Goal: Information Seeking & Learning: Learn about a topic

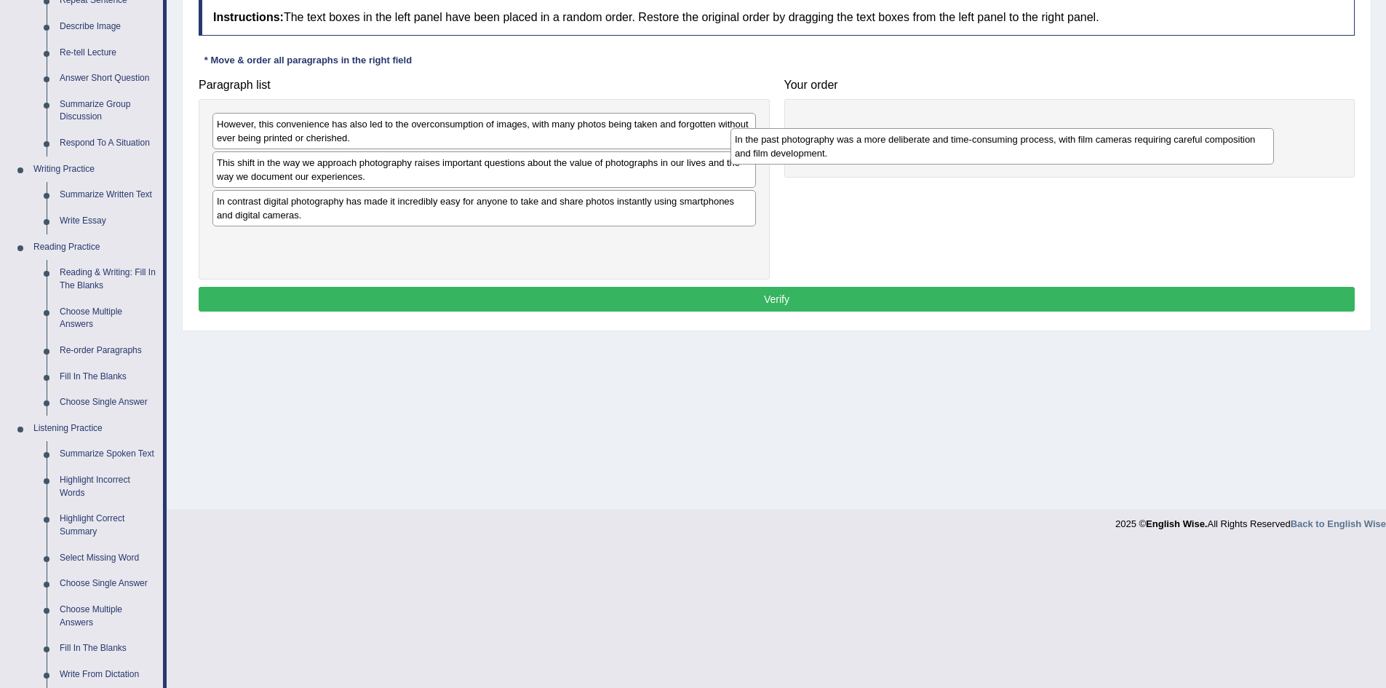
drag, startPoint x: 346, startPoint y: 223, endPoint x: 878, endPoint y: 151, distance: 536.7
click at [876, 154] on div "In the past photography was a more deliberate and time-consuming process, with …" at bounding box center [1003, 146] width 544 height 36
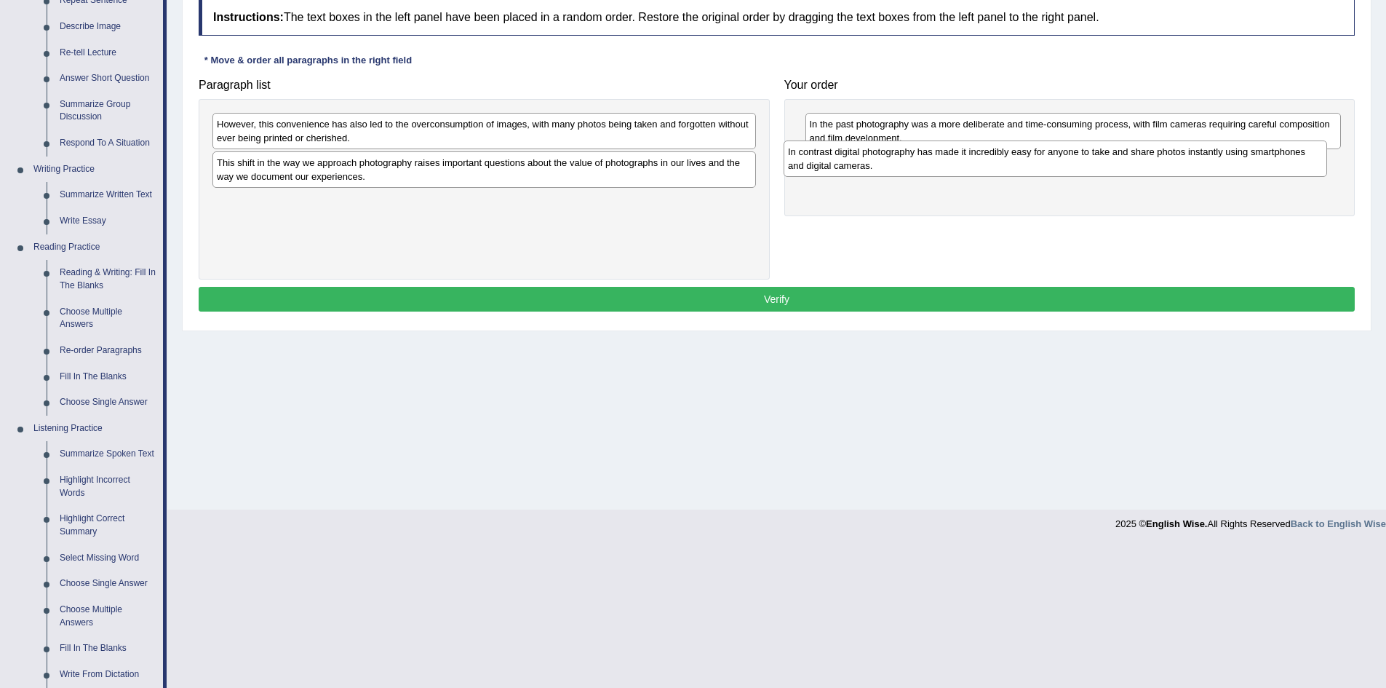
drag, startPoint x: 469, startPoint y: 215, endPoint x: 1041, endPoint y: 165, distance: 574.2
click at [1041, 165] on div "In contrast digital photography has made it incredibly easy for anyone to take …" at bounding box center [1056, 158] width 544 height 36
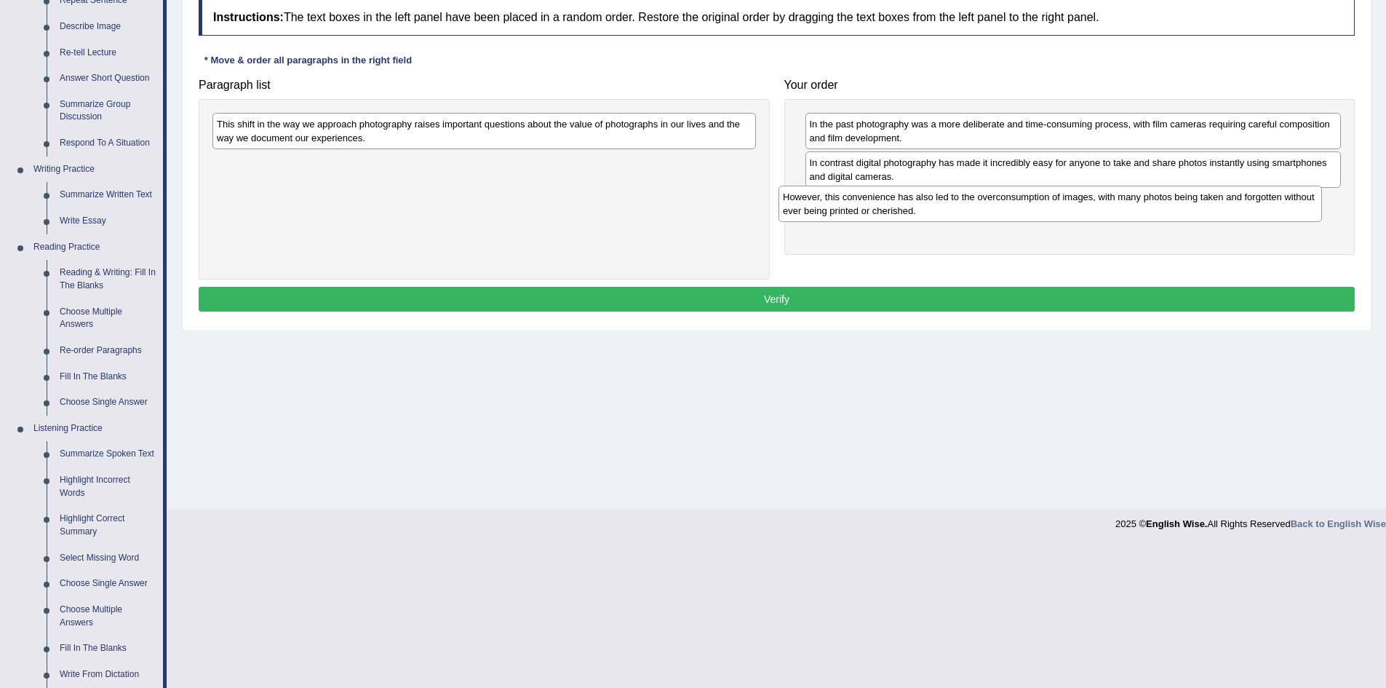
drag, startPoint x: 442, startPoint y: 129, endPoint x: 1009, endPoint y: 202, distance: 570.9
click at [1009, 202] on div "However, this convenience has also led to the overconsumption of images, with m…" at bounding box center [1051, 204] width 544 height 36
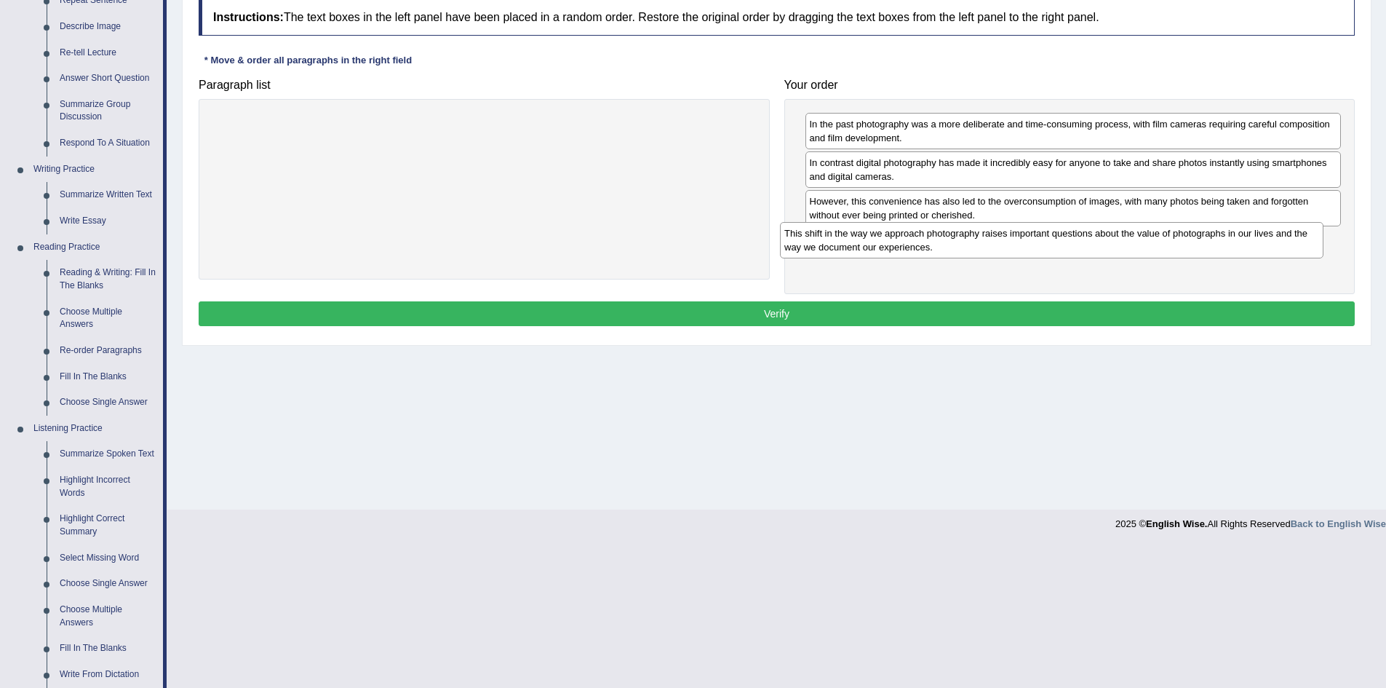
drag, startPoint x: 636, startPoint y: 127, endPoint x: 1204, endPoint y: 236, distance: 578.0
click at [1204, 236] on div "This shift in the way we approach photography raises important questions about …" at bounding box center [1052, 240] width 544 height 36
click at [978, 323] on button "Verify" at bounding box center [777, 313] width 1156 height 25
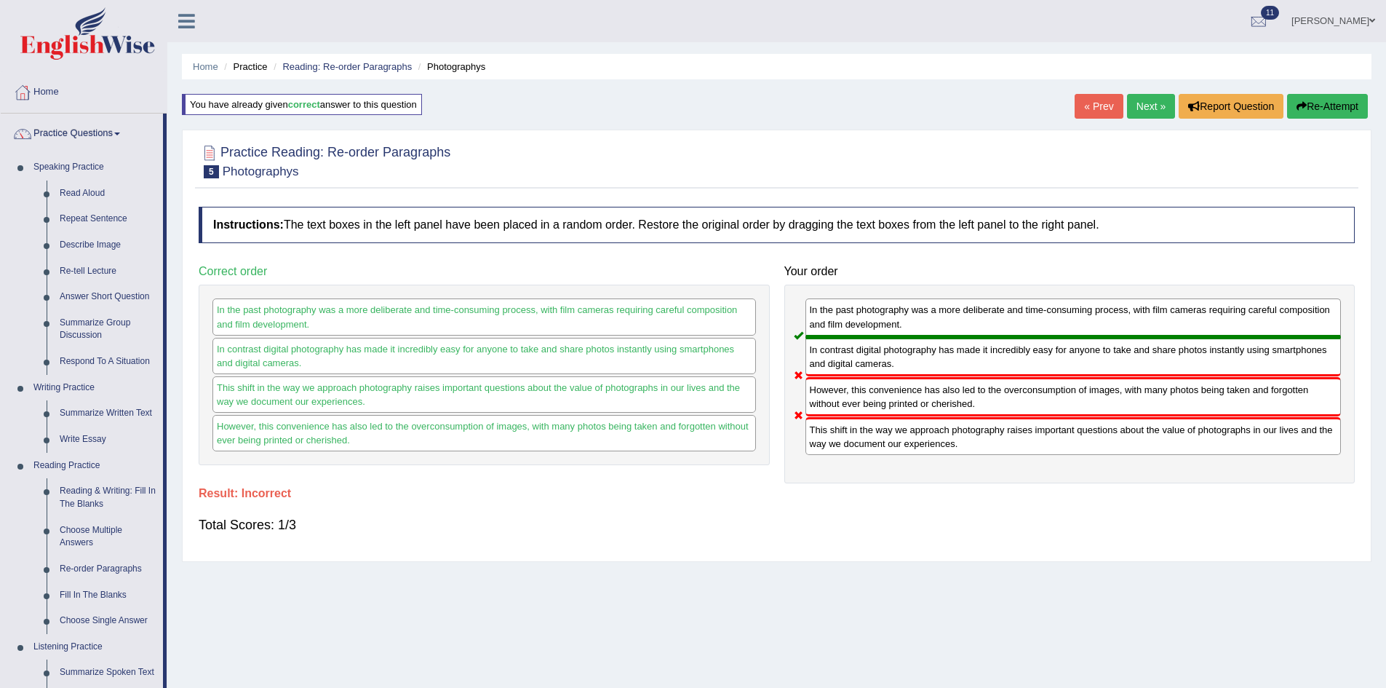
click at [1320, 100] on button "Re-Attempt" at bounding box center [1327, 106] width 81 height 25
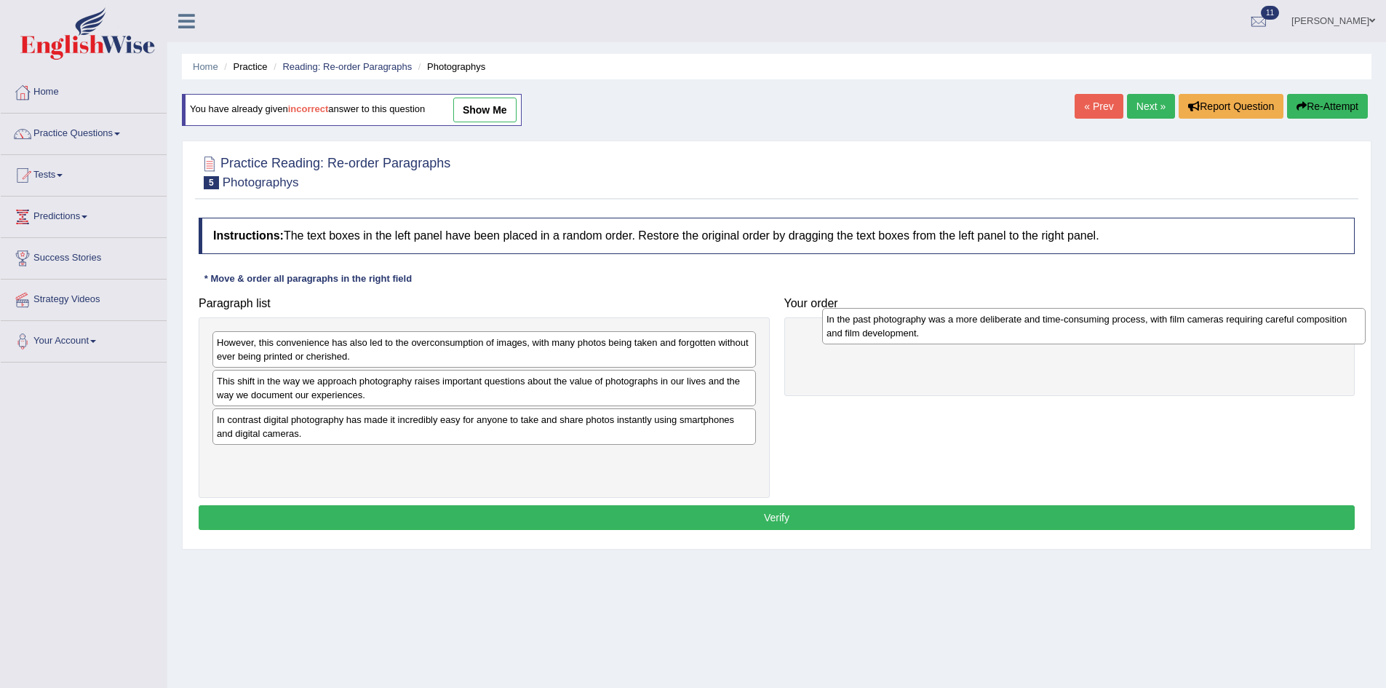
drag, startPoint x: 309, startPoint y: 442, endPoint x: 918, endPoint y: 341, distance: 618.1
click at [918, 341] on div "In the past photography was a more deliberate and time-consuming process, with …" at bounding box center [1094, 326] width 544 height 36
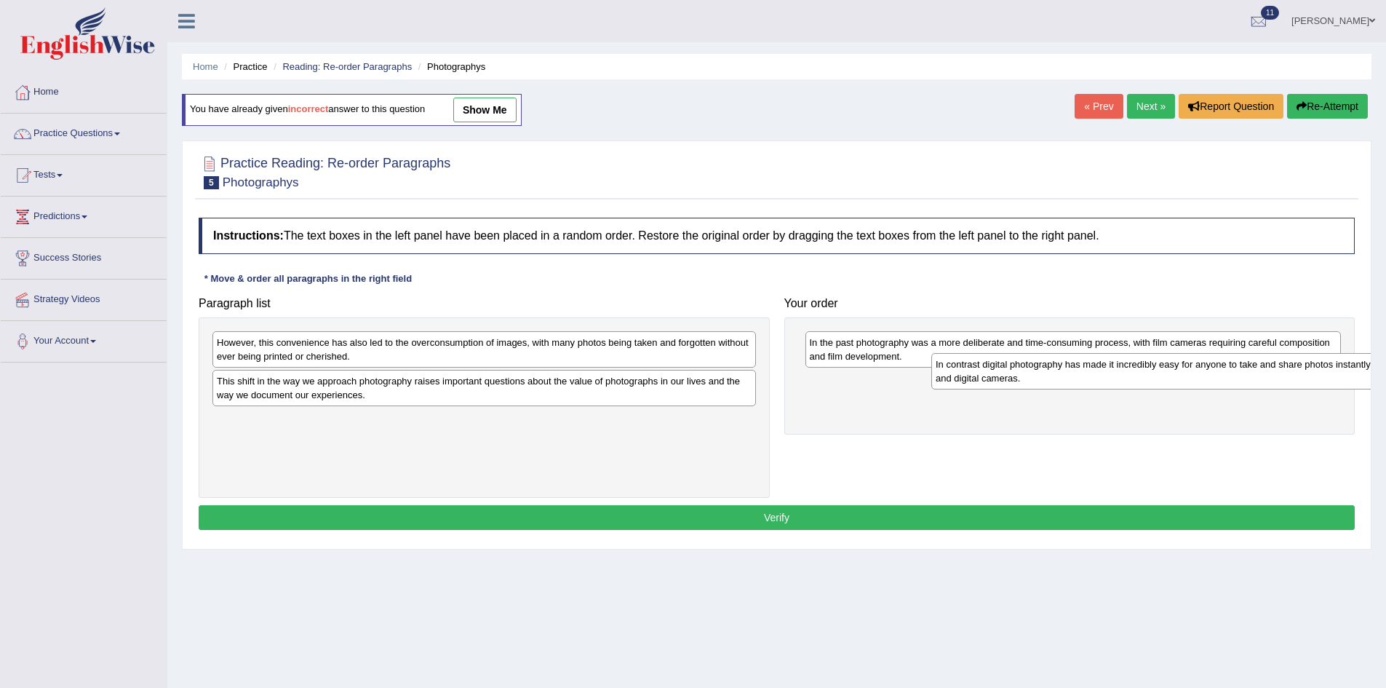
drag, startPoint x: 373, startPoint y: 419, endPoint x: 1092, endPoint y: 364, distance: 721.1
click at [1092, 364] on div "In contrast digital photography has made it incredibly easy for anyone to take …" at bounding box center [1204, 371] width 544 height 36
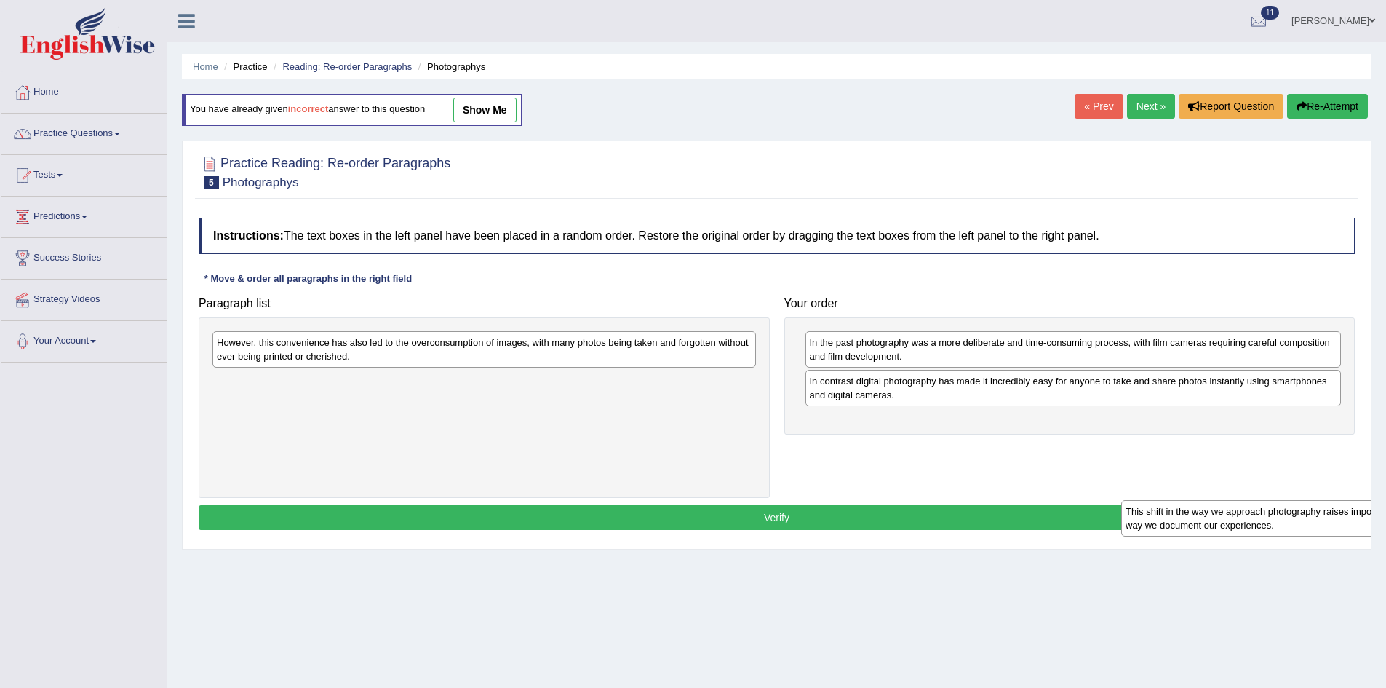
drag, startPoint x: 408, startPoint y: 384, endPoint x: 1317, endPoint y: 515, distance: 918.3
click at [1317, 515] on div "This shift in the way we approach photography raises important questions about …" at bounding box center [1393, 518] width 544 height 36
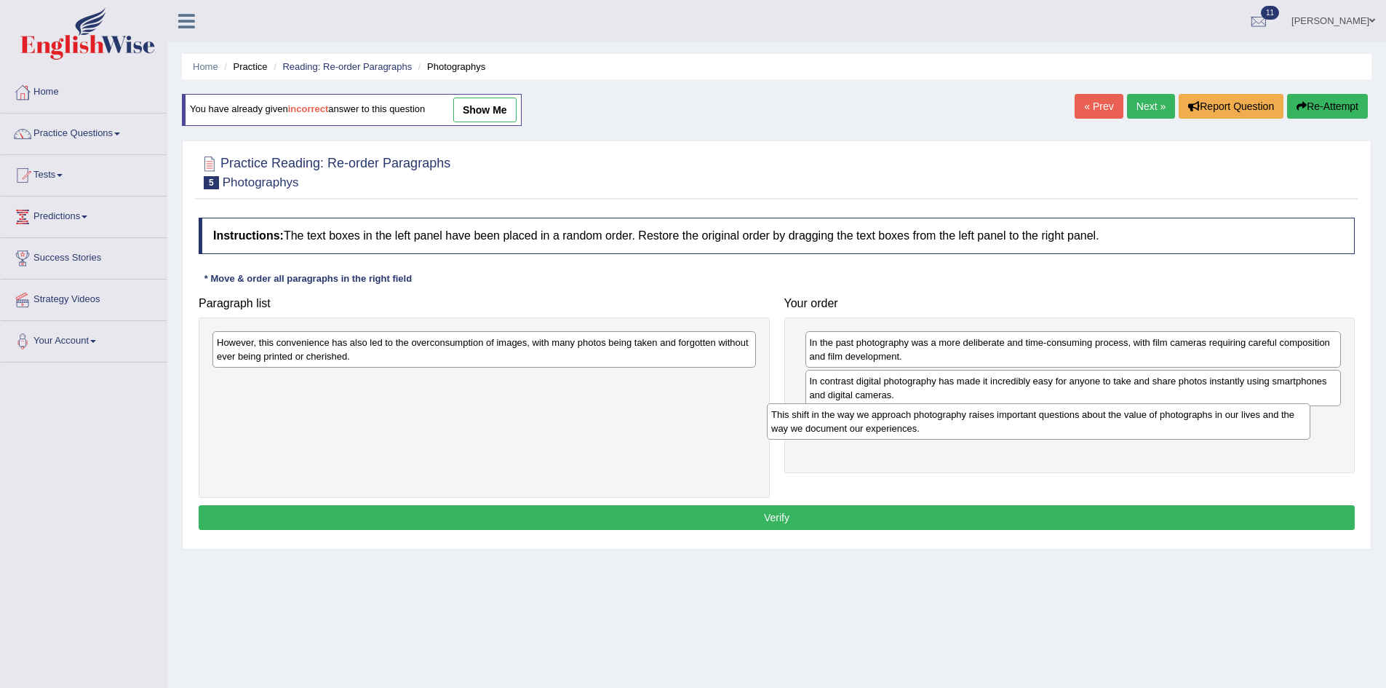
drag, startPoint x: 789, startPoint y: 404, endPoint x: 1180, endPoint y: 428, distance: 391.5
click at [1180, 428] on div "This shift in the way we approach photography raises important questions about …" at bounding box center [1039, 421] width 544 height 36
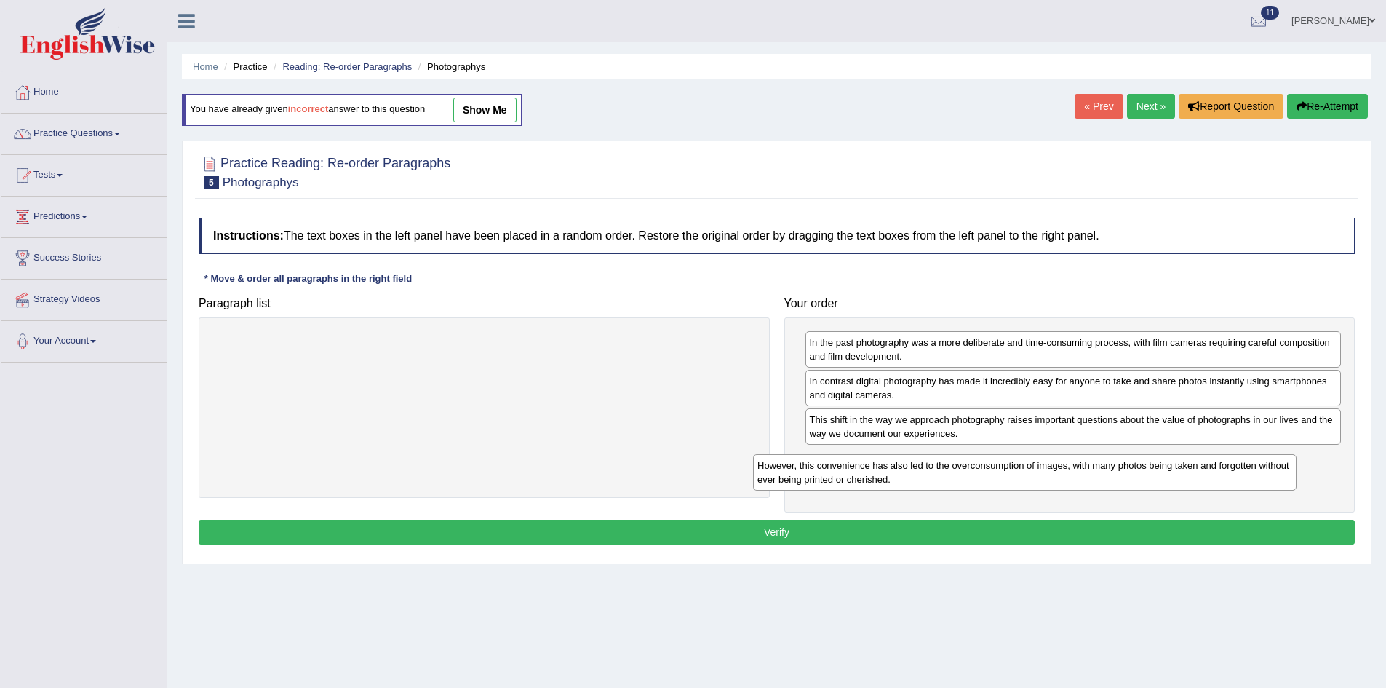
drag, startPoint x: 588, startPoint y: 358, endPoint x: 1156, endPoint y: 476, distance: 580.5
click at [1156, 476] on div "However, this convenience has also led to the overconsumption of images, with m…" at bounding box center [1025, 472] width 544 height 36
click at [878, 525] on button "Verify" at bounding box center [777, 532] width 1156 height 25
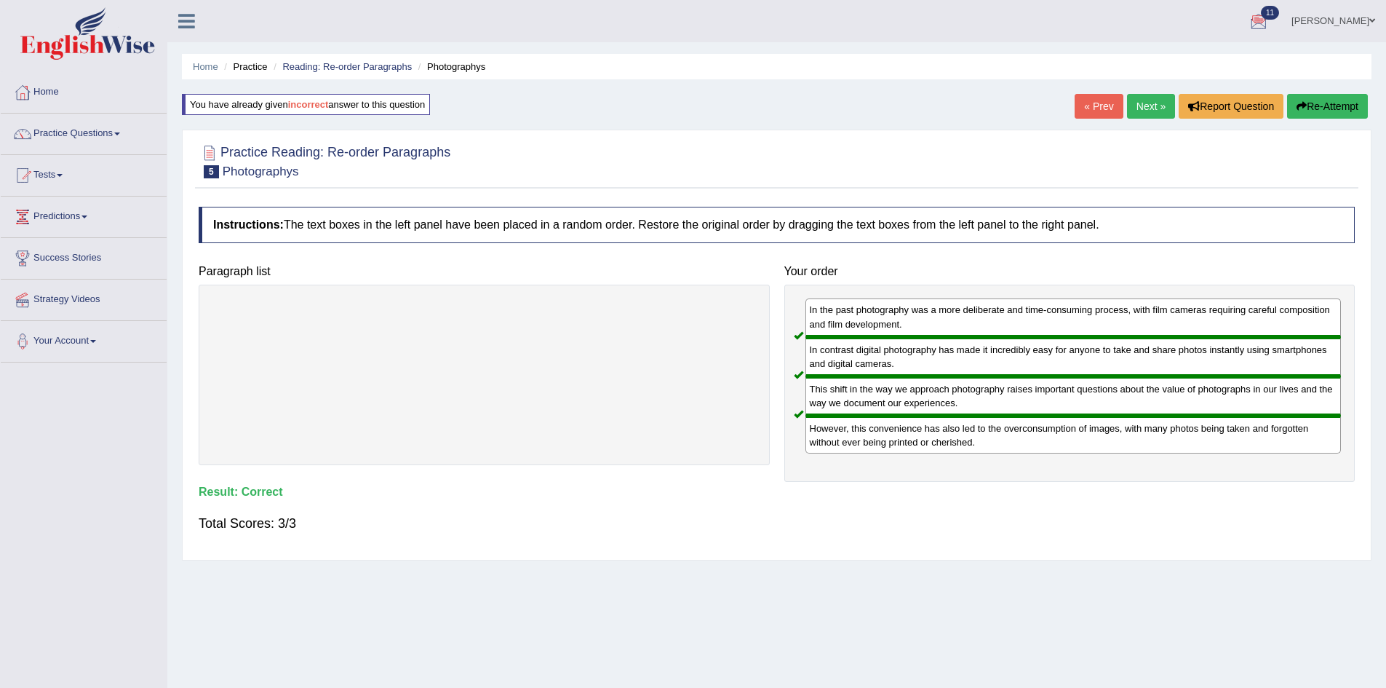
click at [1138, 108] on link "Next »" at bounding box center [1151, 106] width 48 height 25
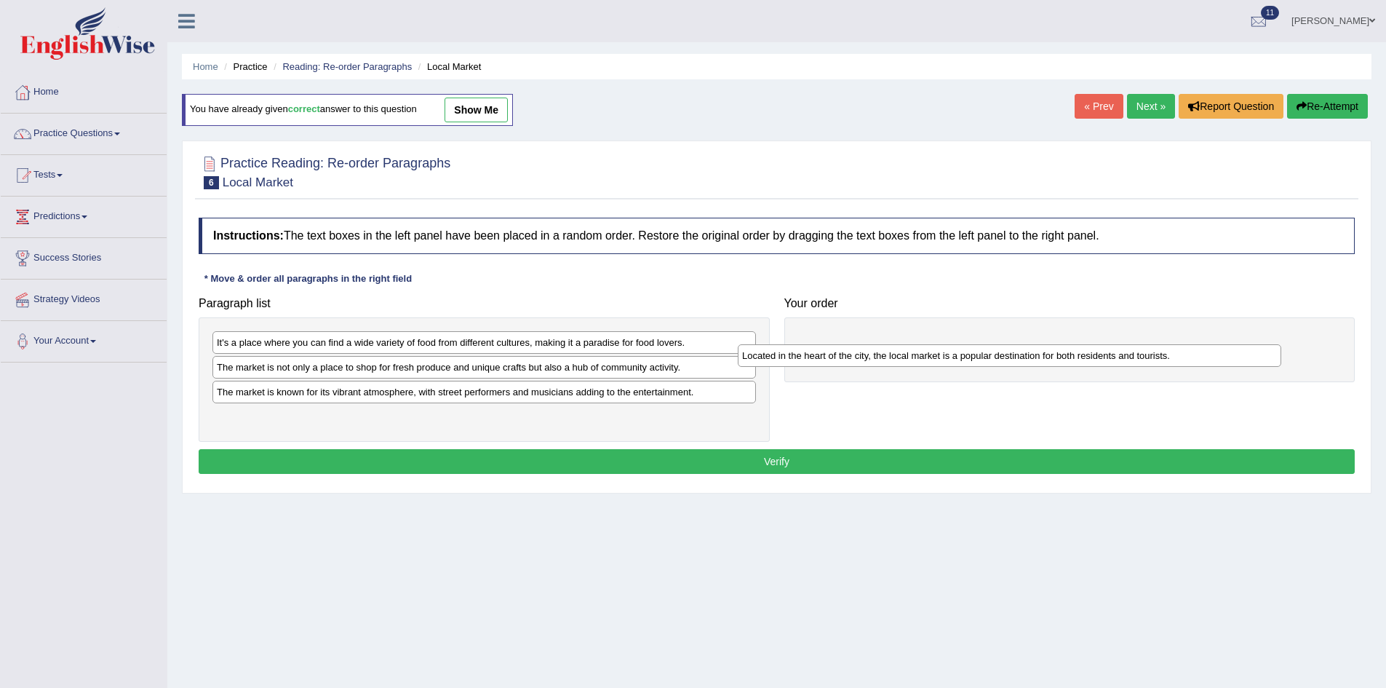
drag, startPoint x: 352, startPoint y: 346, endPoint x: 891, endPoint y: 339, distance: 539.3
click at [891, 344] on div "Located in the heart of the city, the local market is a popular destination for…" at bounding box center [1010, 355] width 544 height 23
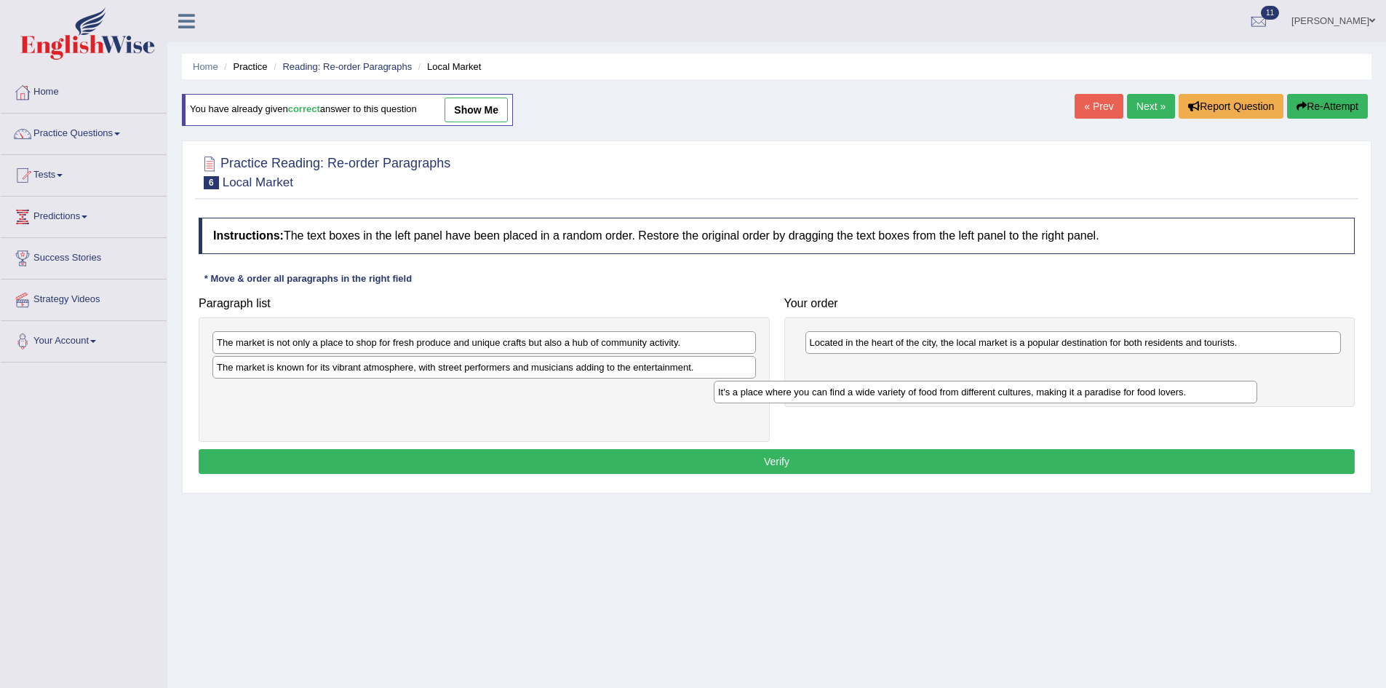
drag, startPoint x: 459, startPoint y: 349, endPoint x: 961, endPoint y: 382, distance: 503.3
click at [960, 383] on div "It's a place where you can find a wide variety of food from different cultures,…" at bounding box center [986, 392] width 544 height 23
click at [966, 381] on div "It's a place where you can find a wide variety of food from different cultures,…" at bounding box center [986, 392] width 544 height 23
click at [969, 378] on div "It's a place where you can find a wide variety of food from different cultures,…" at bounding box center [1022, 376] width 544 height 23
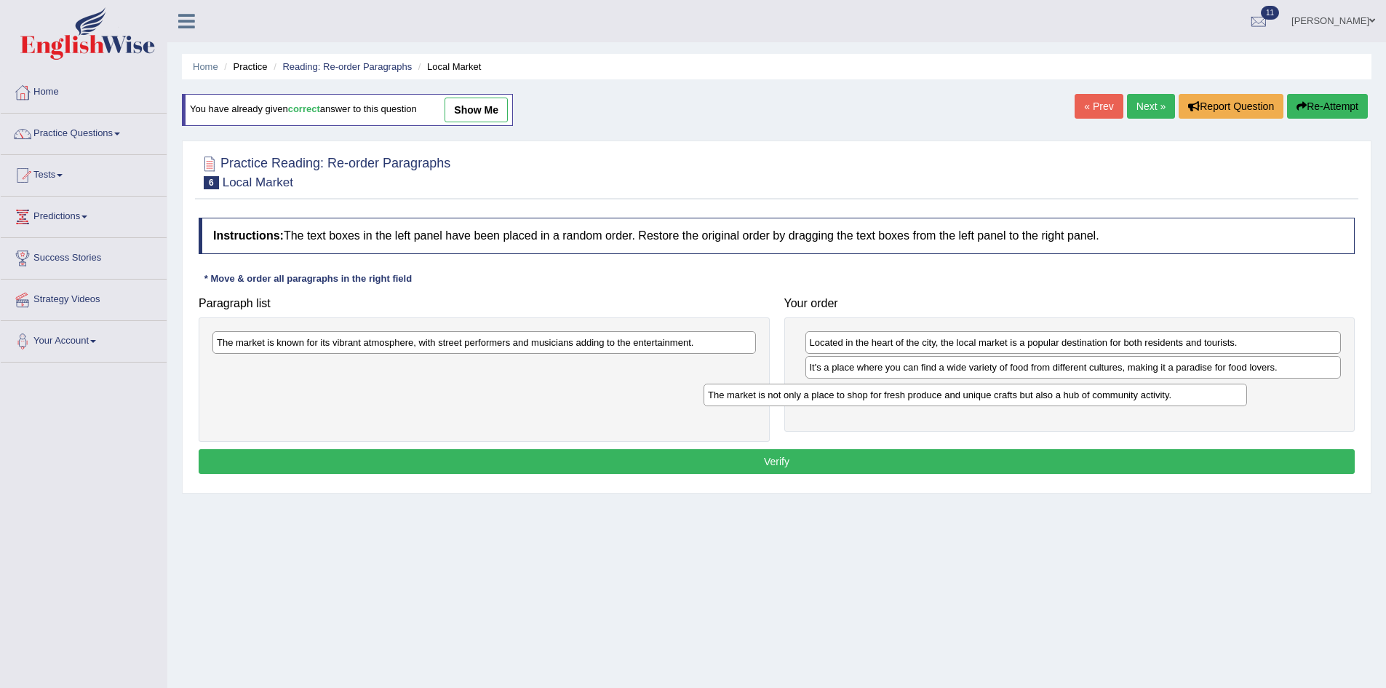
drag, startPoint x: 434, startPoint y: 350, endPoint x: 934, endPoint y: 402, distance: 503.4
click at [934, 402] on div "The market is not only a place to shop for fresh produce and unique crafts but …" at bounding box center [976, 395] width 544 height 23
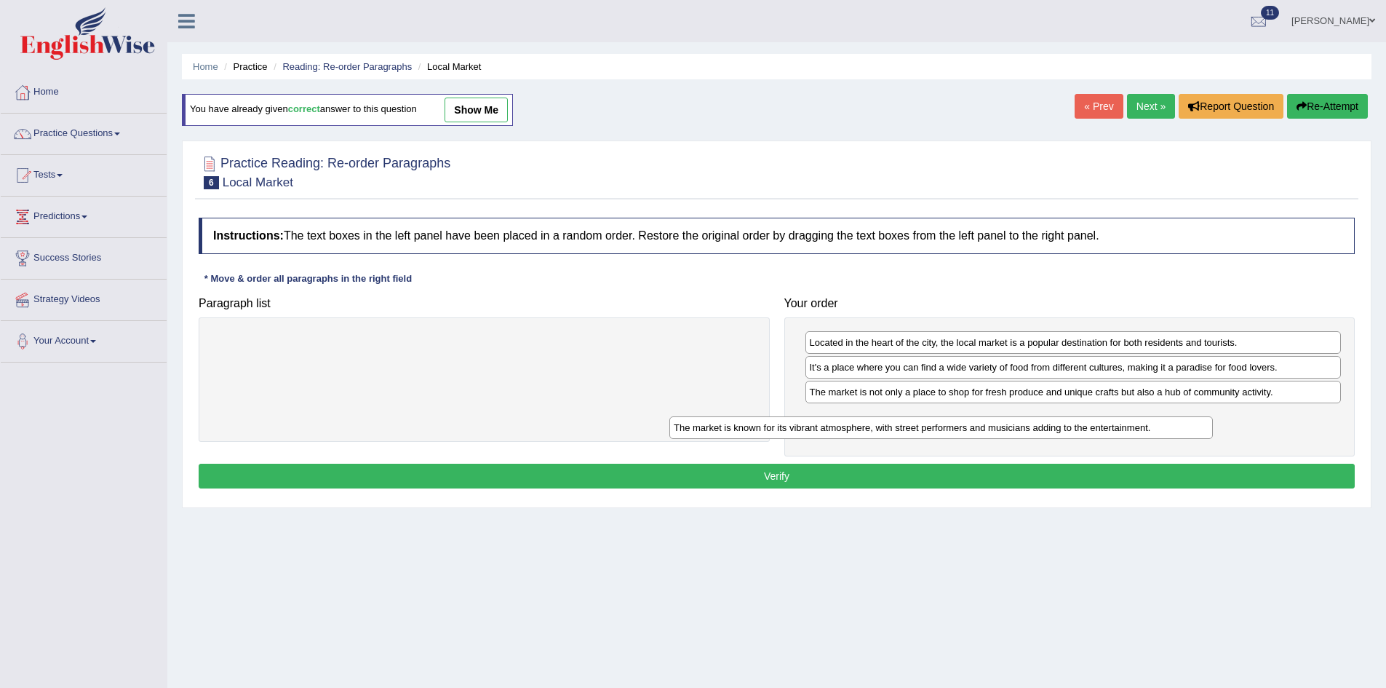
drag, startPoint x: 550, startPoint y: 353, endPoint x: 1013, endPoint y: 438, distance: 470.6
click at [1012, 438] on div "The market is known for its vibrant atmosphere, with street performers and musi…" at bounding box center [942, 427] width 544 height 23
click at [809, 479] on button "Verify" at bounding box center [777, 476] width 1156 height 25
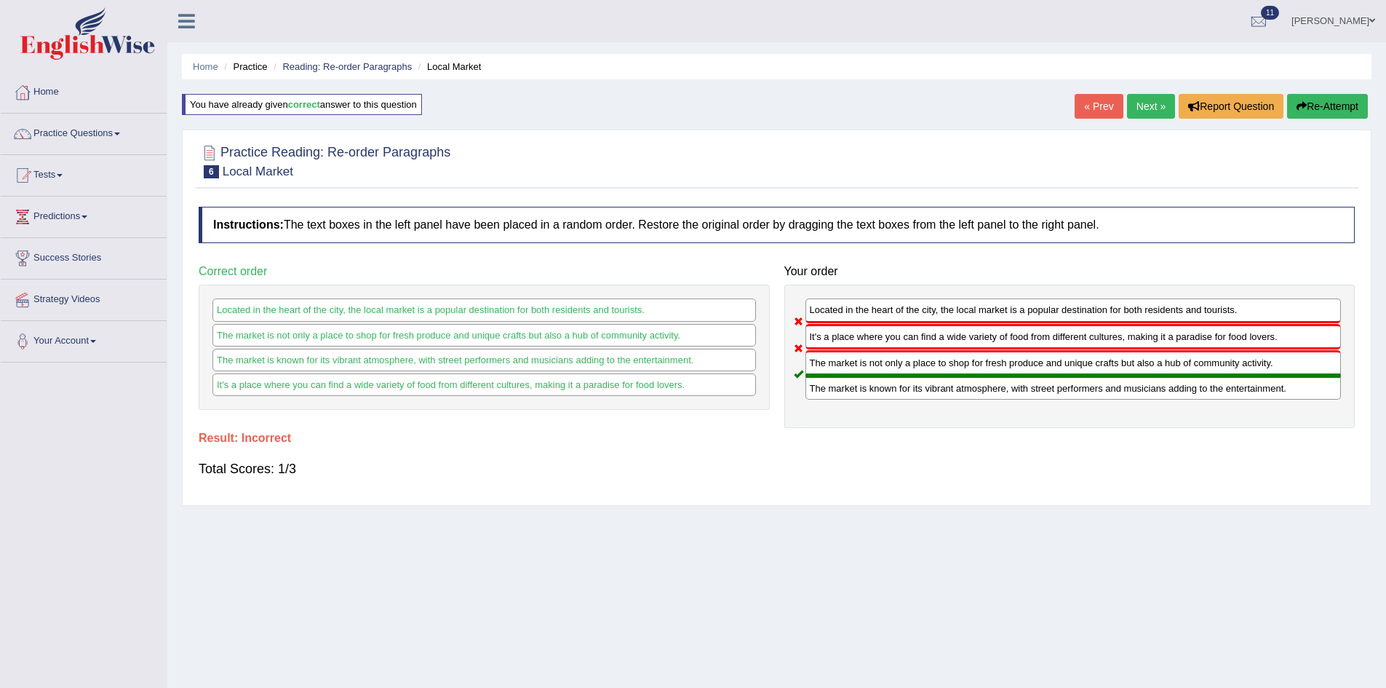
click at [1300, 104] on icon "button" at bounding box center [1302, 106] width 10 height 10
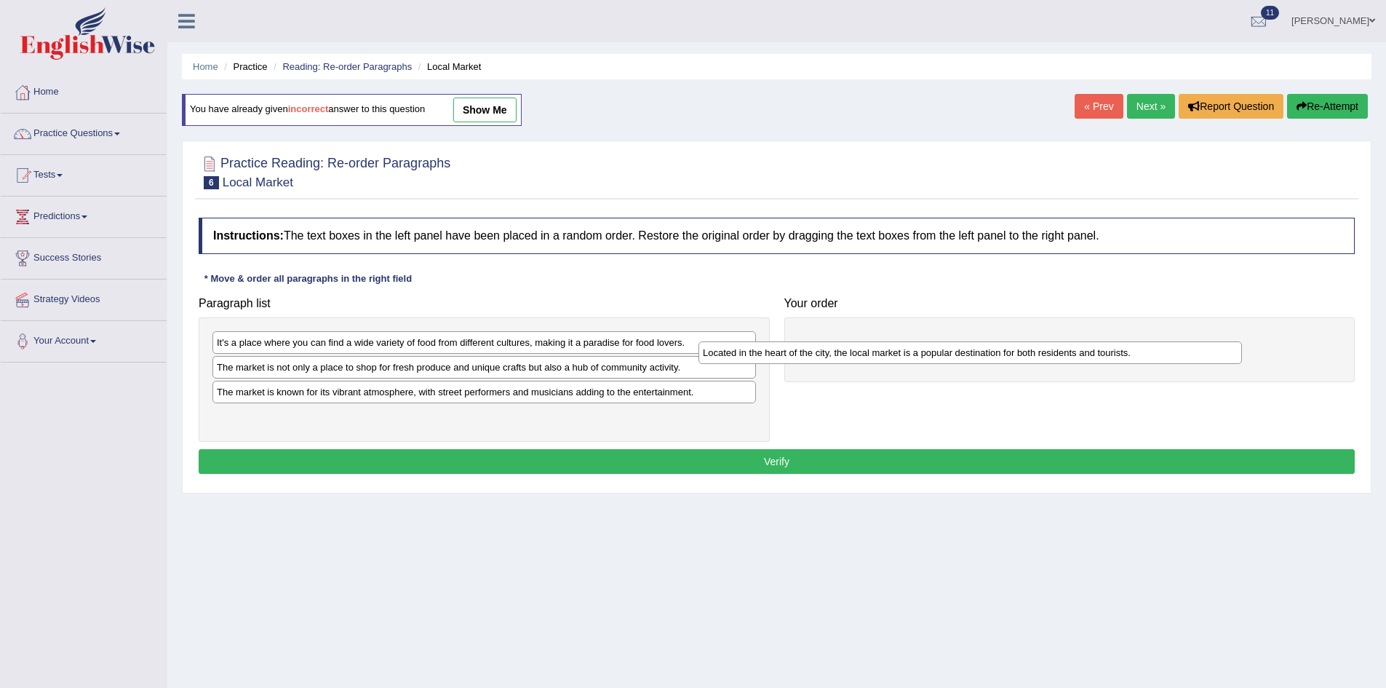
drag, startPoint x: 426, startPoint y: 340, endPoint x: 952, endPoint y: 317, distance: 525.9
click at [952, 341] on div "Located in the heart of the city, the local market is a popular destination for…" at bounding box center [971, 352] width 544 height 23
drag, startPoint x: 457, startPoint y: 380, endPoint x: 710, endPoint y: 407, distance: 254.7
click at [710, 407] on div "It's a place where you can find a wide variety of food from different cultures,…" at bounding box center [484, 379] width 571 height 124
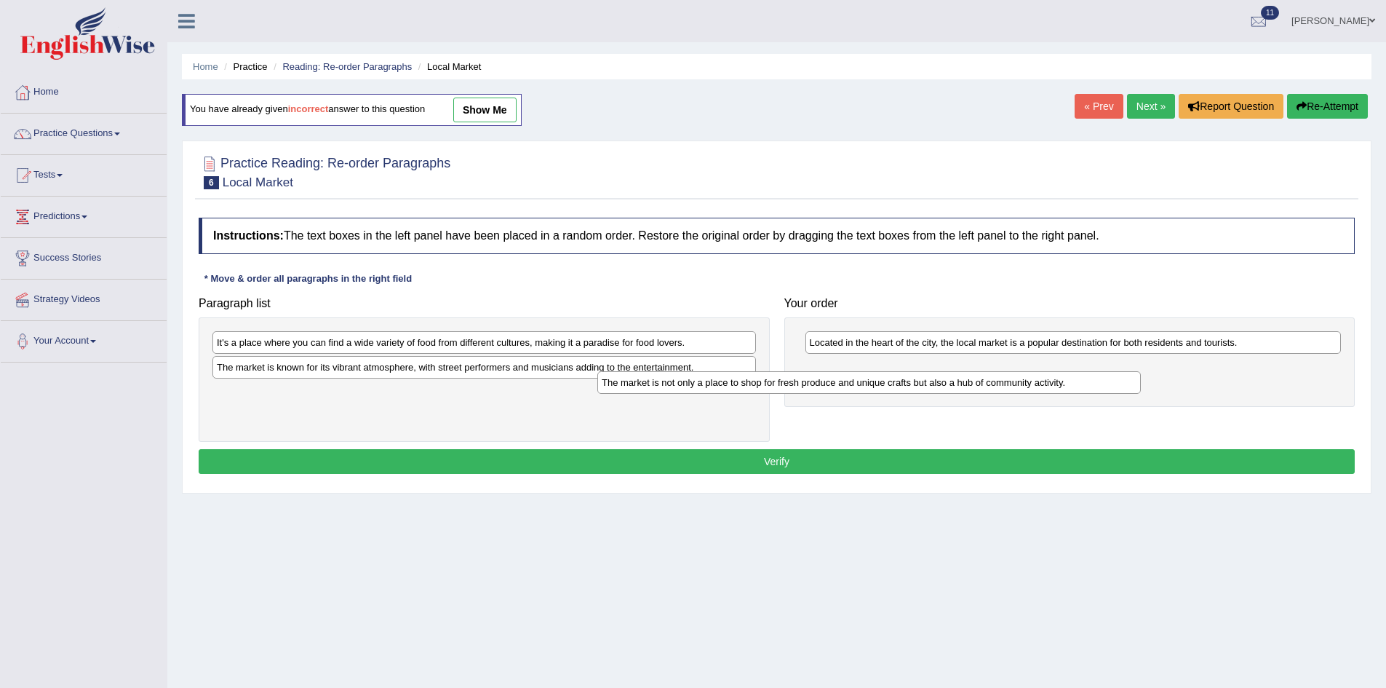
drag, startPoint x: 664, startPoint y: 373, endPoint x: 1140, endPoint y: 350, distance: 477.2
click at [1140, 371] on div "The market is not only a place to shop for fresh produce and unique crafts but …" at bounding box center [869, 382] width 544 height 23
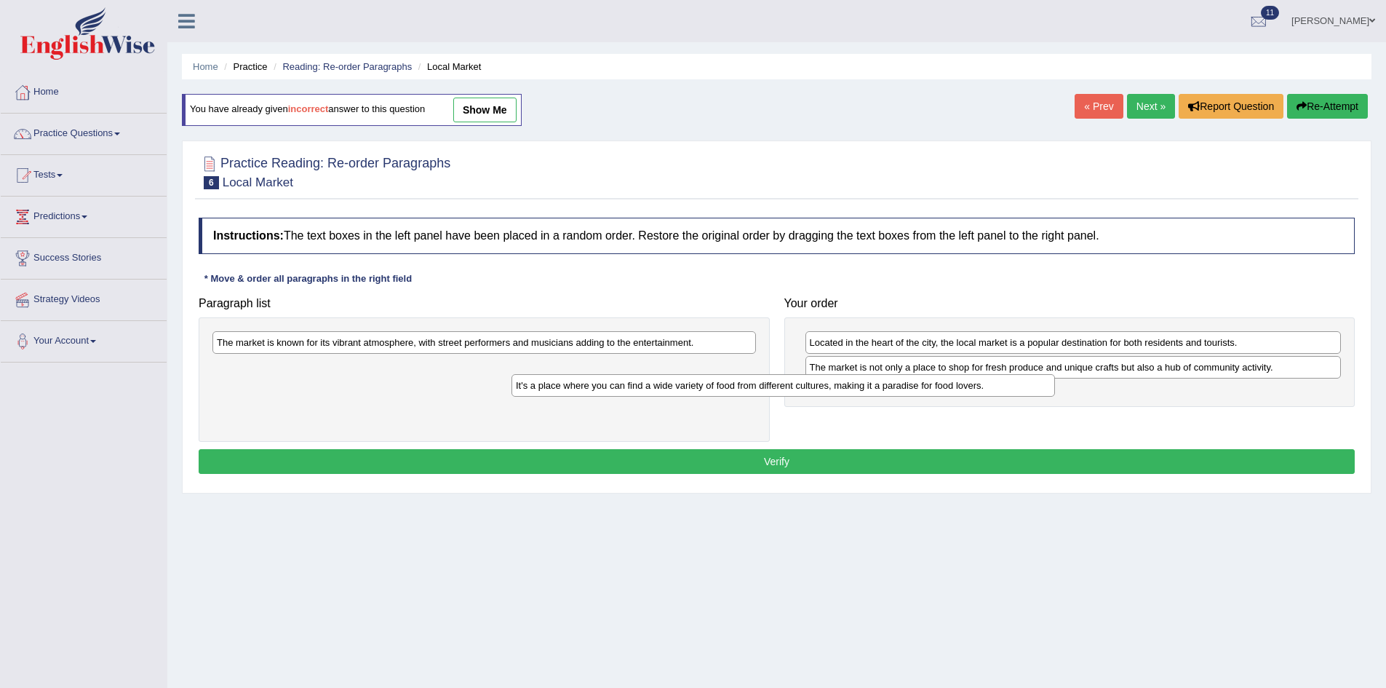
drag, startPoint x: 629, startPoint y: 346, endPoint x: 1052, endPoint y: 387, distance: 425.5
click at [1052, 387] on div "It's a place where you can find a wide variety of food from different cultures,…" at bounding box center [784, 385] width 544 height 23
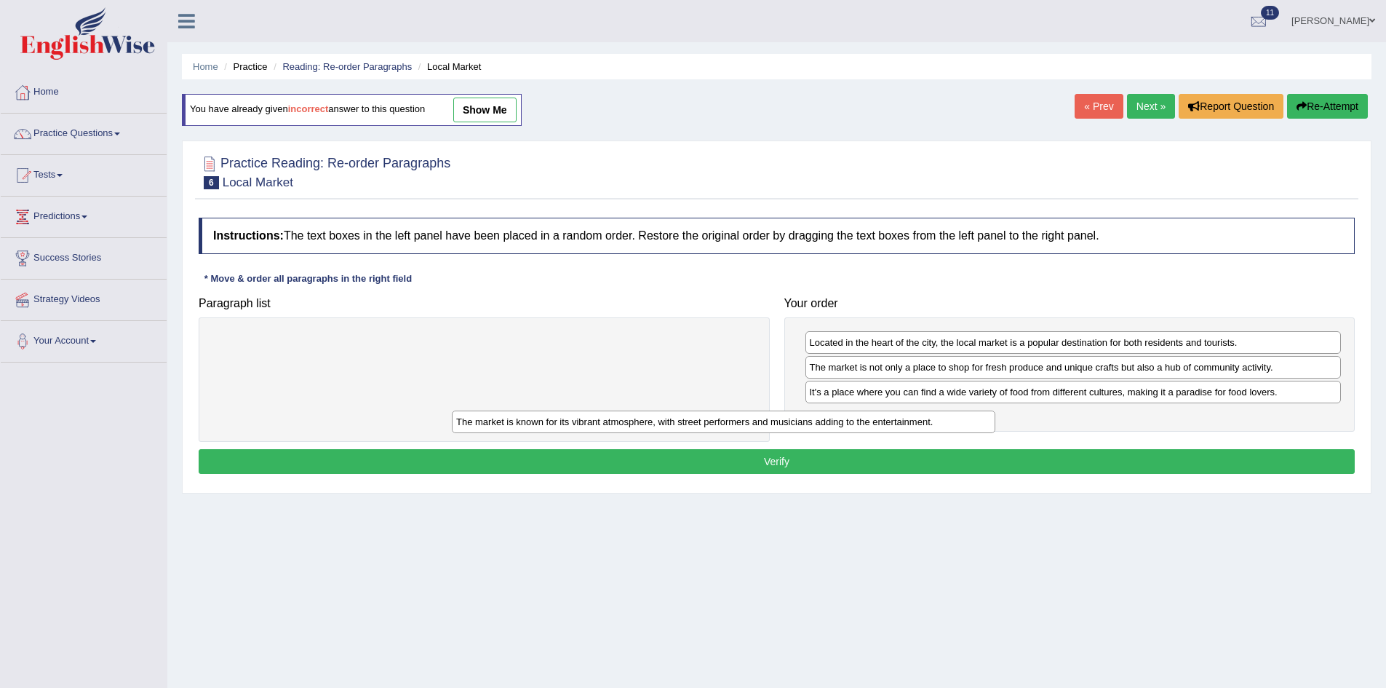
drag, startPoint x: 619, startPoint y: 346, endPoint x: 918, endPoint y: 432, distance: 310.3
click at [905, 432] on div "The market is known for its vibrant atmosphere, with street performers and musi…" at bounding box center [724, 421] width 544 height 23
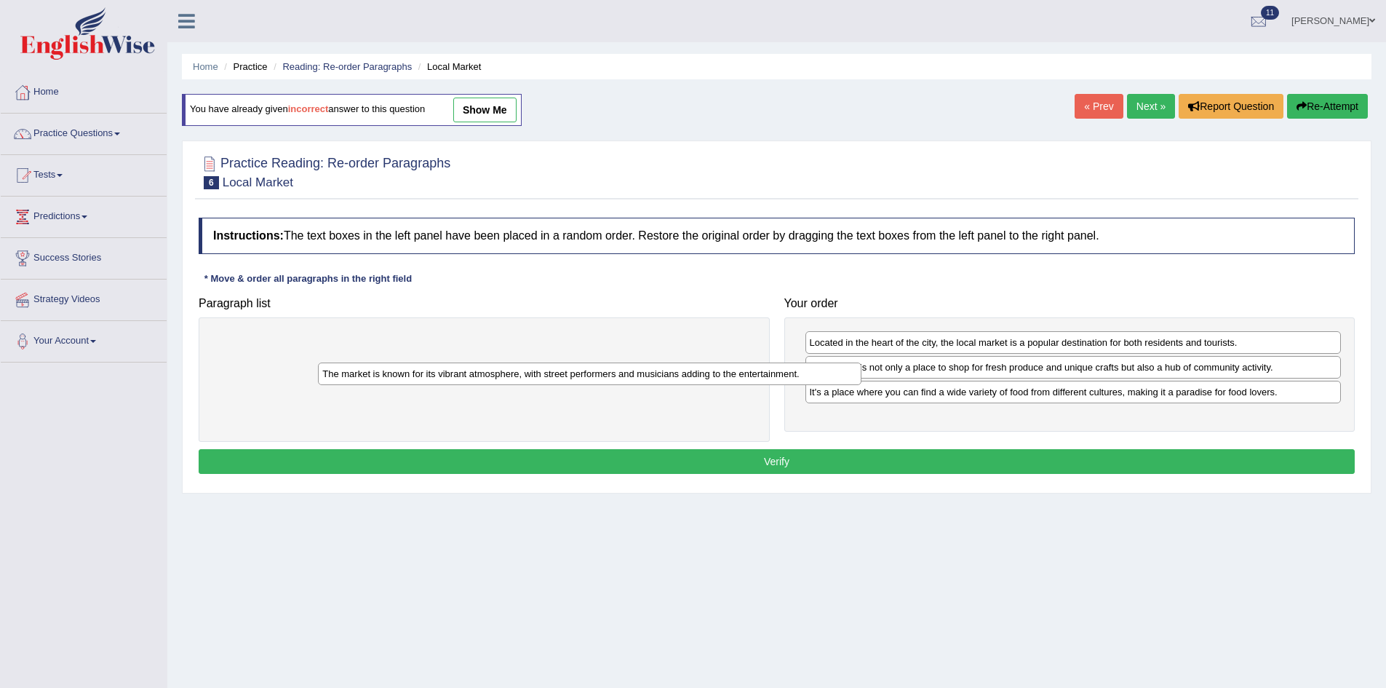
drag, startPoint x: 918, startPoint y: 432, endPoint x: 998, endPoint y: 425, distance: 80.3
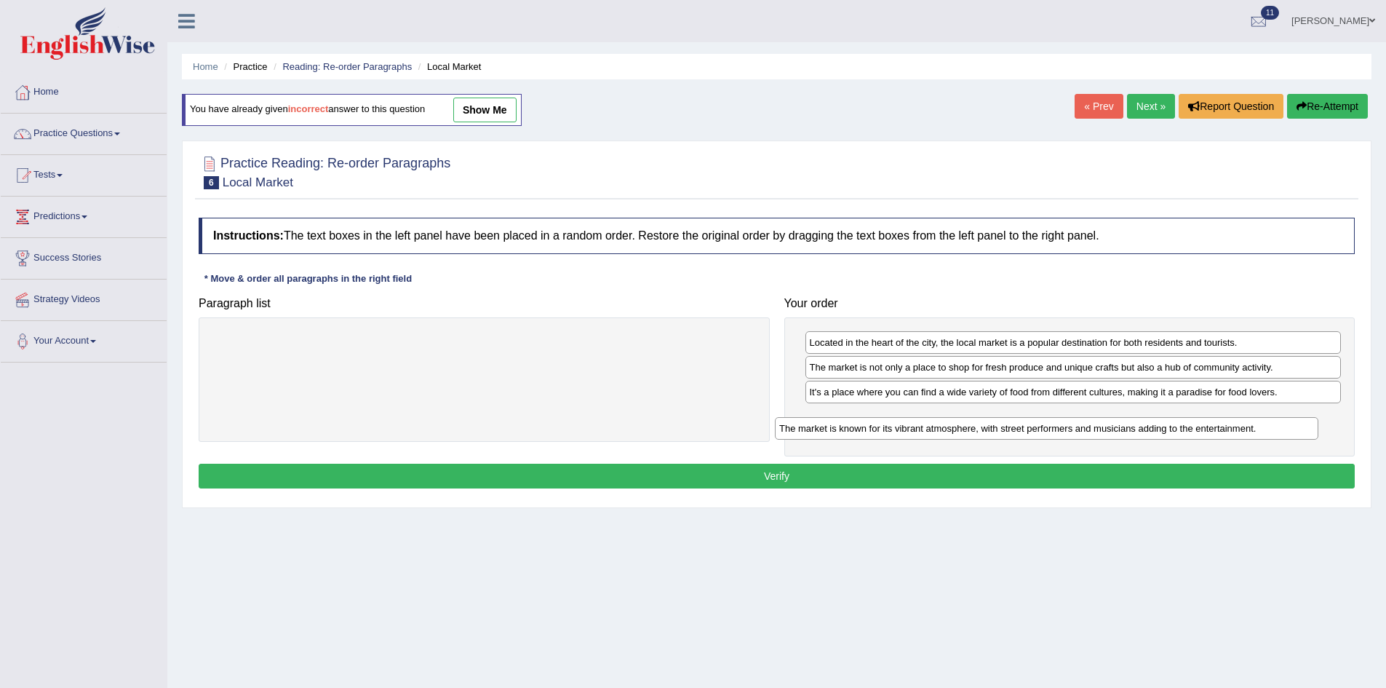
drag, startPoint x: 616, startPoint y: 358, endPoint x: 1204, endPoint y: 408, distance: 590.2
click at [1204, 417] on div "The market is known for its vibrant atmosphere, with street performers and musi…" at bounding box center [1047, 428] width 544 height 23
click at [793, 469] on button "Verify" at bounding box center [777, 476] width 1156 height 25
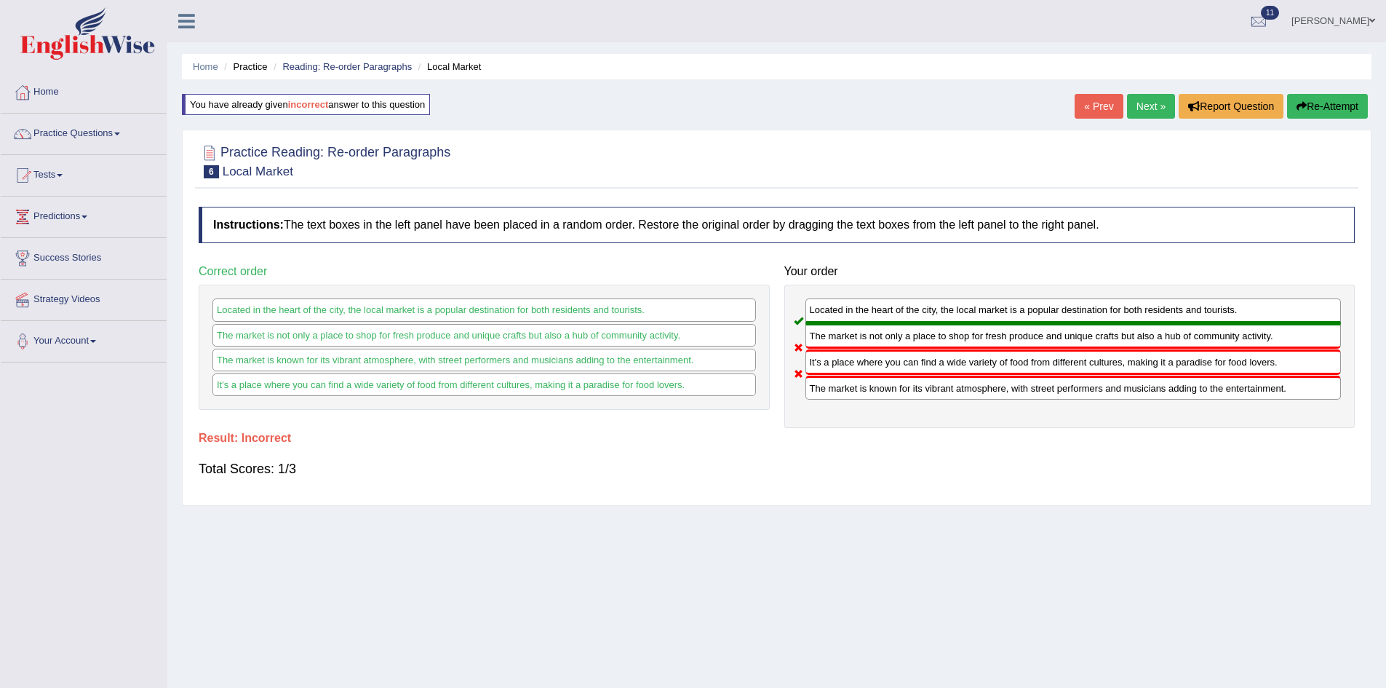
click at [1332, 110] on button "Re-Attempt" at bounding box center [1327, 106] width 81 height 25
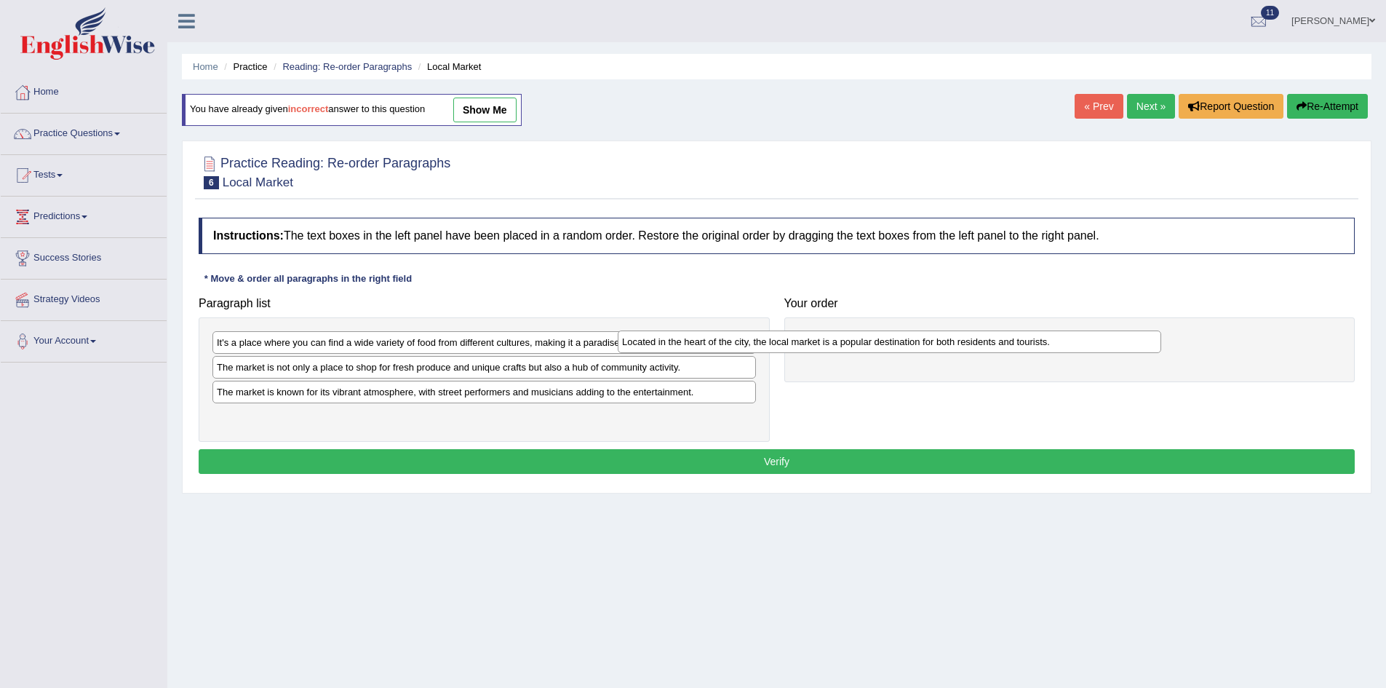
drag, startPoint x: 533, startPoint y: 344, endPoint x: 1012, endPoint y: 327, distance: 479.9
click at [1009, 330] on div "Located in the heart of the city, the local market is a popular destination for…" at bounding box center [890, 341] width 544 height 23
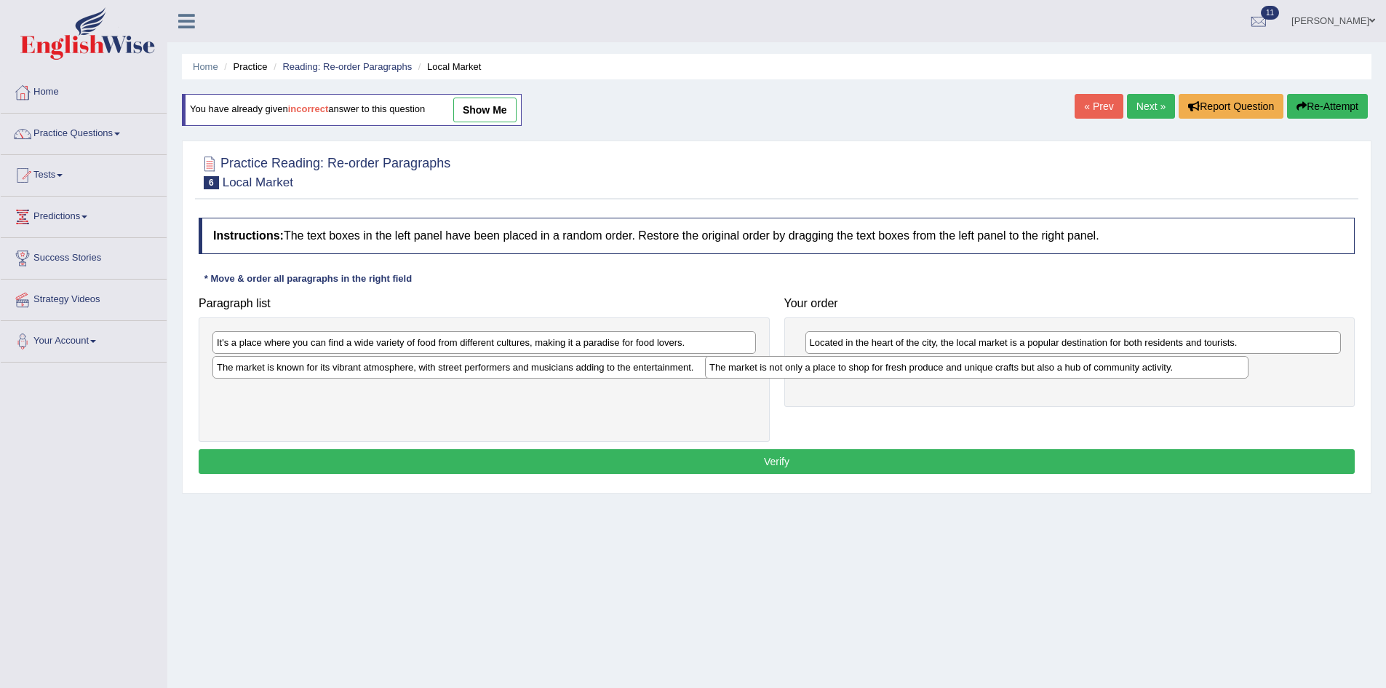
drag, startPoint x: 362, startPoint y: 376, endPoint x: 784, endPoint y: 373, distance: 421.4
click at [867, 373] on div "The market is not only a place to shop for fresh produce and unique crafts but …" at bounding box center [977, 367] width 544 height 23
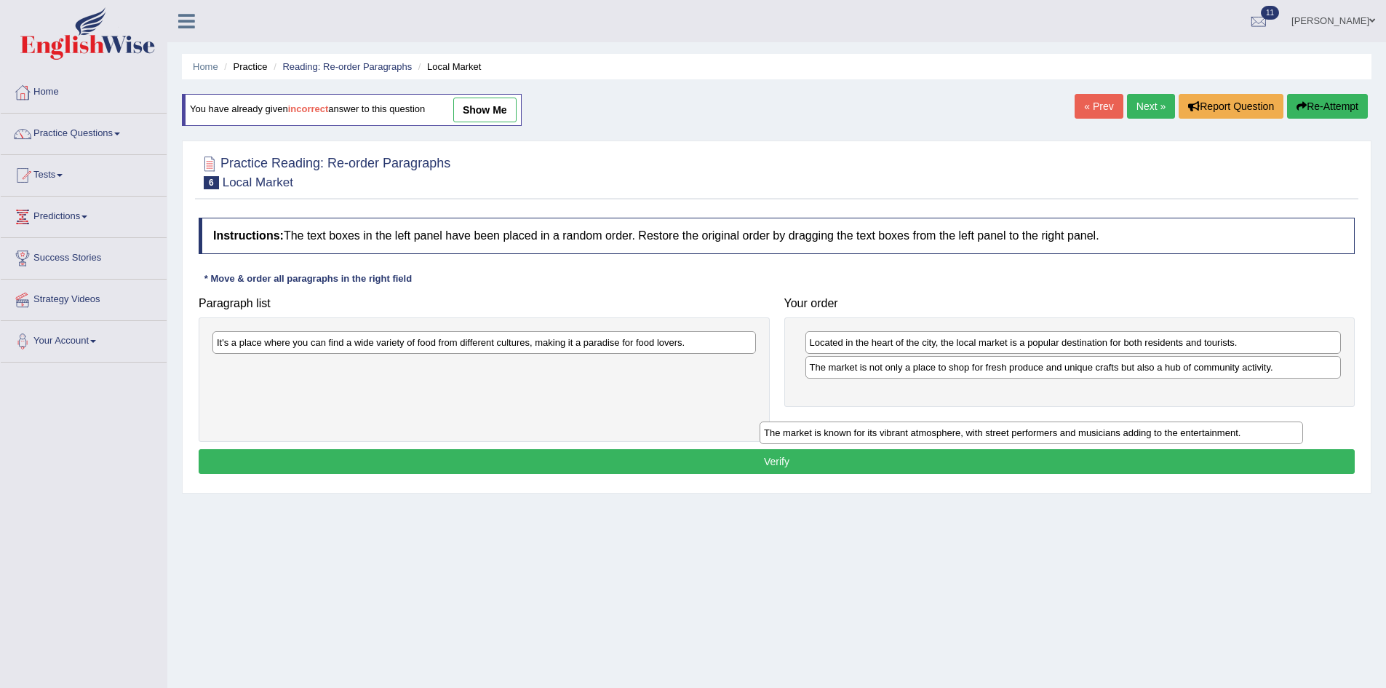
drag, startPoint x: 394, startPoint y: 363, endPoint x: 1025, endPoint y: 385, distance: 632.1
click at [1027, 421] on div "The market is known for its vibrant atmosphere, with street performers and musi…" at bounding box center [1032, 432] width 544 height 23
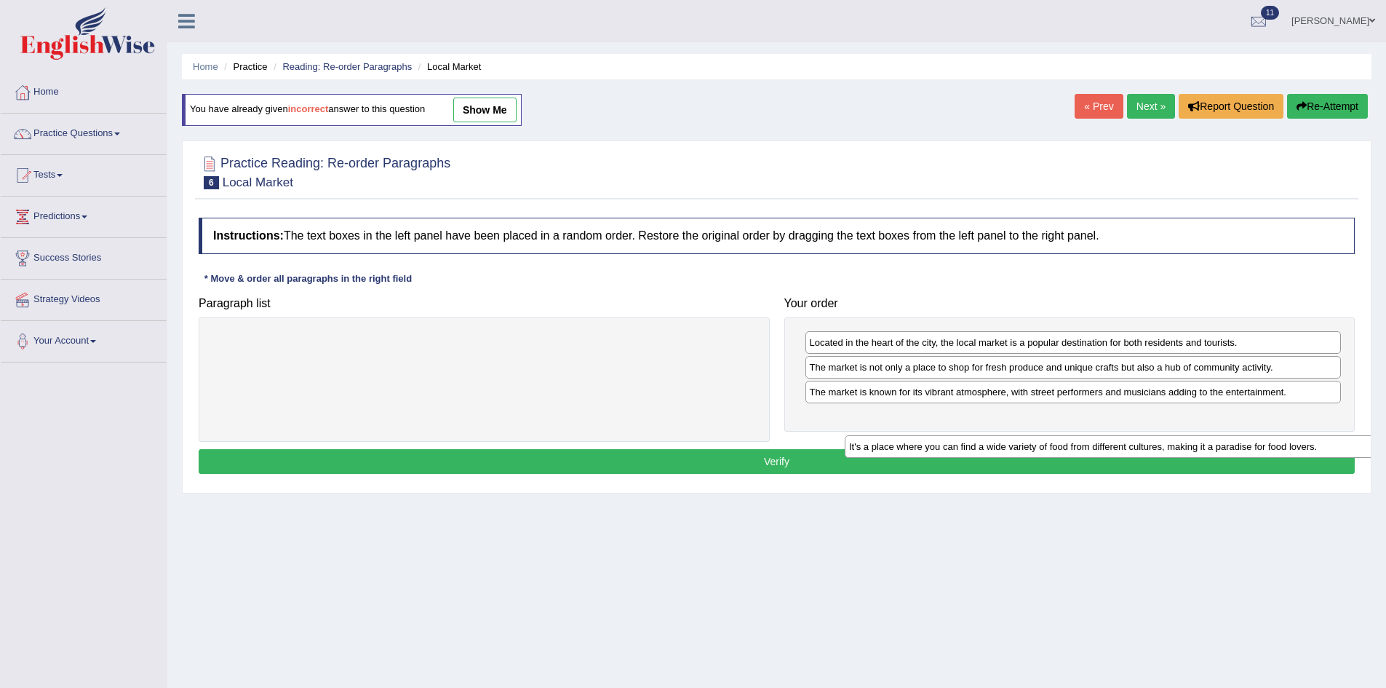
drag, startPoint x: 471, startPoint y: 343, endPoint x: 1105, endPoint y: 432, distance: 640.9
click at [1105, 437] on div "It's a place where you can find a wide variety of food from different cultures,…" at bounding box center [1117, 446] width 544 height 23
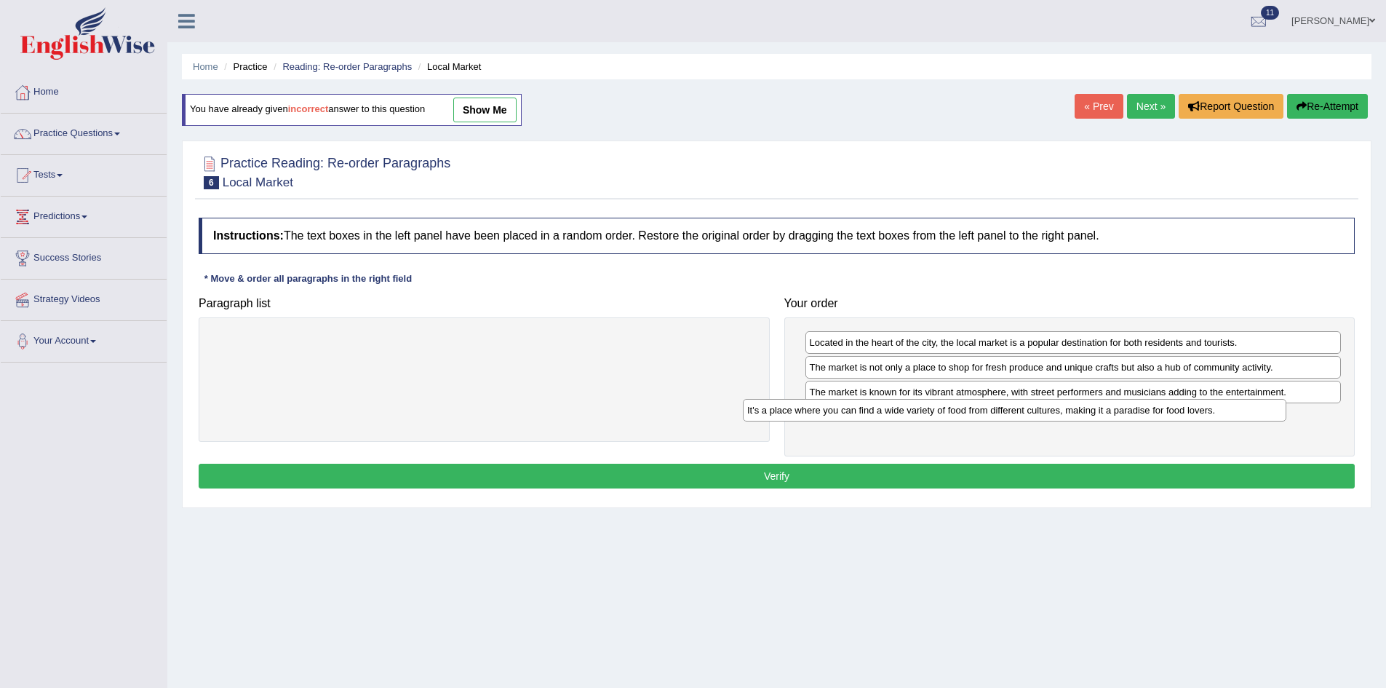
drag, startPoint x: 595, startPoint y: 346, endPoint x: 1124, endPoint y: 405, distance: 531.6
click at [1124, 405] on div "It's a place where you can find a wide variety of food from different cultures,…" at bounding box center [1015, 410] width 544 height 23
click at [894, 470] on button "Verify" at bounding box center [777, 476] width 1156 height 25
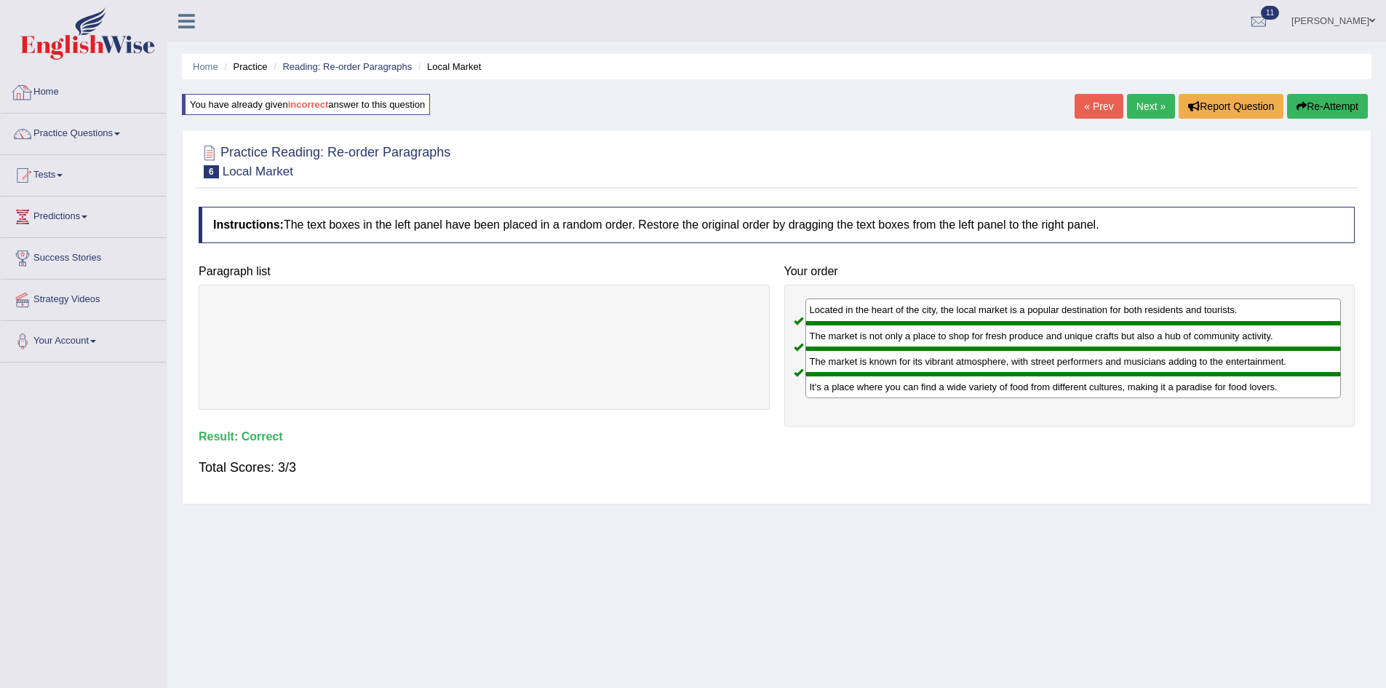
click at [45, 90] on link "Home" at bounding box center [84, 90] width 166 height 36
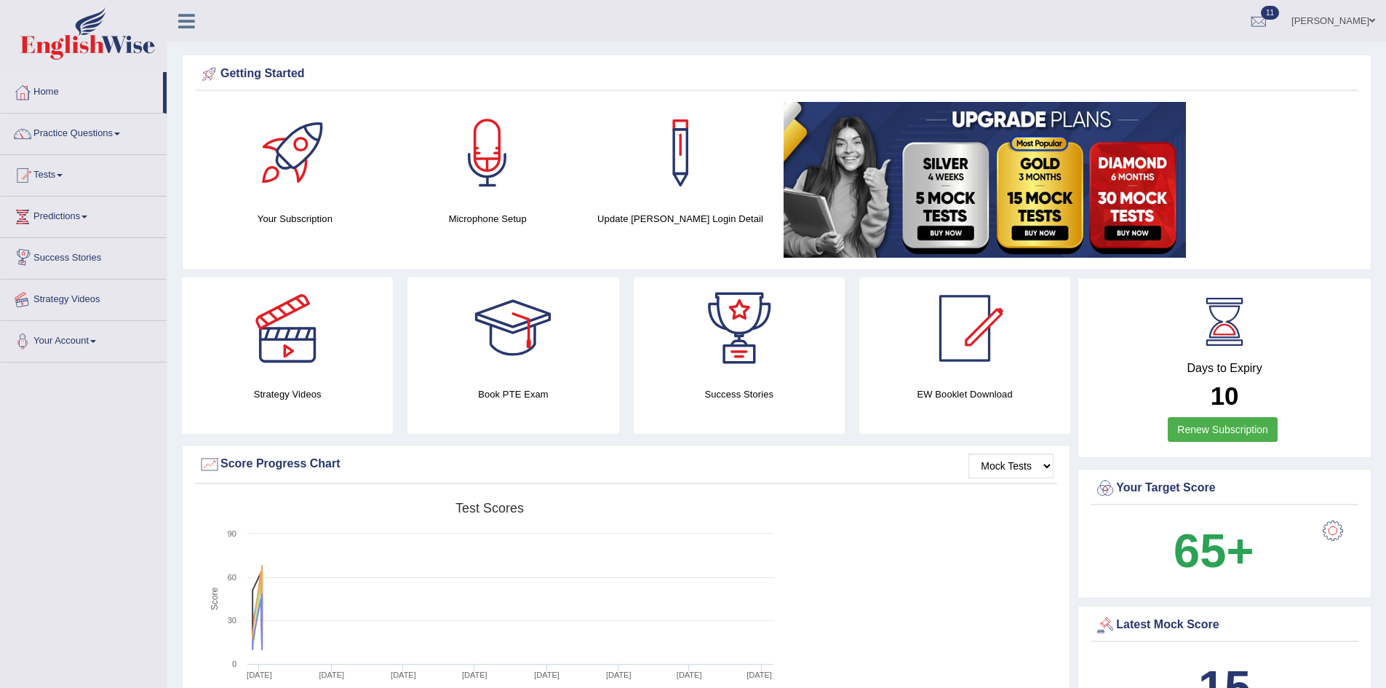
click at [77, 301] on link "Strategy Videos" at bounding box center [84, 297] width 166 height 36
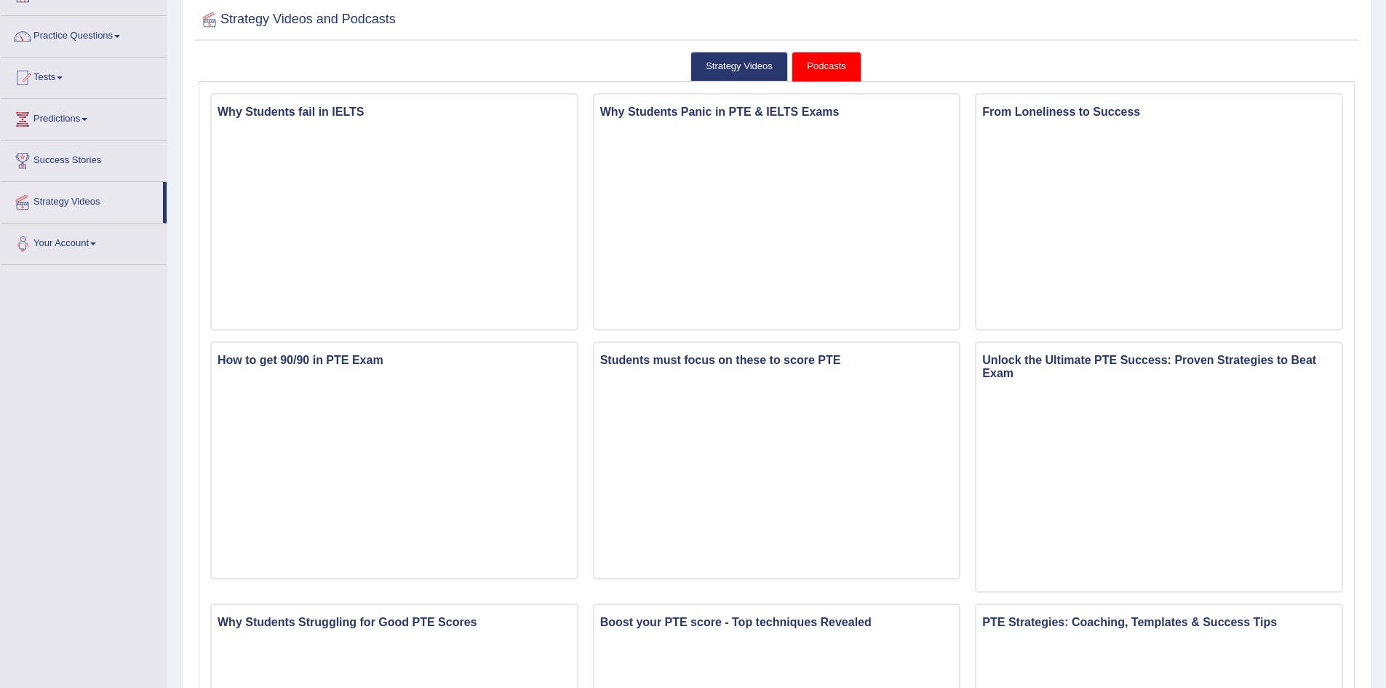
scroll to position [73, 0]
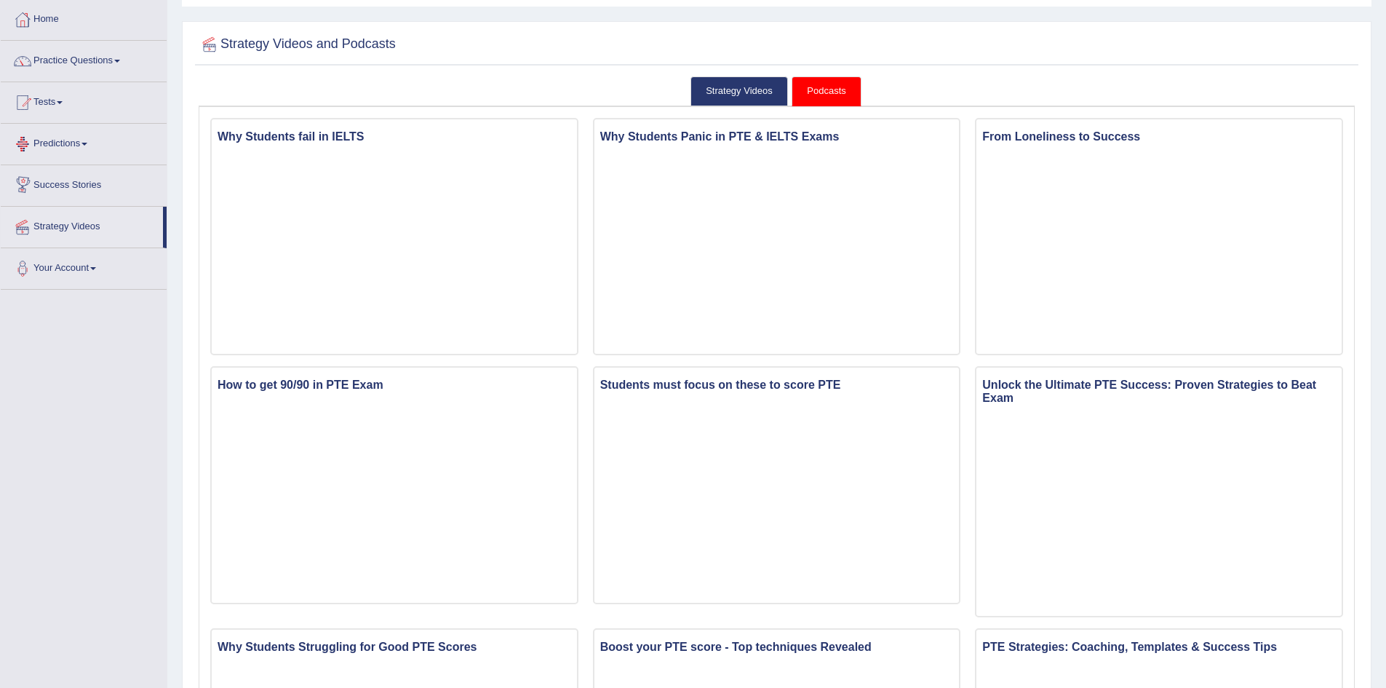
click at [54, 138] on link "Predictions" at bounding box center [84, 142] width 166 height 36
click at [88, 178] on link "Latest Predictions" at bounding box center [95, 177] width 136 height 26
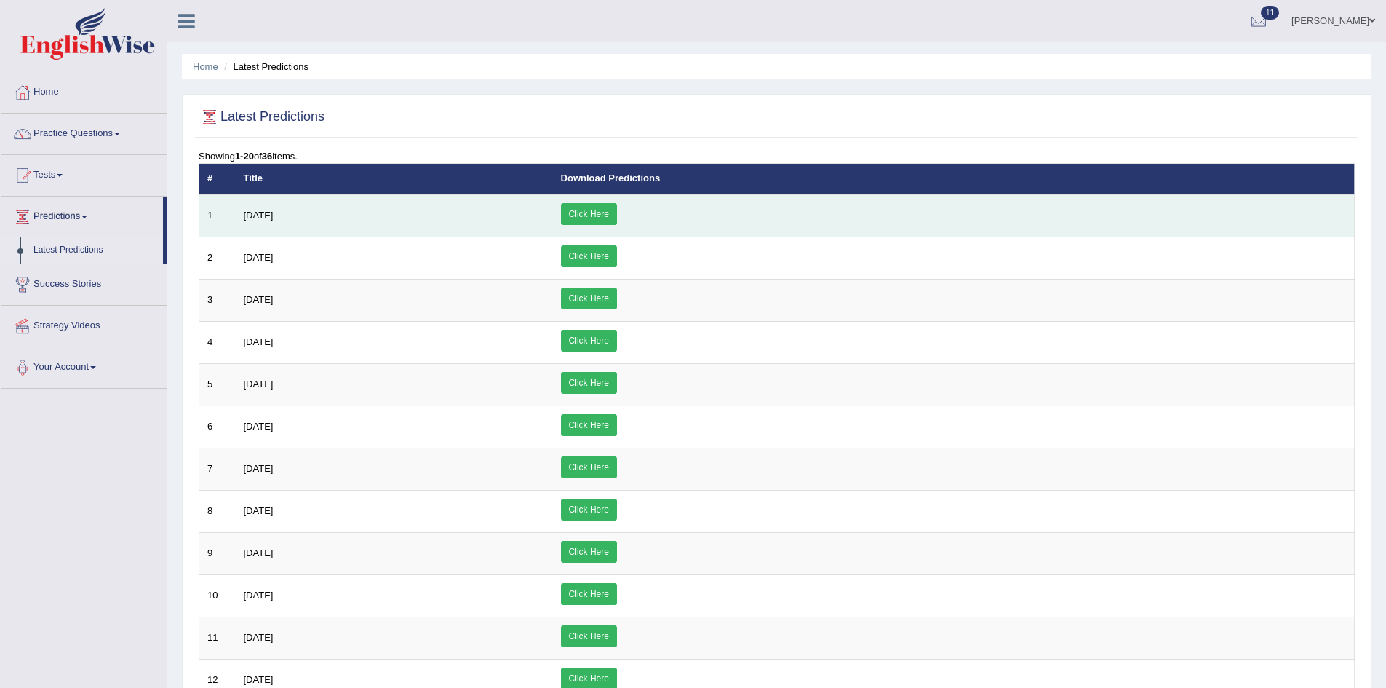
click at [617, 214] on link "Click Here" at bounding box center [589, 214] width 56 height 22
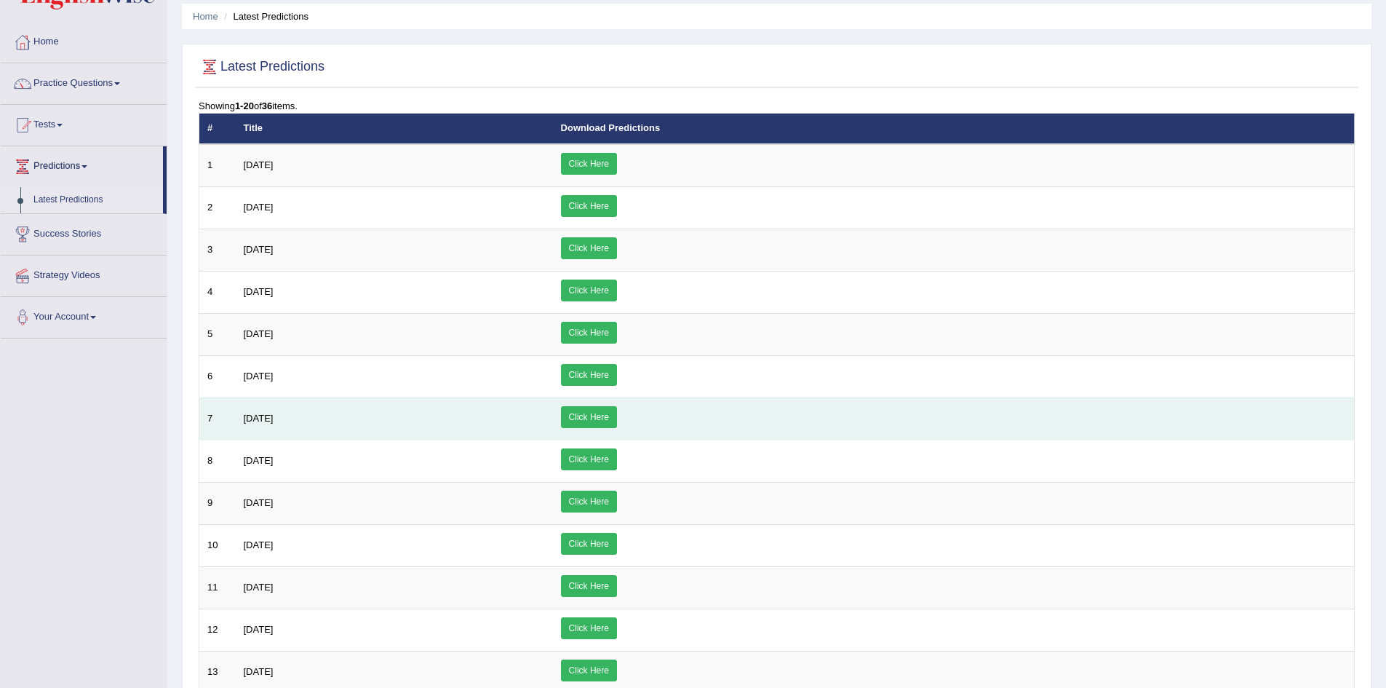
scroll to position [73, 0]
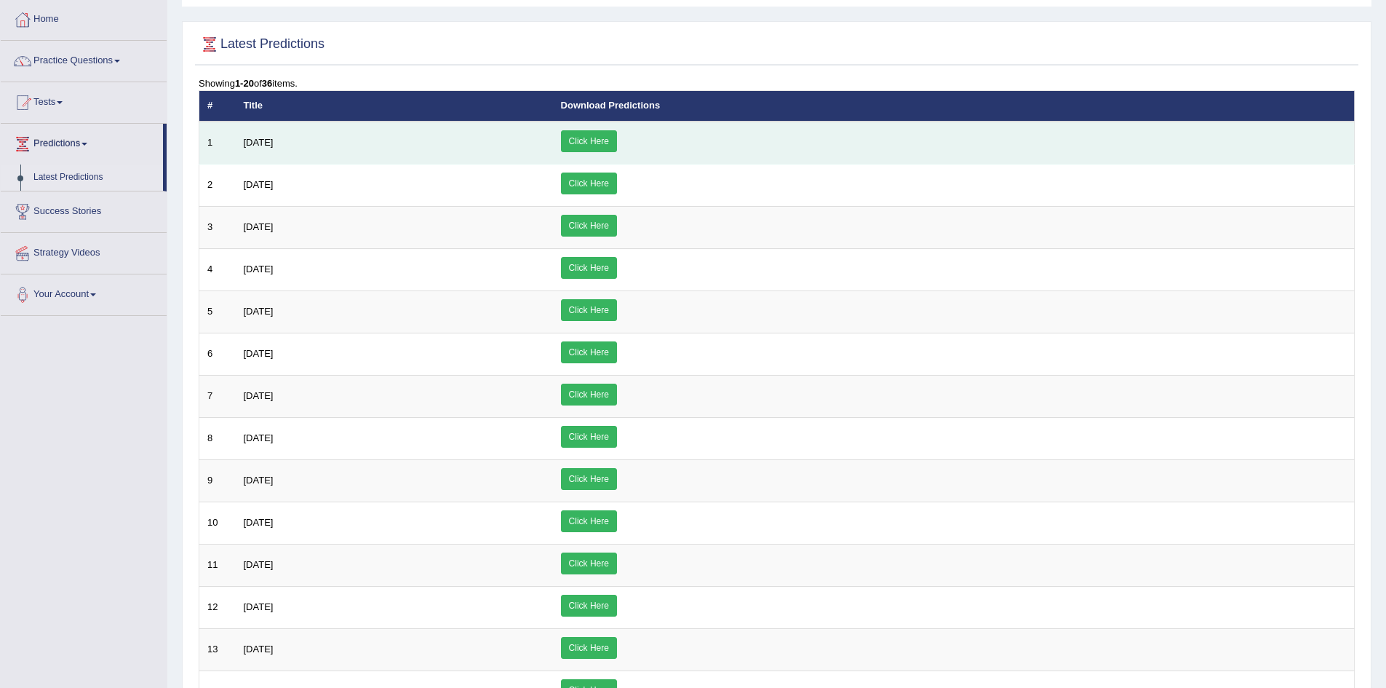
click at [617, 145] on link "Click Here" at bounding box center [589, 141] width 56 height 22
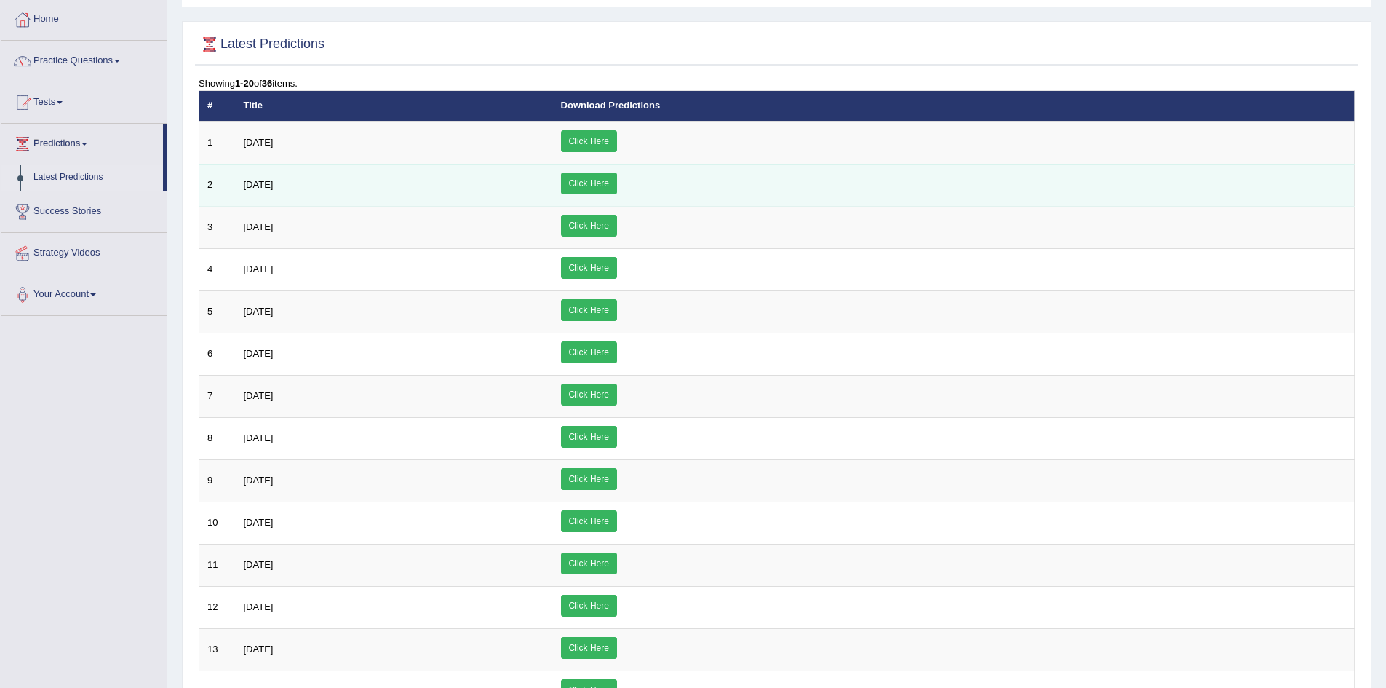
click at [617, 186] on link "Click Here" at bounding box center [589, 183] width 56 height 22
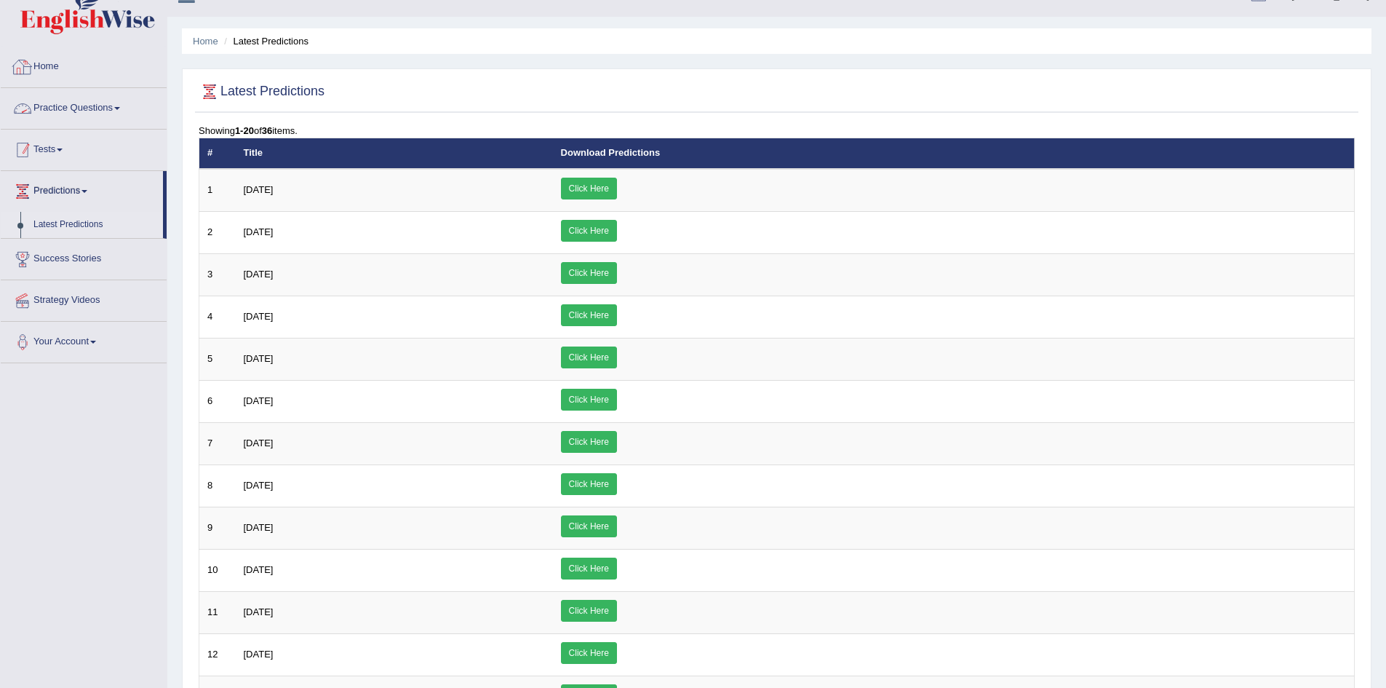
scroll to position [0, 0]
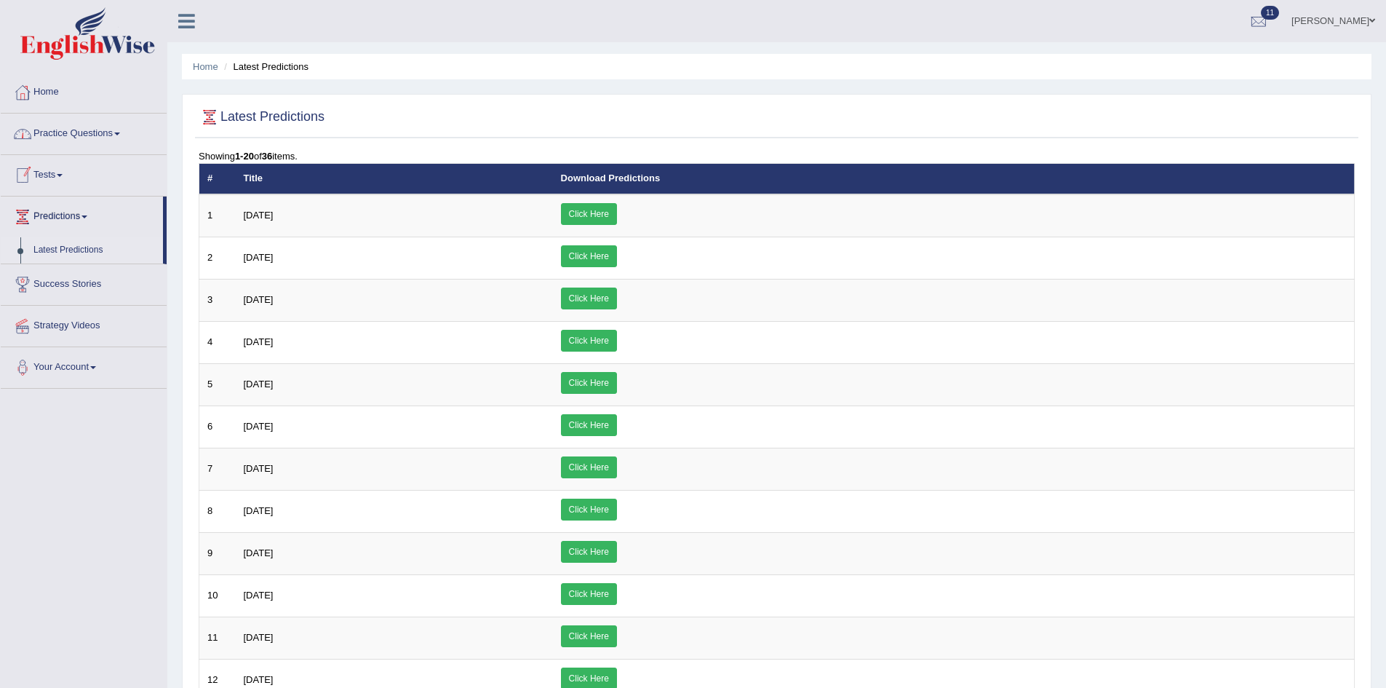
click at [60, 89] on link "Home" at bounding box center [84, 90] width 166 height 36
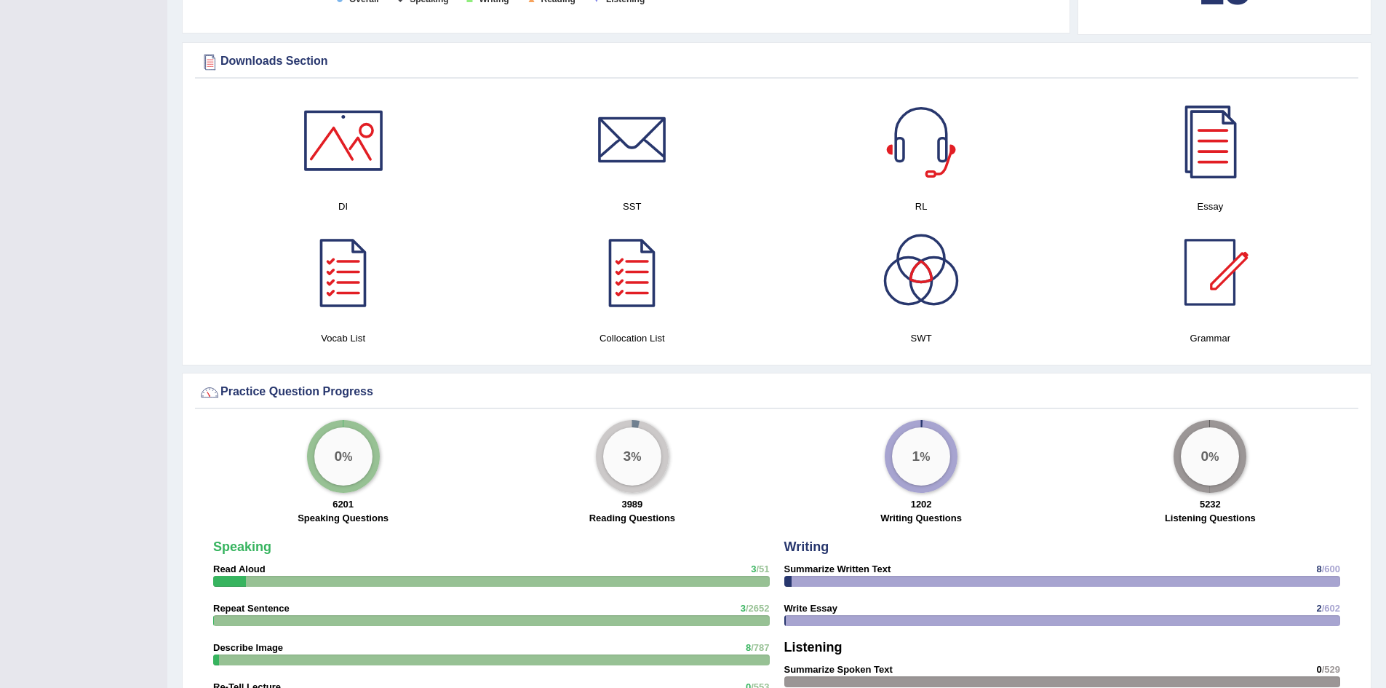
scroll to position [728, 0]
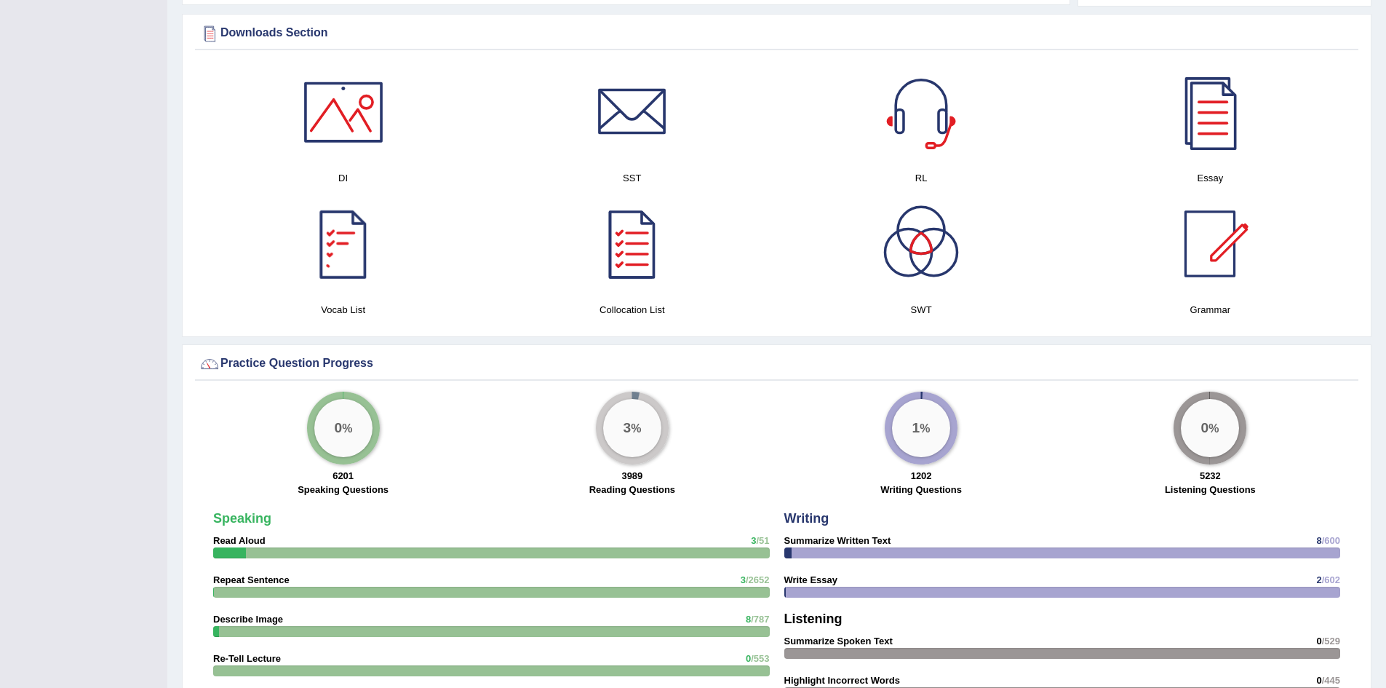
click at [320, 243] on div at bounding box center [344, 244] width 102 height 102
click at [341, 402] on div "0 %" at bounding box center [343, 428] width 58 height 58
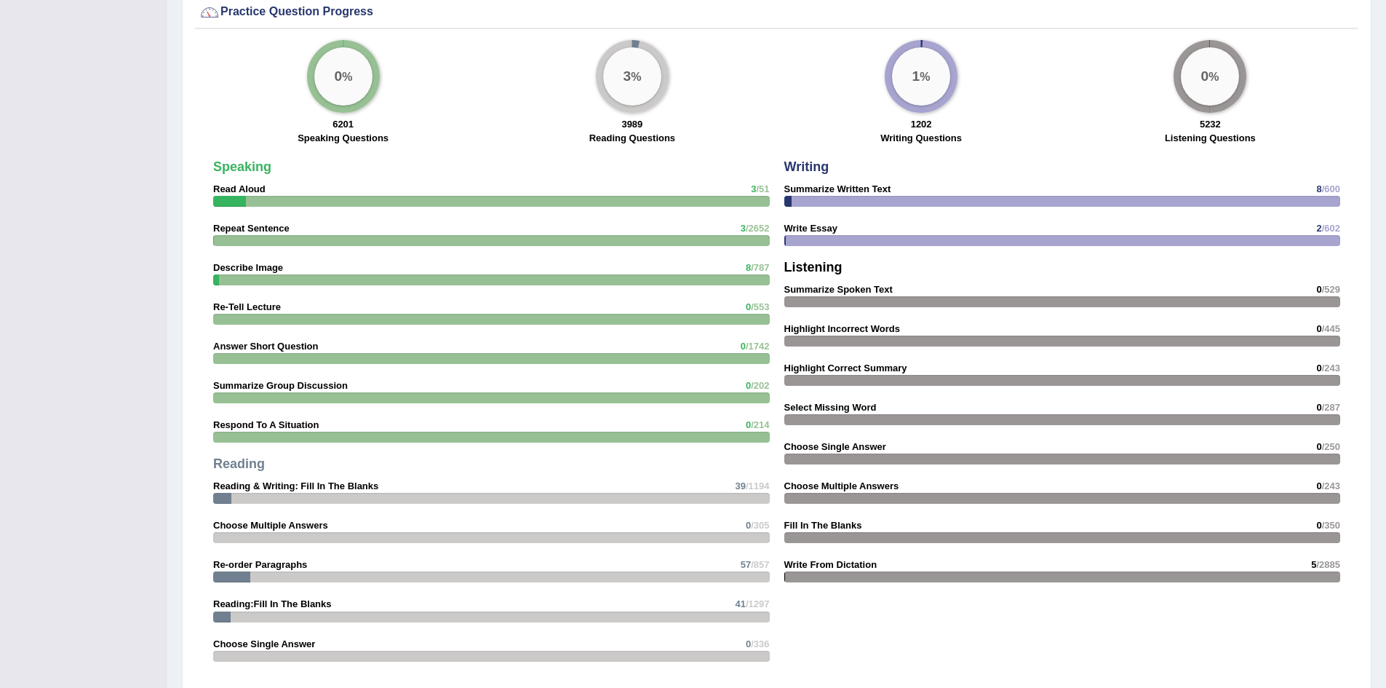
scroll to position [1092, 0]
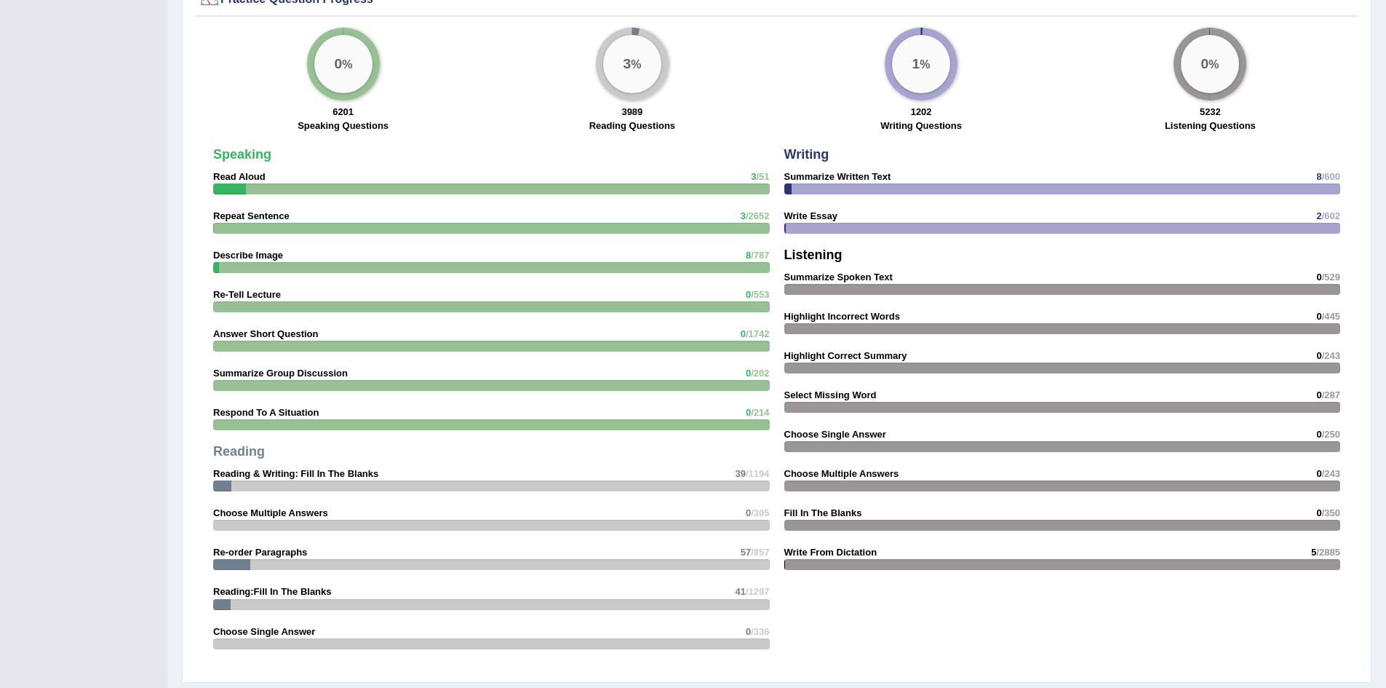
click at [855, 173] on strong "Summarize Written Text" at bounding box center [838, 176] width 107 height 11
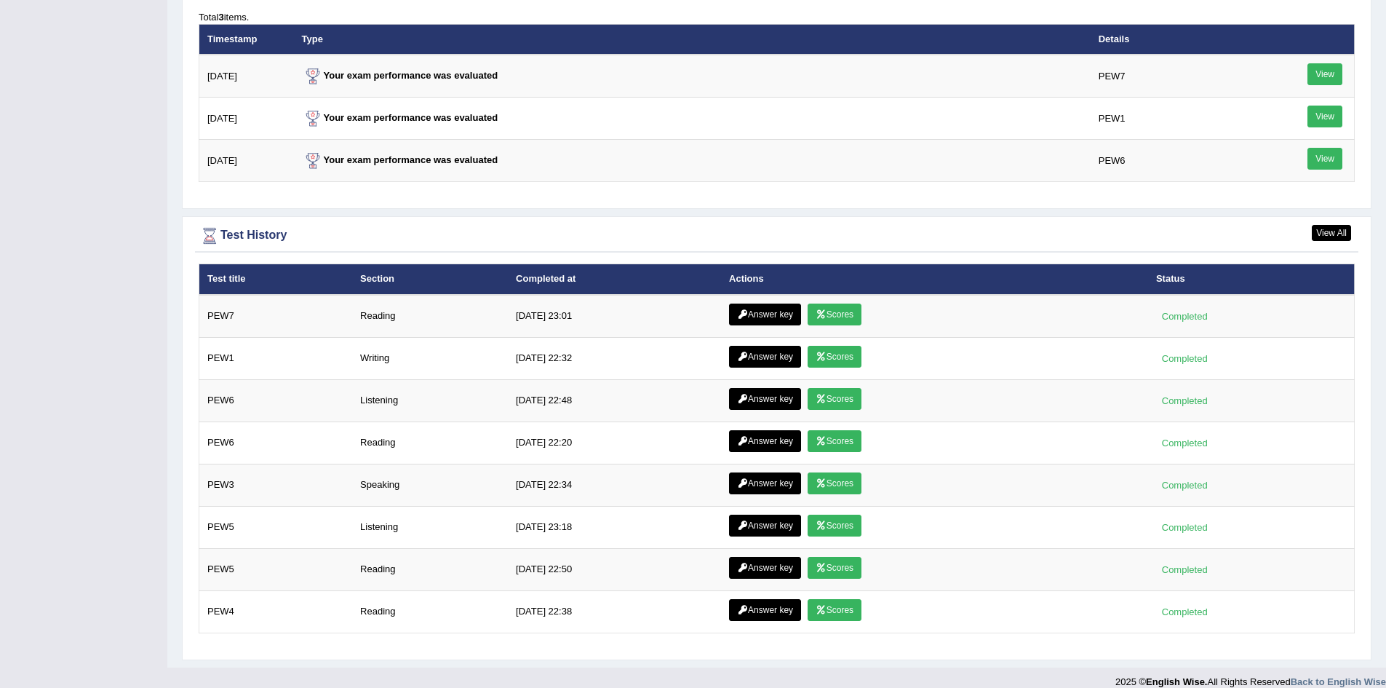
scroll to position [1819, 0]
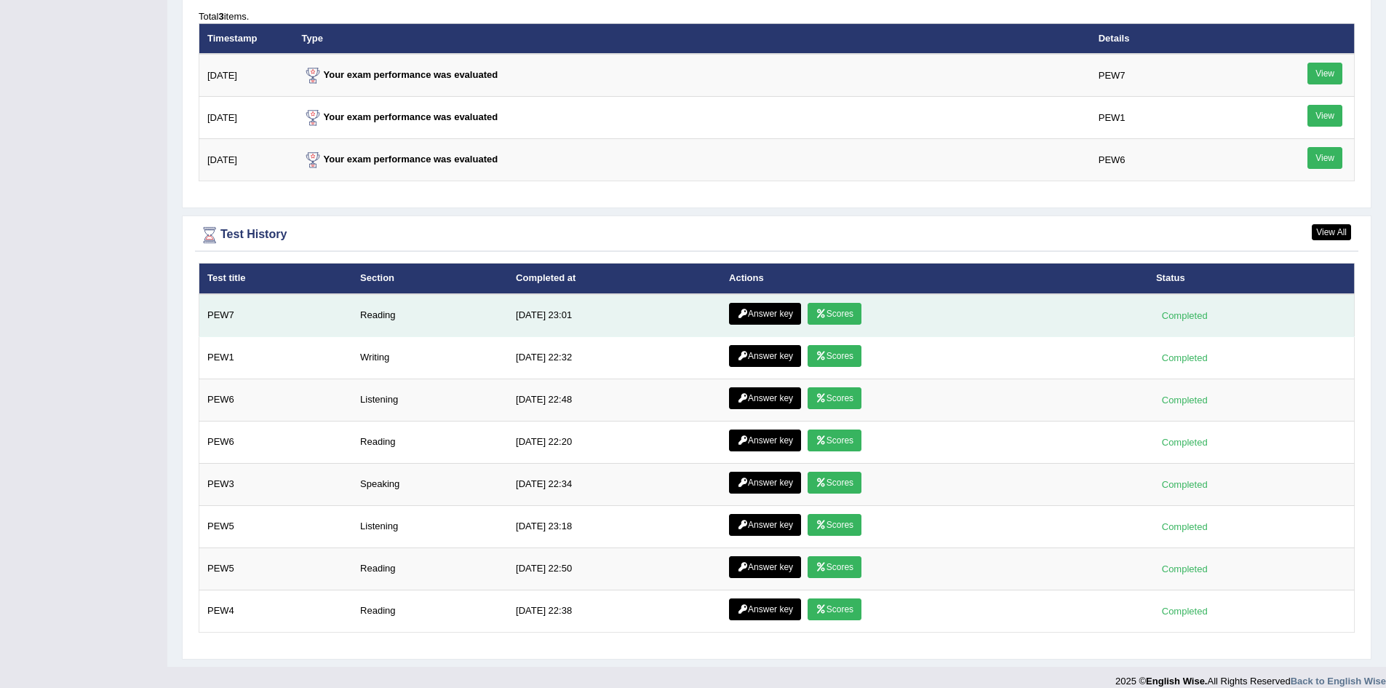
click at [823, 318] on link "Scores" at bounding box center [835, 314] width 54 height 22
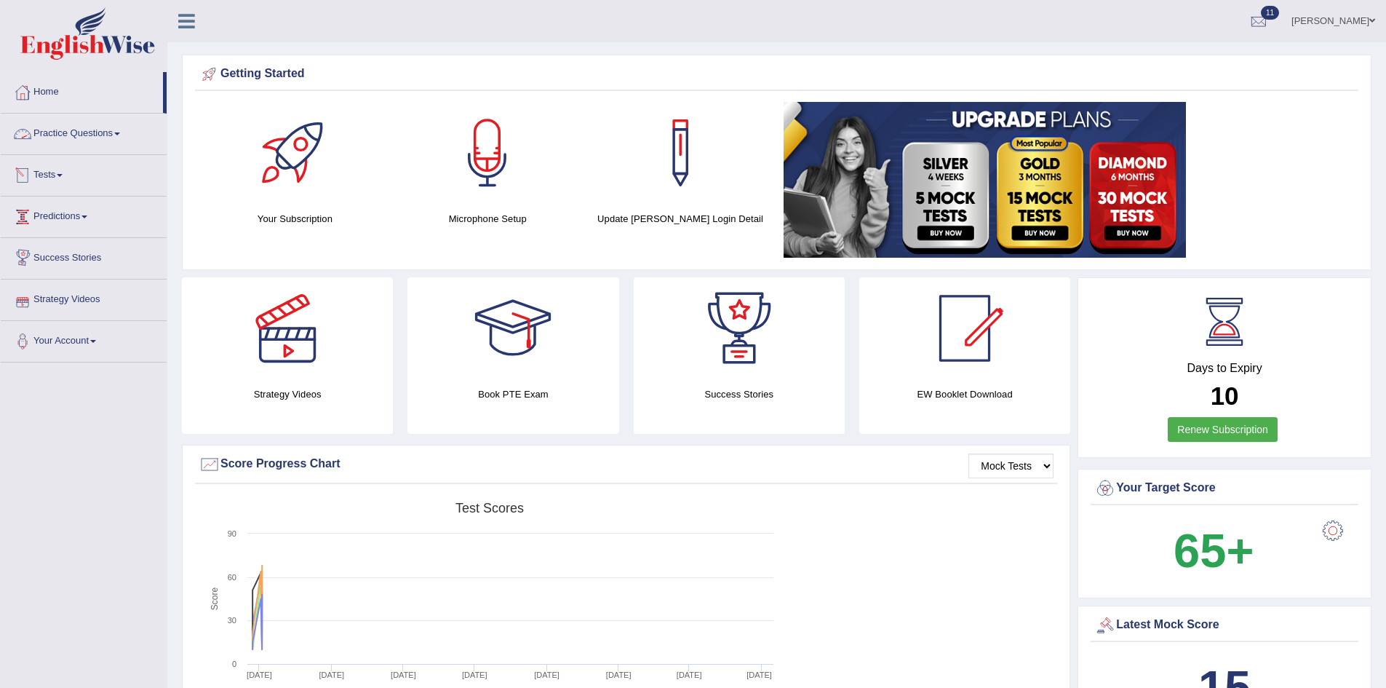
click at [68, 126] on link "Practice Questions" at bounding box center [84, 132] width 166 height 36
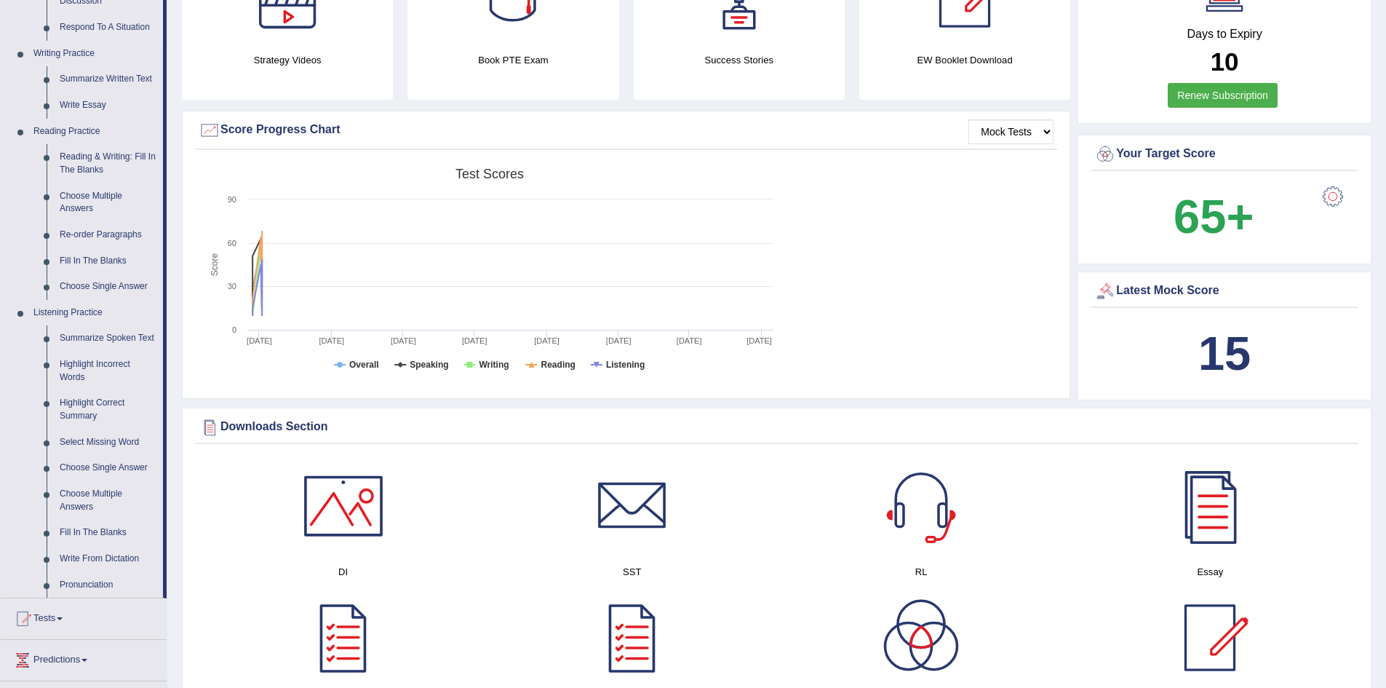
scroll to position [364, 0]
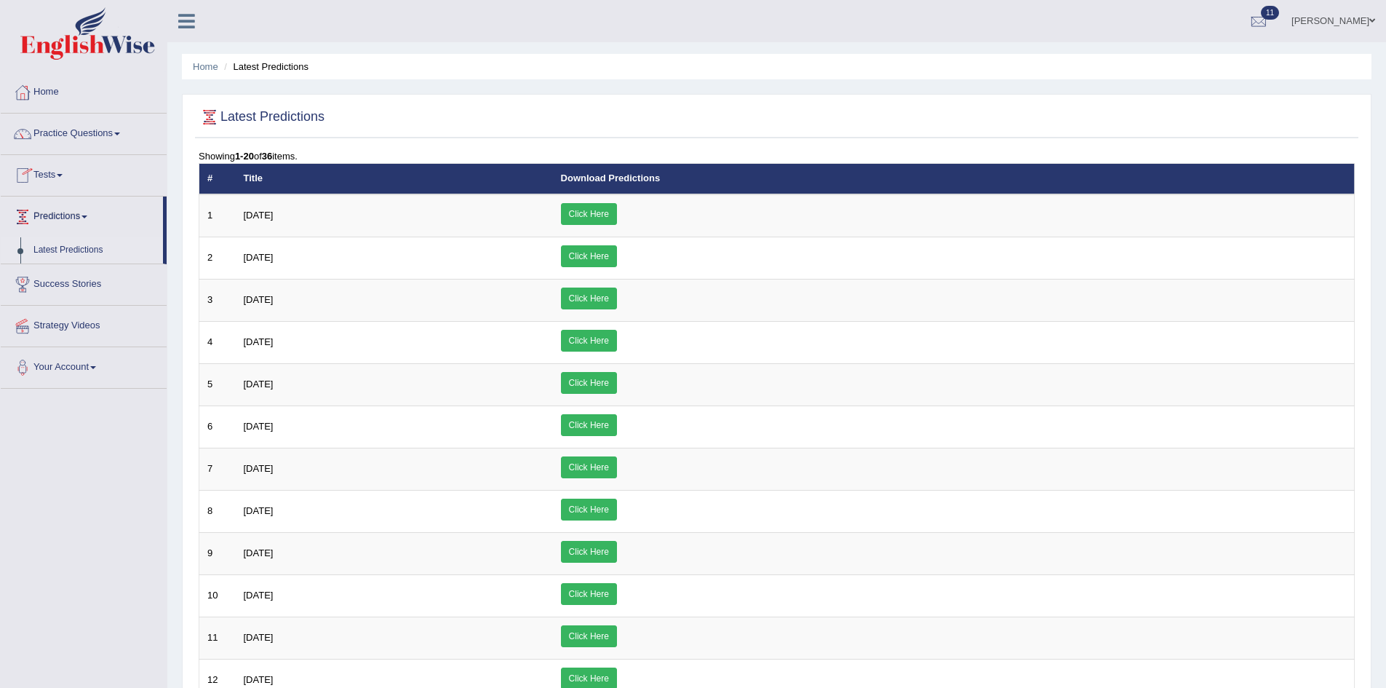
click at [53, 169] on link "Tests" at bounding box center [84, 173] width 166 height 36
click at [108, 202] on link "Take Practice Sectional Test" at bounding box center [95, 209] width 136 height 26
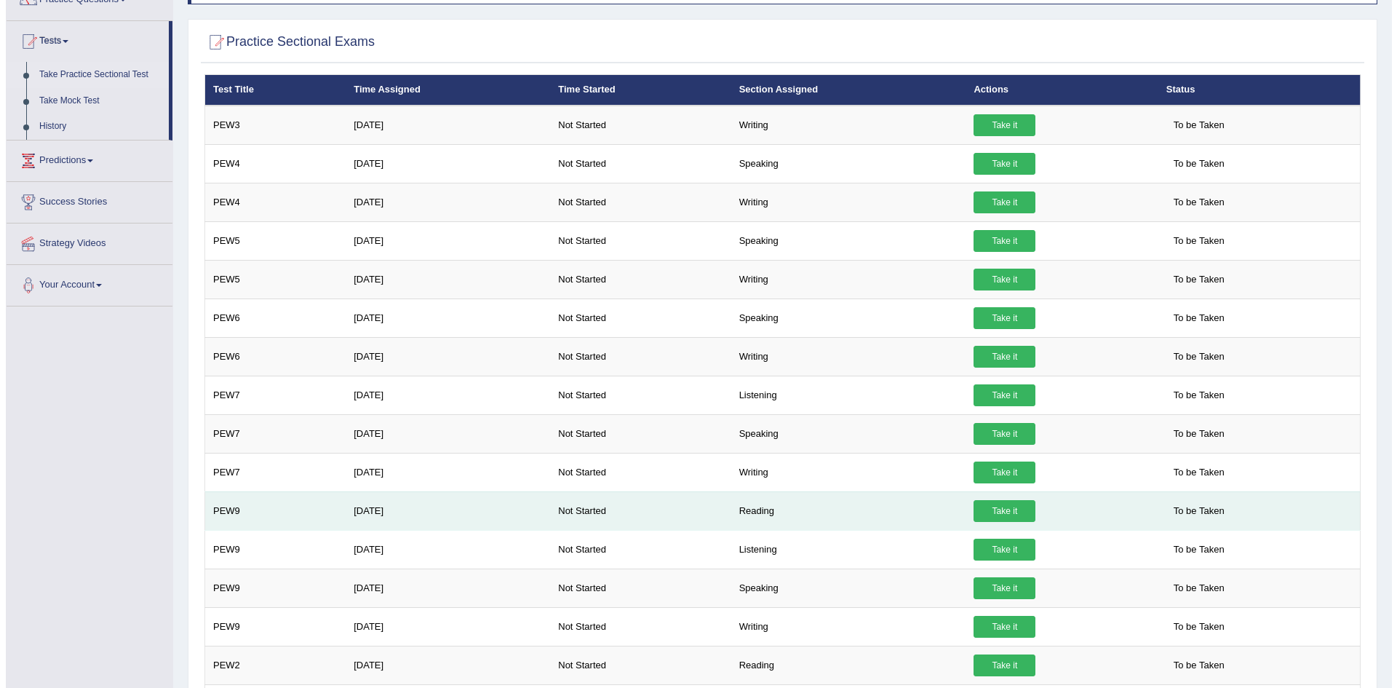
scroll to position [146, 0]
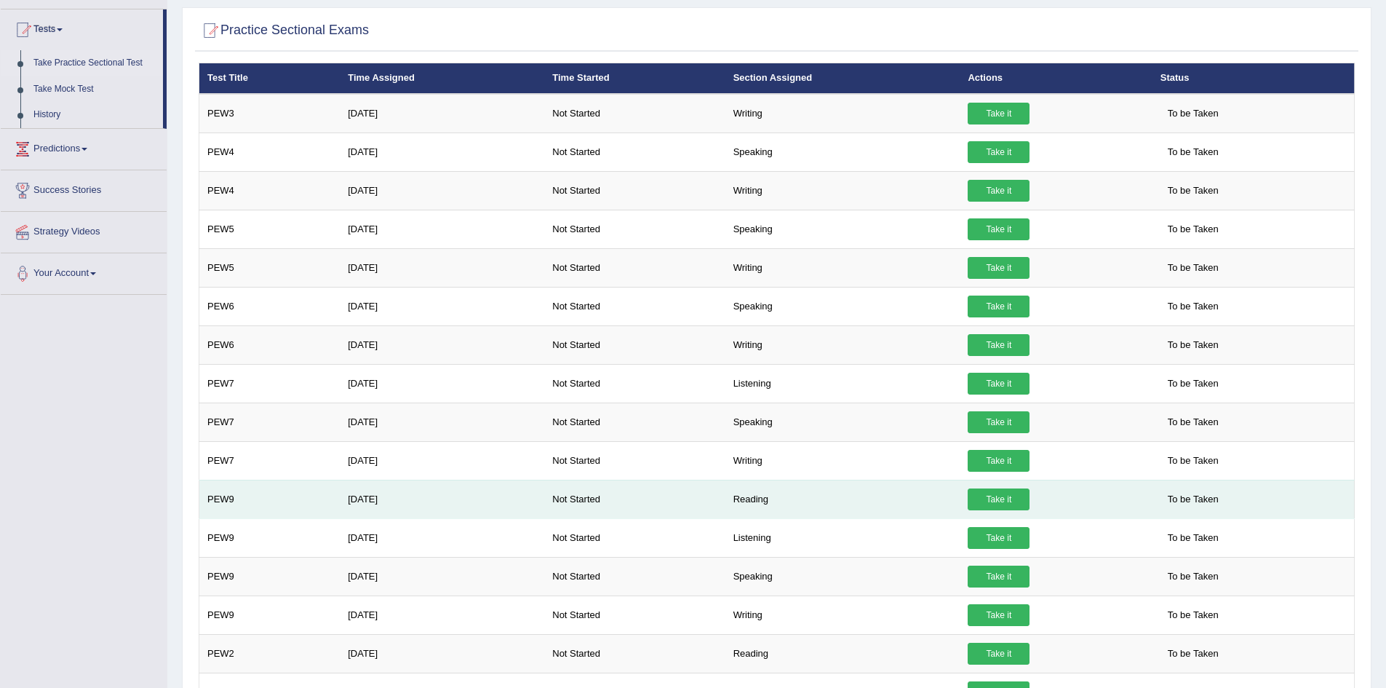
click at [977, 501] on link "Take it" at bounding box center [999, 499] width 62 height 22
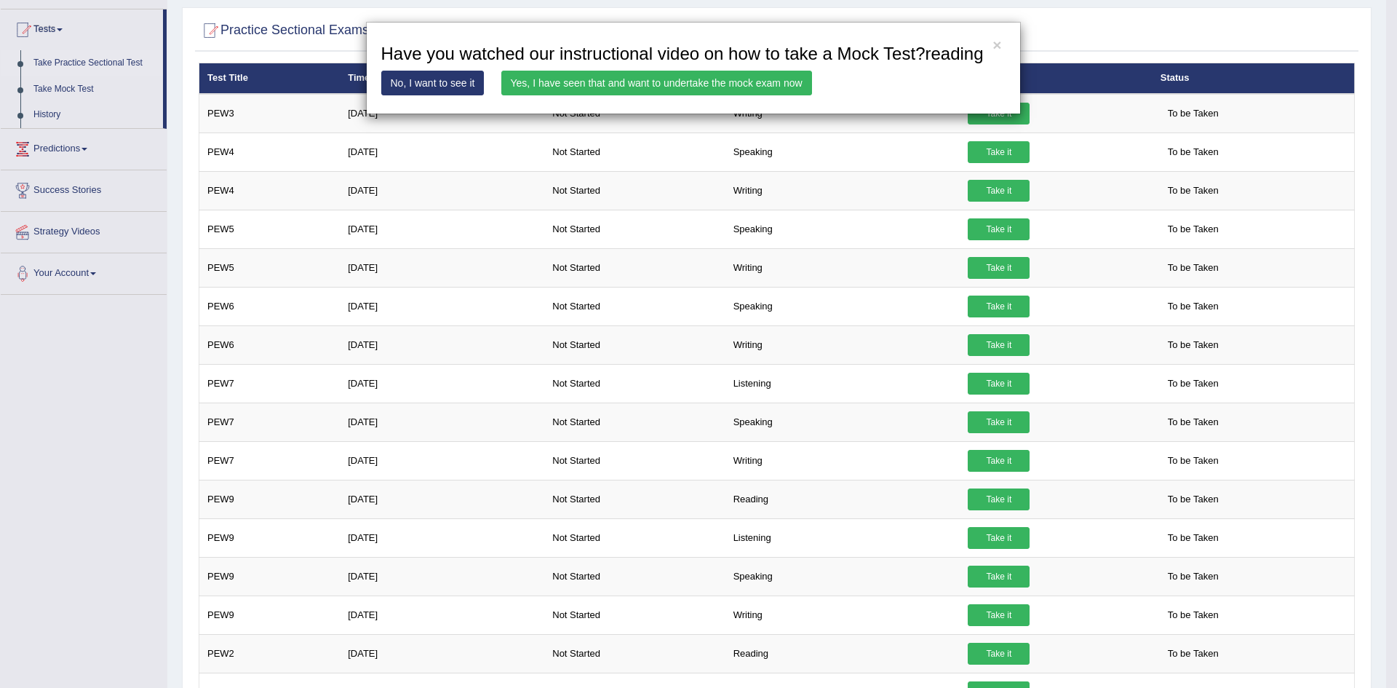
click at [644, 84] on link "Yes, I have seen that and want to undertake the mock exam now" at bounding box center [656, 83] width 311 height 25
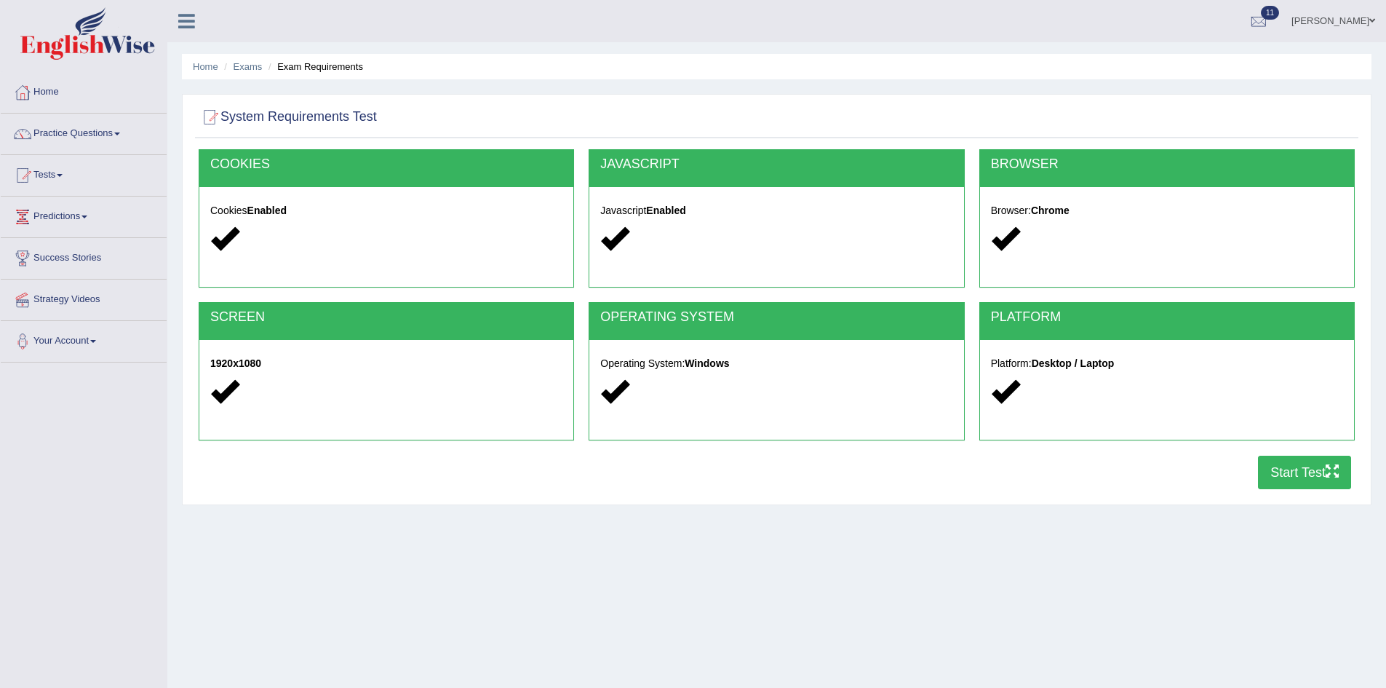
click at [1276, 472] on button "Start Test" at bounding box center [1304, 472] width 93 height 33
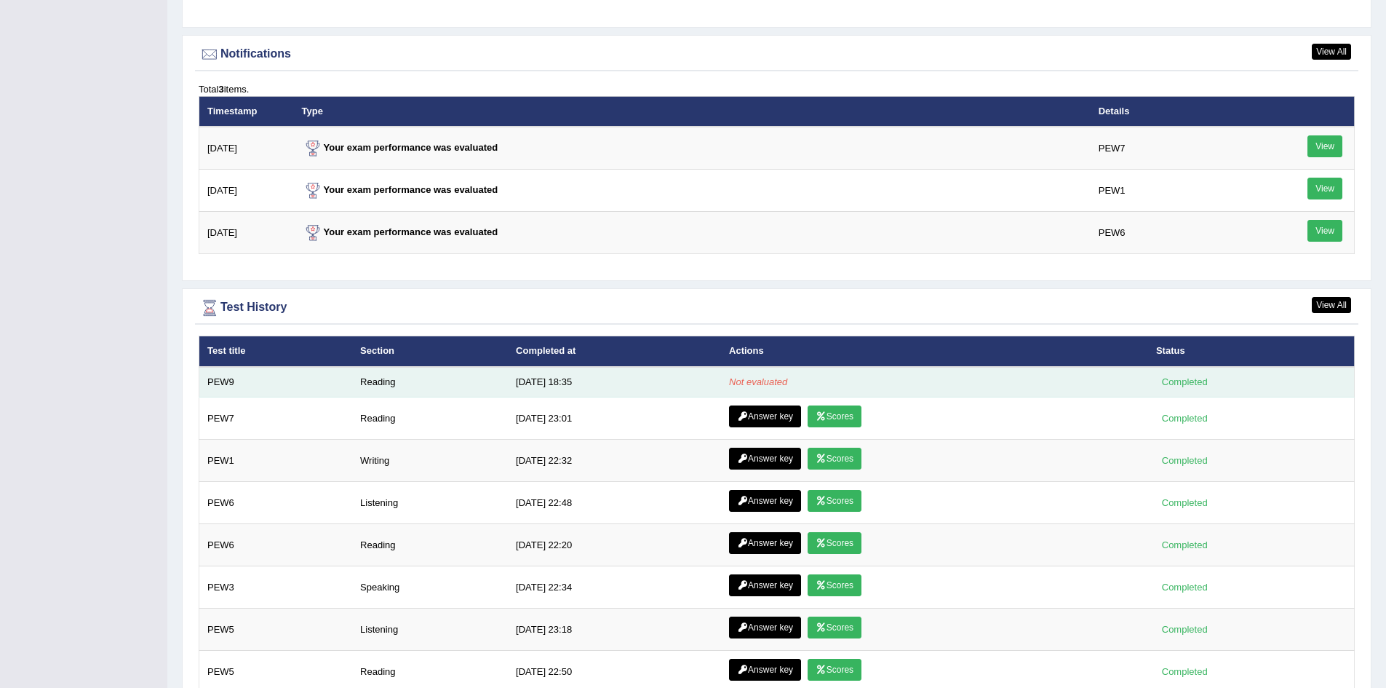
scroll to position [1674, 0]
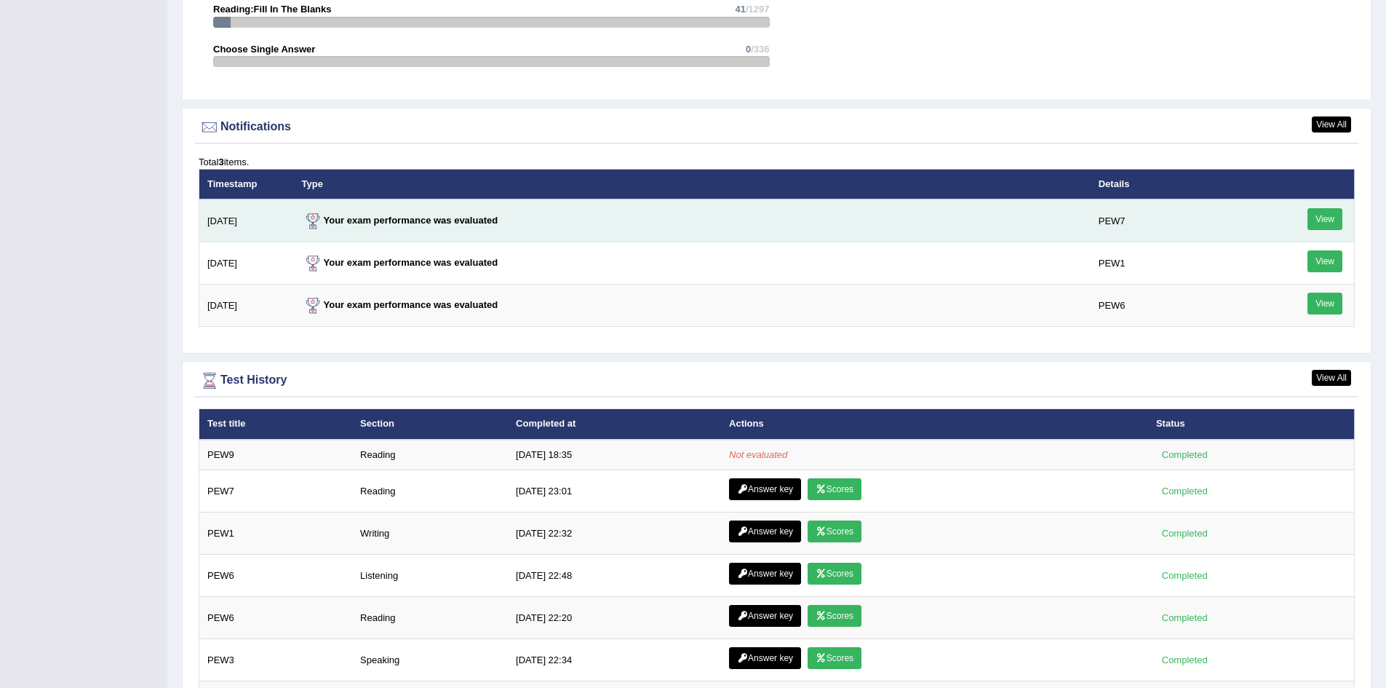
click at [1331, 214] on link "View" at bounding box center [1325, 219] width 35 height 22
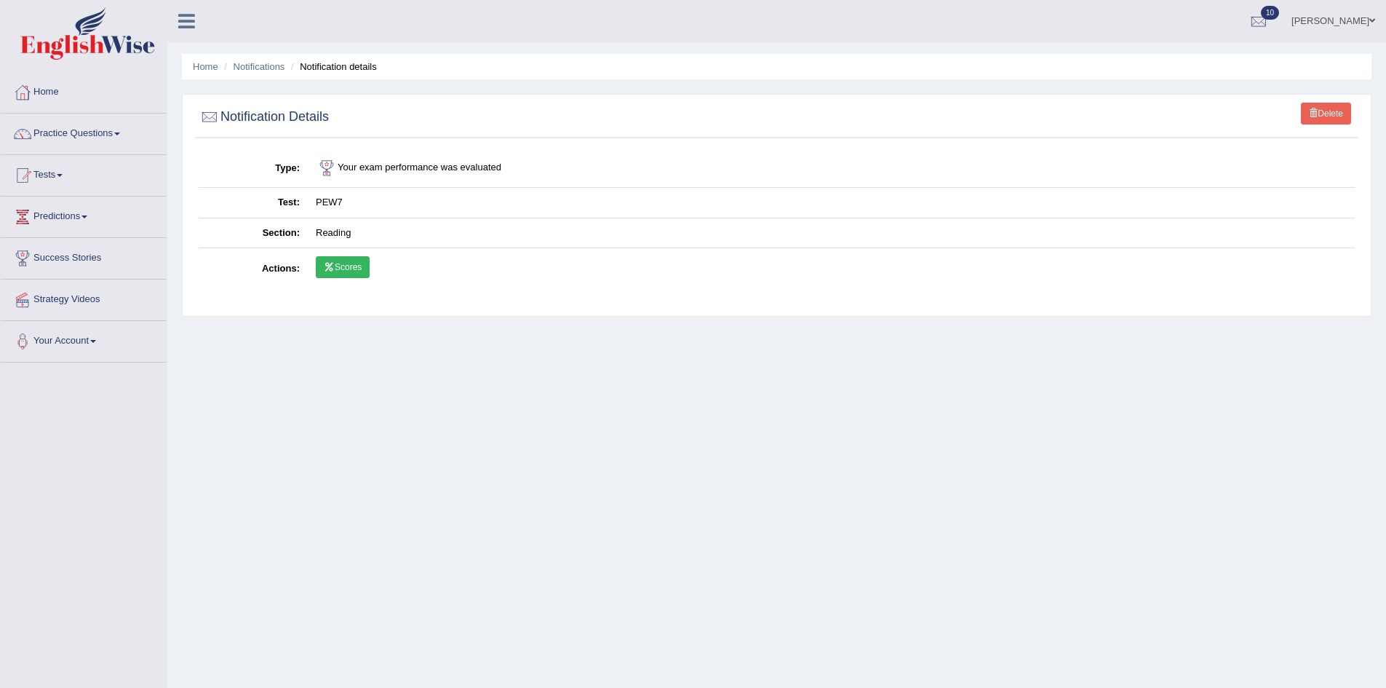
click at [350, 264] on link "Scores" at bounding box center [343, 267] width 54 height 22
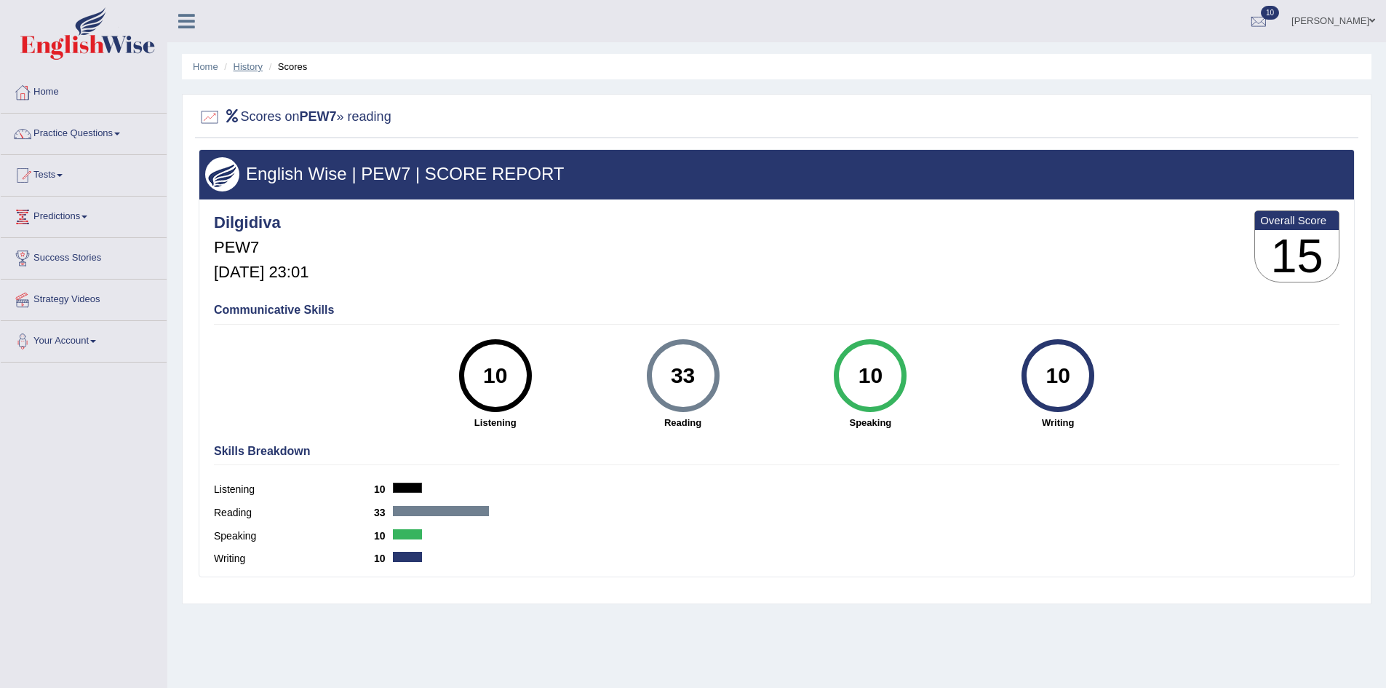
click at [252, 71] on link "History" at bounding box center [248, 66] width 29 height 11
click at [48, 88] on link "Home" at bounding box center [84, 90] width 166 height 36
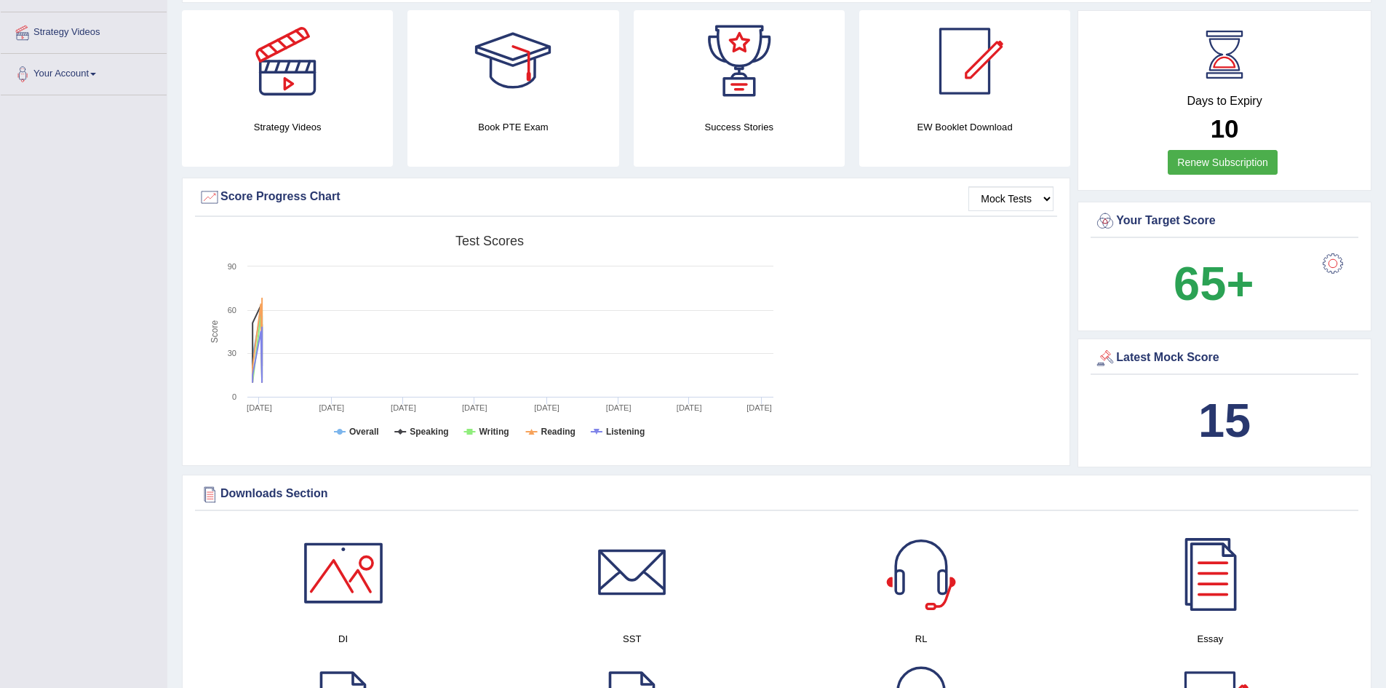
scroll to position [291, 0]
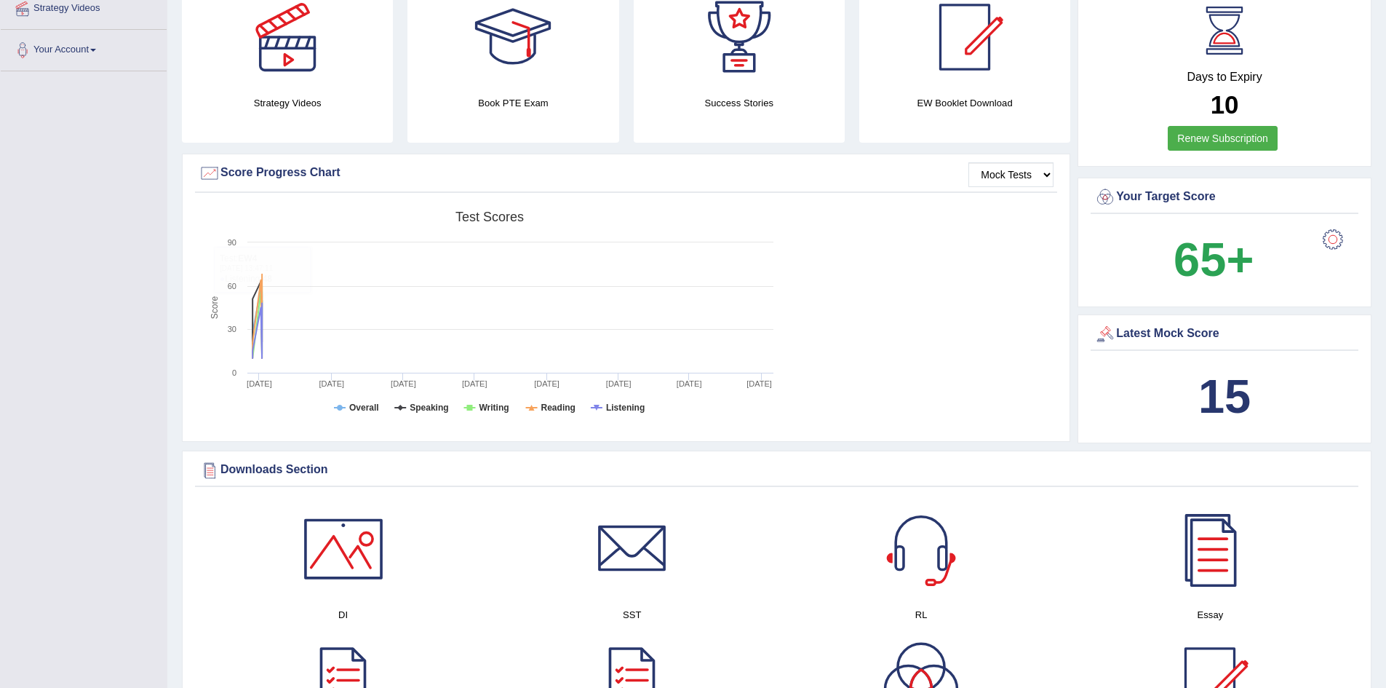
click at [1330, 238] on div at bounding box center [1333, 239] width 29 height 29
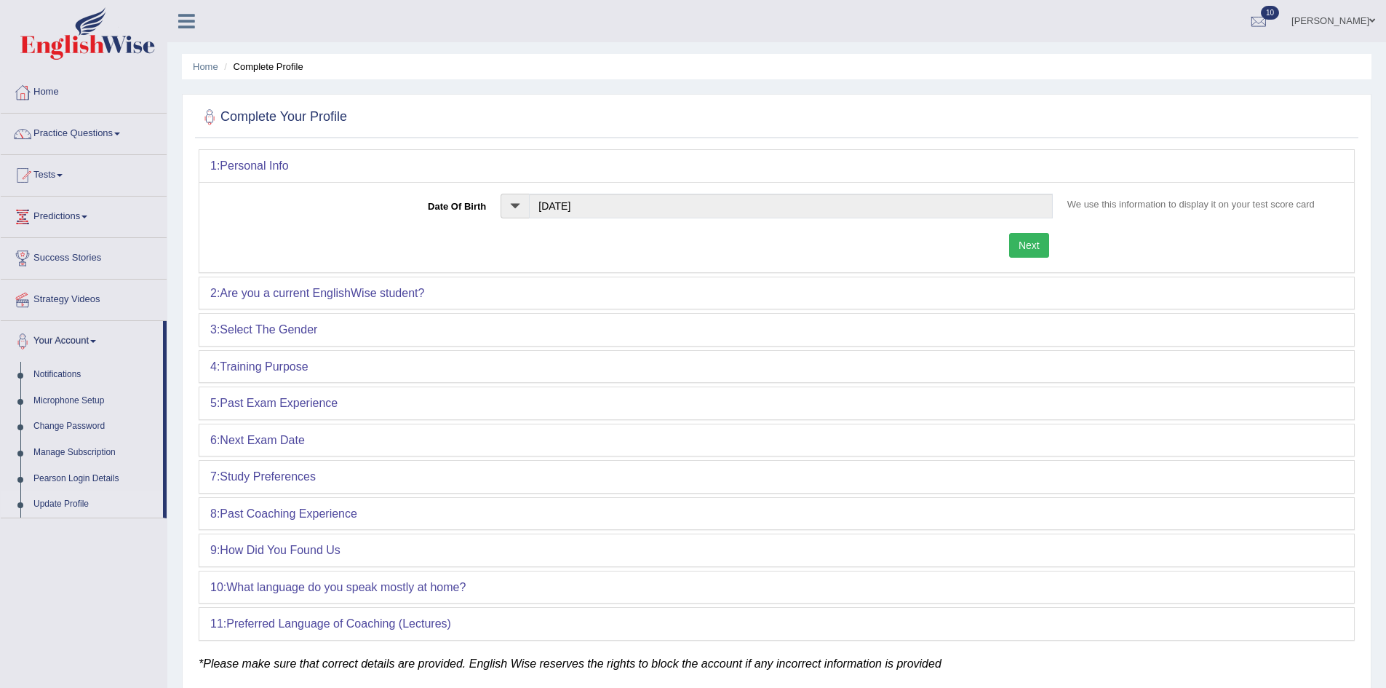
scroll to position [76, 0]
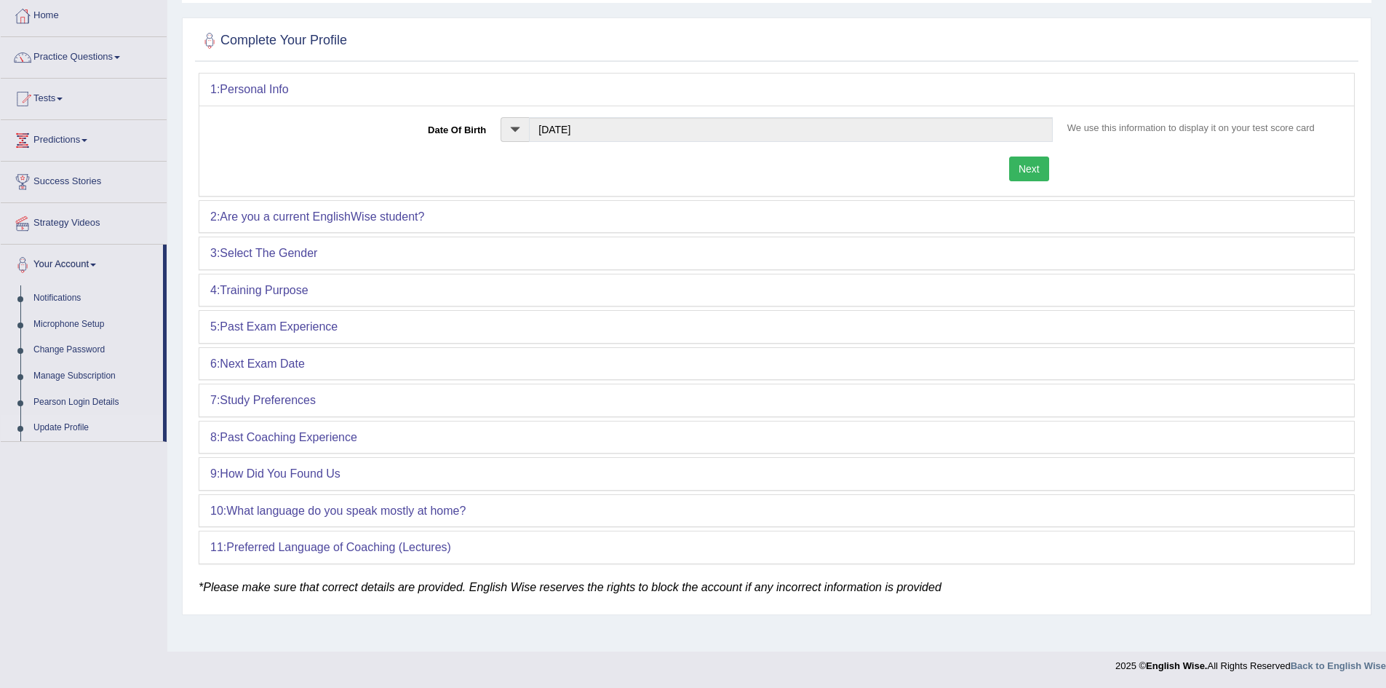
click at [283, 292] on b "Training Purpose" at bounding box center [264, 290] width 88 height 12
click at [424, 213] on b "Are you a current EnglishWise student?" at bounding box center [322, 216] width 204 height 12
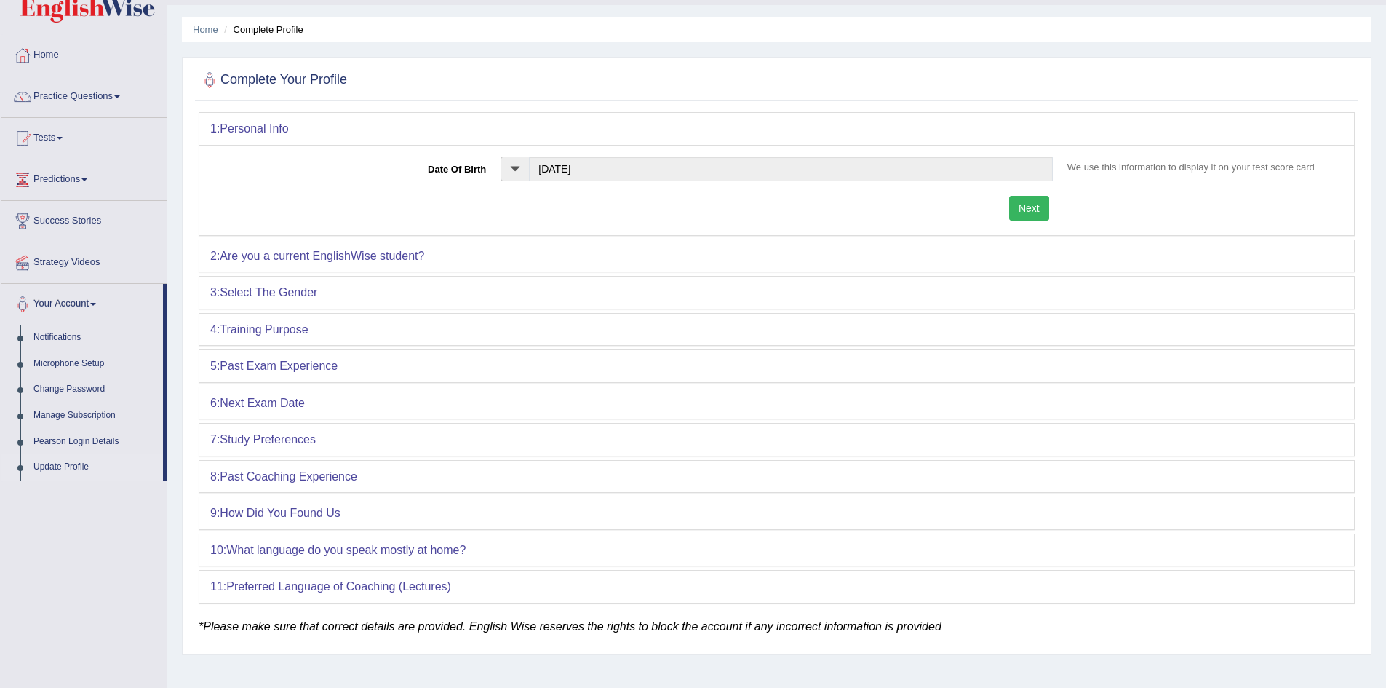
scroll to position [0, 0]
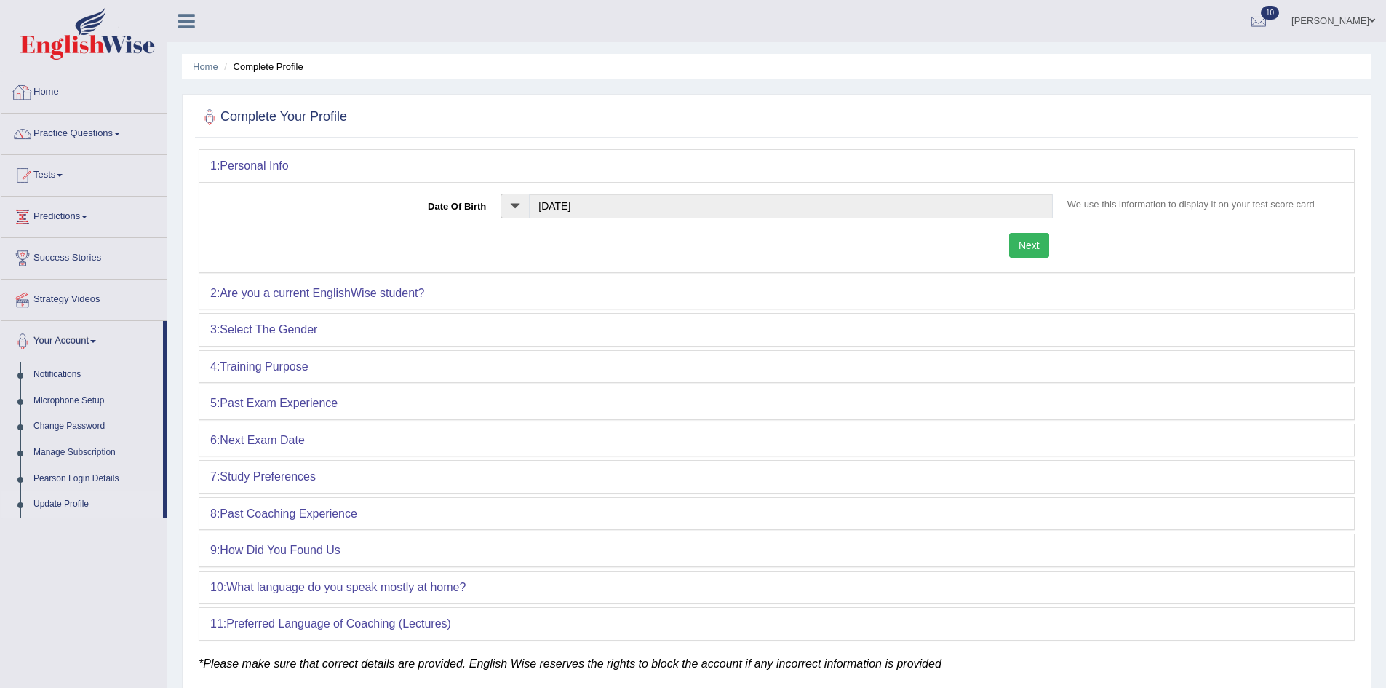
click at [510, 208] on icon at bounding box center [515, 206] width 10 height 10
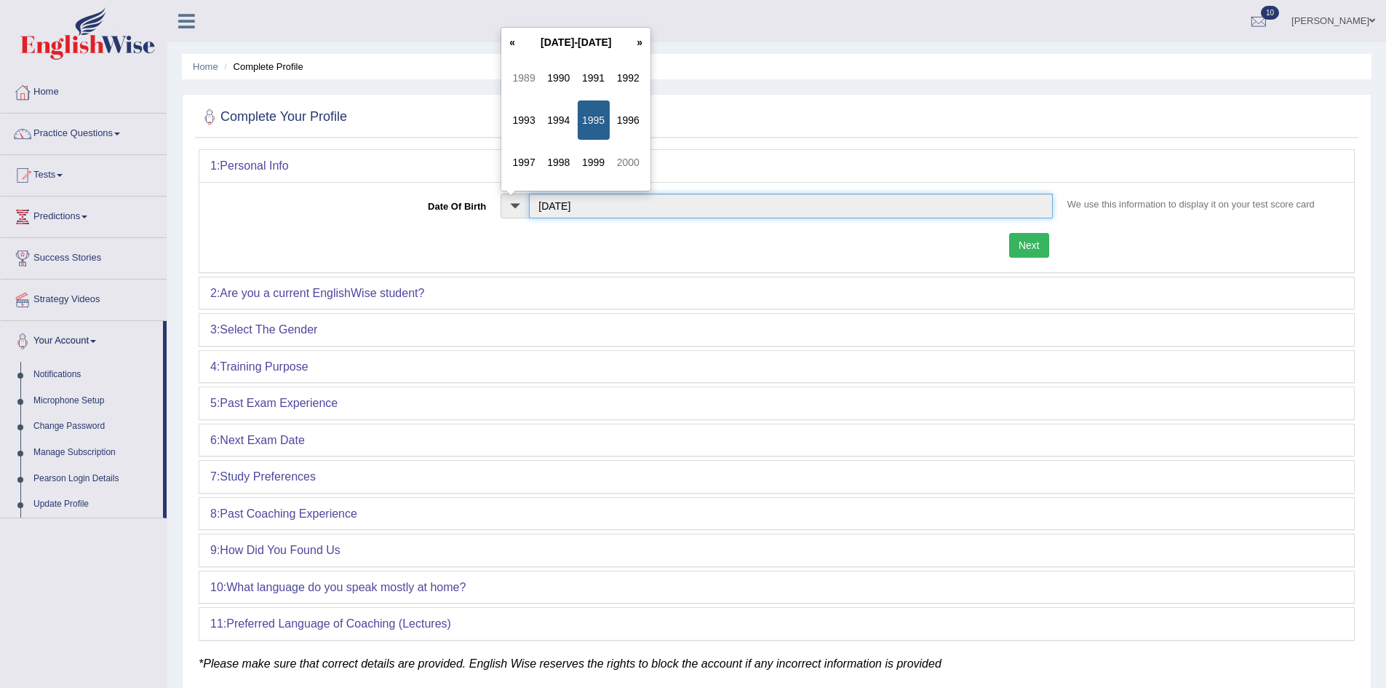
click at [583, 215] on input "Feb 09, 1995" at bounding box center [791, 206] width 524 height 25
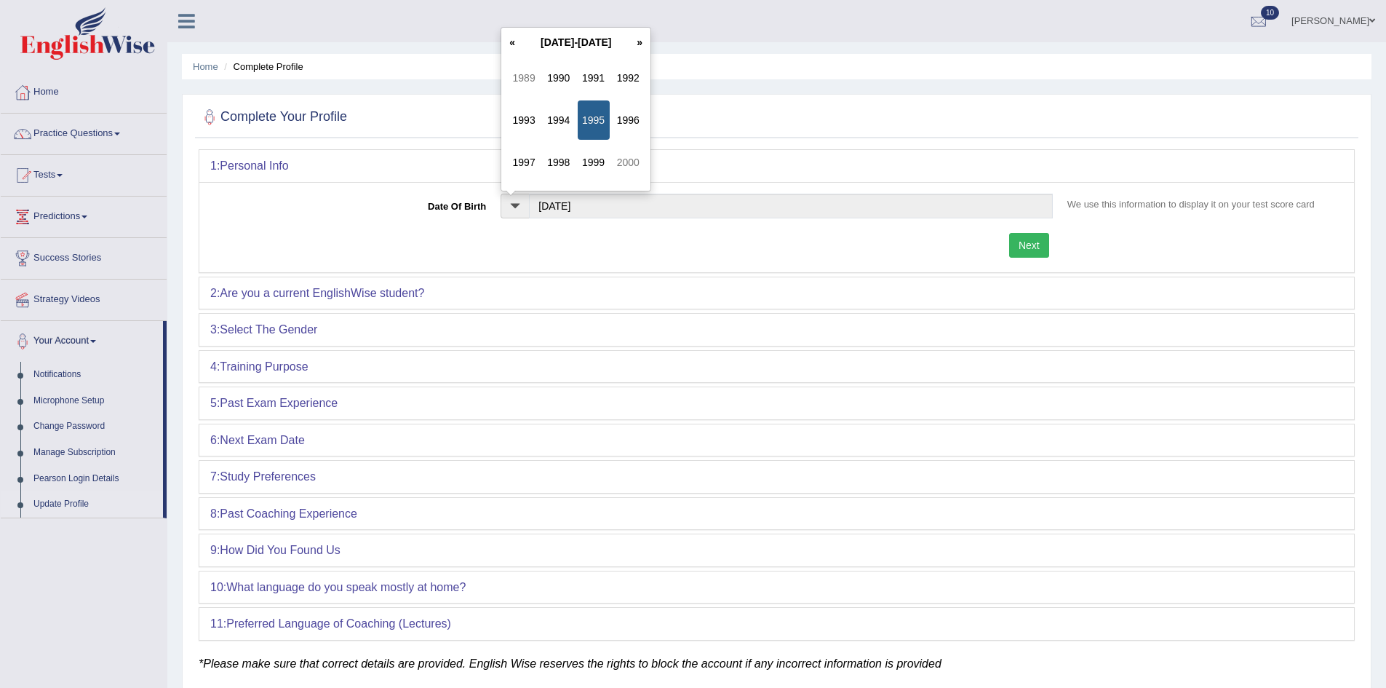
type input "Feb 9, 1995"
click at [800, 274] on div "1: Personal Info Date Of Birth Feb 9, 1995 We use this information to display i…" at bounding box center [777, 394] width 1156 height 491
click at [1025, 246] on button "Next" at bounding box center [1029, 245] width 40 height 25
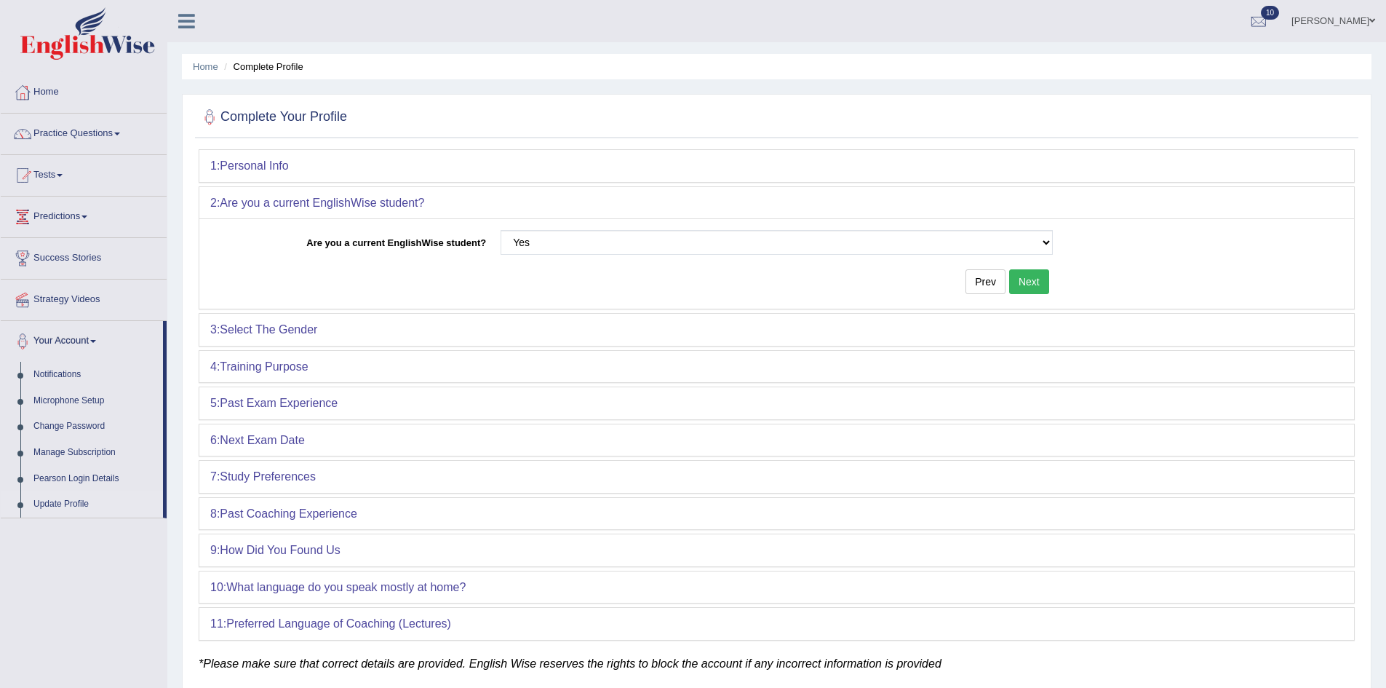
click at [1031, 283] on button "Next" at bounding box center [1029, 281] width 40 height 25
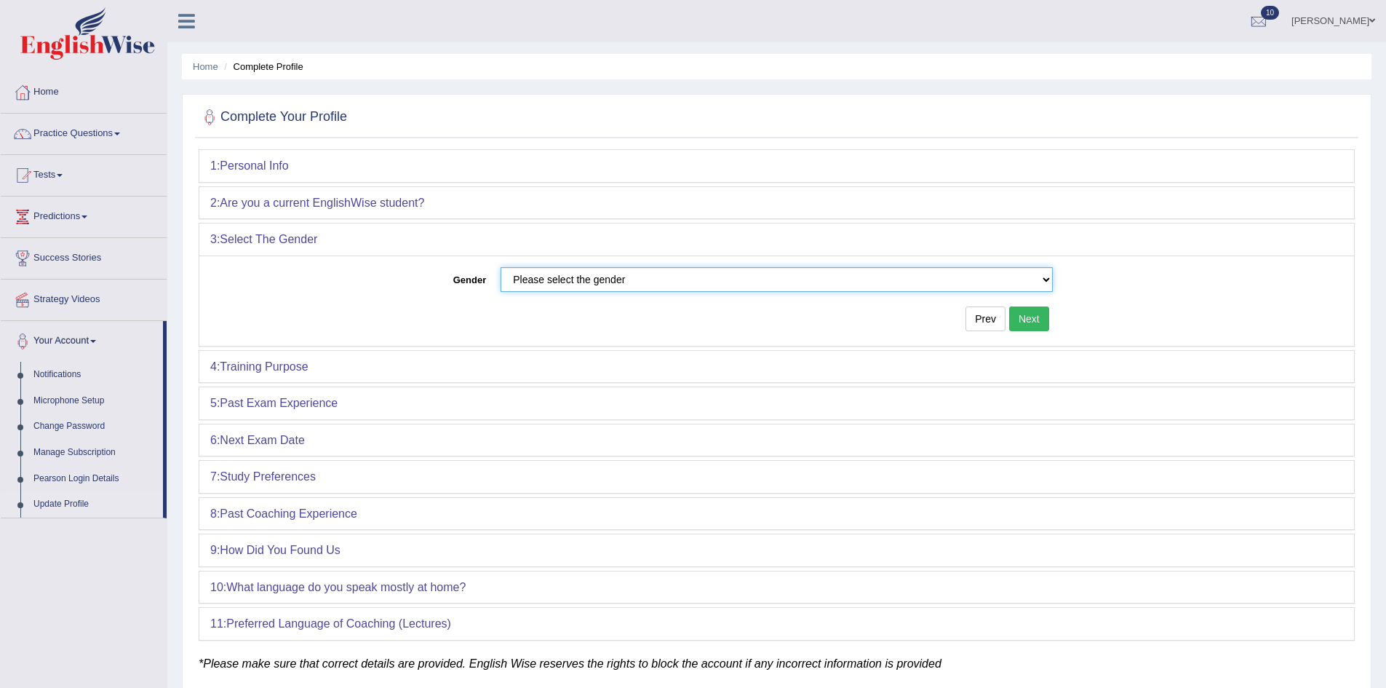
click at [775, 282] on select "Please select the gender Male Female" at bounding box center [777, 279] width 552 height 25
select select "Female"
click at [501, 267] on select "Please select the gender Male Female" at bounding box center [777, 279] width 552 height 25
click at [1025, 320] on button "Next" at bounding box center [1029, 318] width 40 height 25
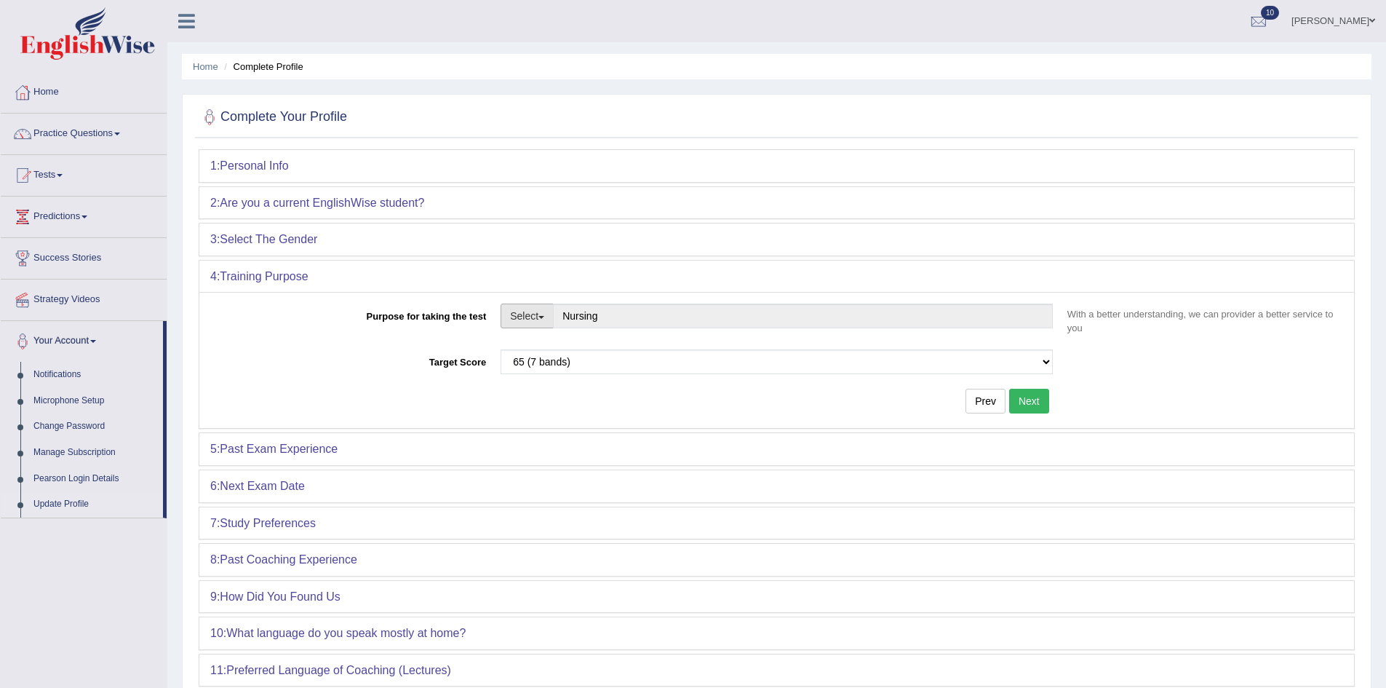
click at [554, 321] on button "Select" at bounding box center [527, 315] width 53 height 25
click at [574, 355] on link "Student Visa" at bounding box center [566, 347] width 130 height 19
click at [542, 319] on button "Select" at bounding box center [527, 315] width 53 height 25
click at [560, 366] on link "Permanent Residency" at bounding box center [566, 366] width 130 height 19
type input "Permanent Residency"
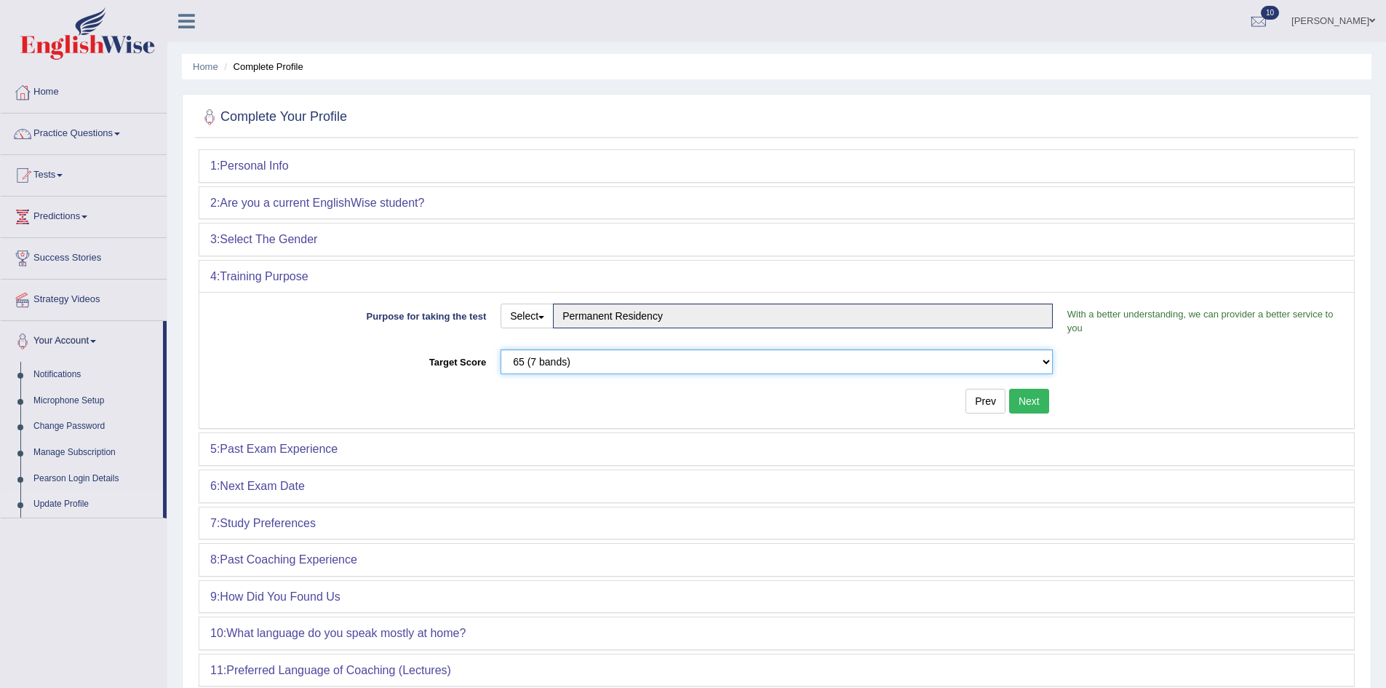
click at [587, 363] on select "Please select the correct value 50 (6 bands) 58 (6.5 bands) 65 (7 bands) 79 (8 …" at bounding box center [777, 361] width 552 height 25
select select "79"
click at [501, 349] on select "Please select the correct value 50 (6 bands) 58 (6.5 bands) 65 (7 bands) 79 (8 …" at bounding box center [777, 361] width 552 height 25
click at [1026, 402] on button "Next" at bounding box center [1029, 401] width 40 height 25
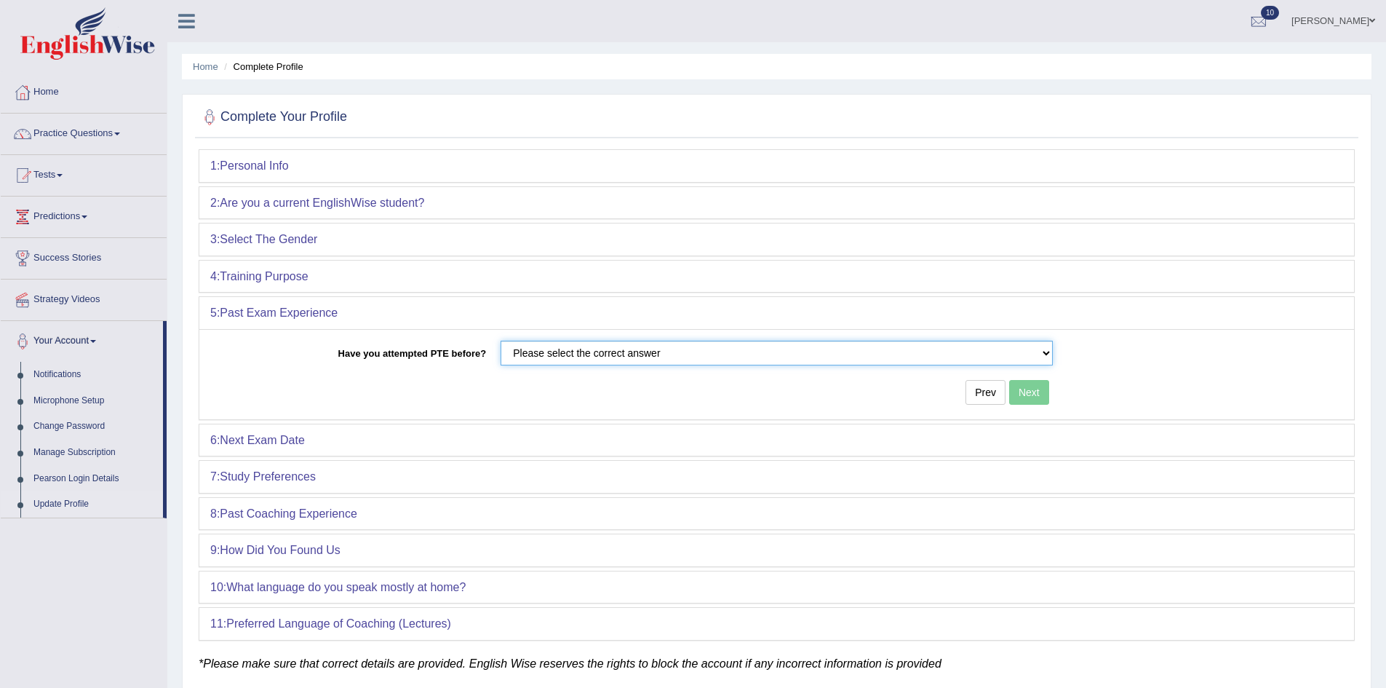
click at [550, 357] on select "Please select the correct answer No Yes" at bounding box center [777, 353] width 552 height 25
select select "Yes"
click at [501, 341] on select "Please select the correct answer No Yes" at bounding box center [777, 353] width 552 height 25
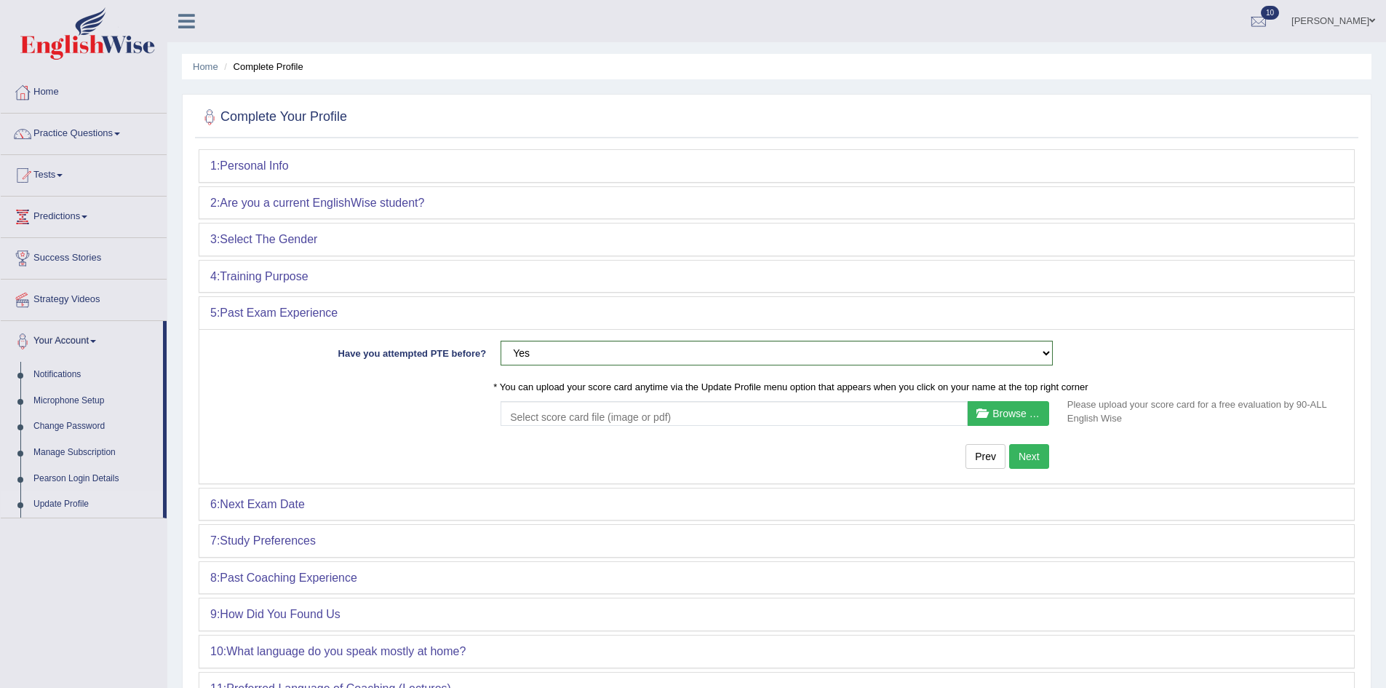
click at [855, 413] on input at bounding box center [734, 417] width 448 height 22
drag, startPoint x: 449, startPoint y: 287, endPoint x: 450, endPoint y: 294, distance: 7.4
click at [449, 288] on div "4: Training Purpose" at bounding box center [776, 277] width 1155 height 32
click at [1020, 460] on button "Next" at bounding box center [1029, 456] width 40 height 25
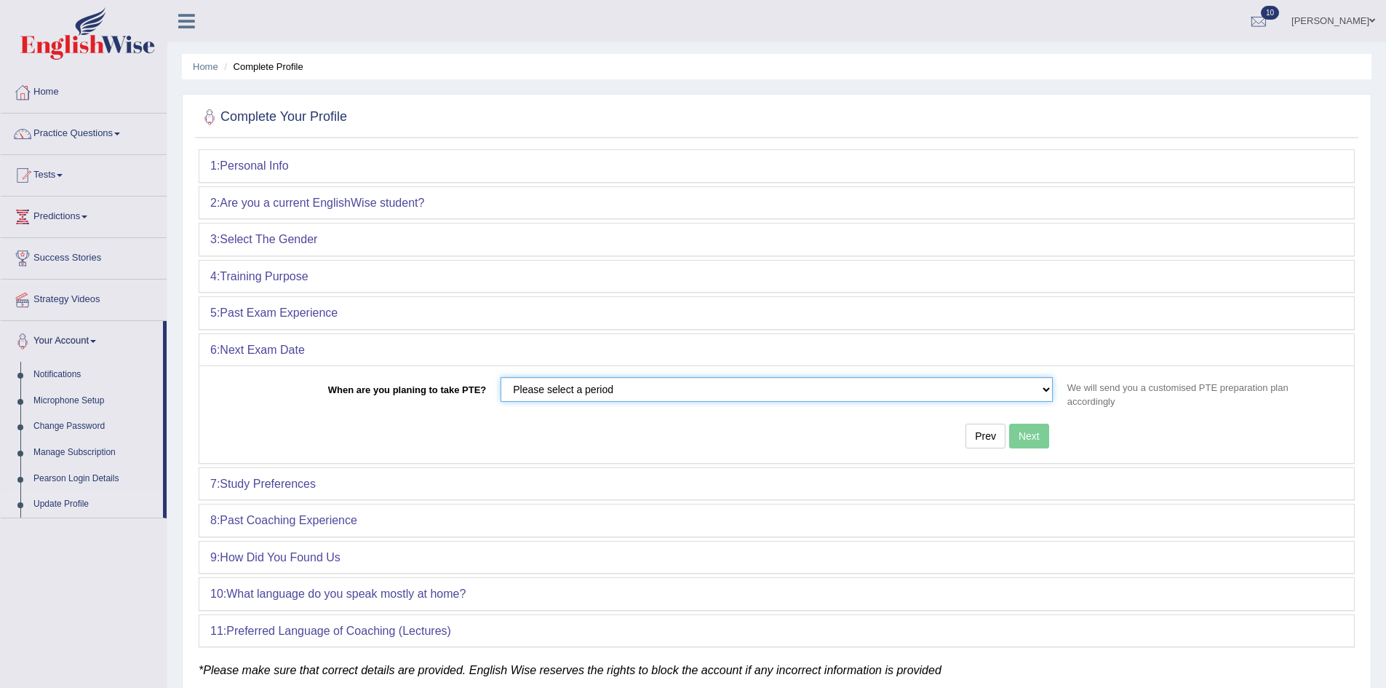
click at [568, 393] on select "Please select a period in less than 30 days between 30 and 60 days after 60 days" at bounding box center [777, 389] width 552 height 25
select select "in less than 30 days"
click at [501, 377] on select "Please select a period in less than 30 days between 30 and 60 days after 60 days" at bounding box center [777, 389] width 552 height 25
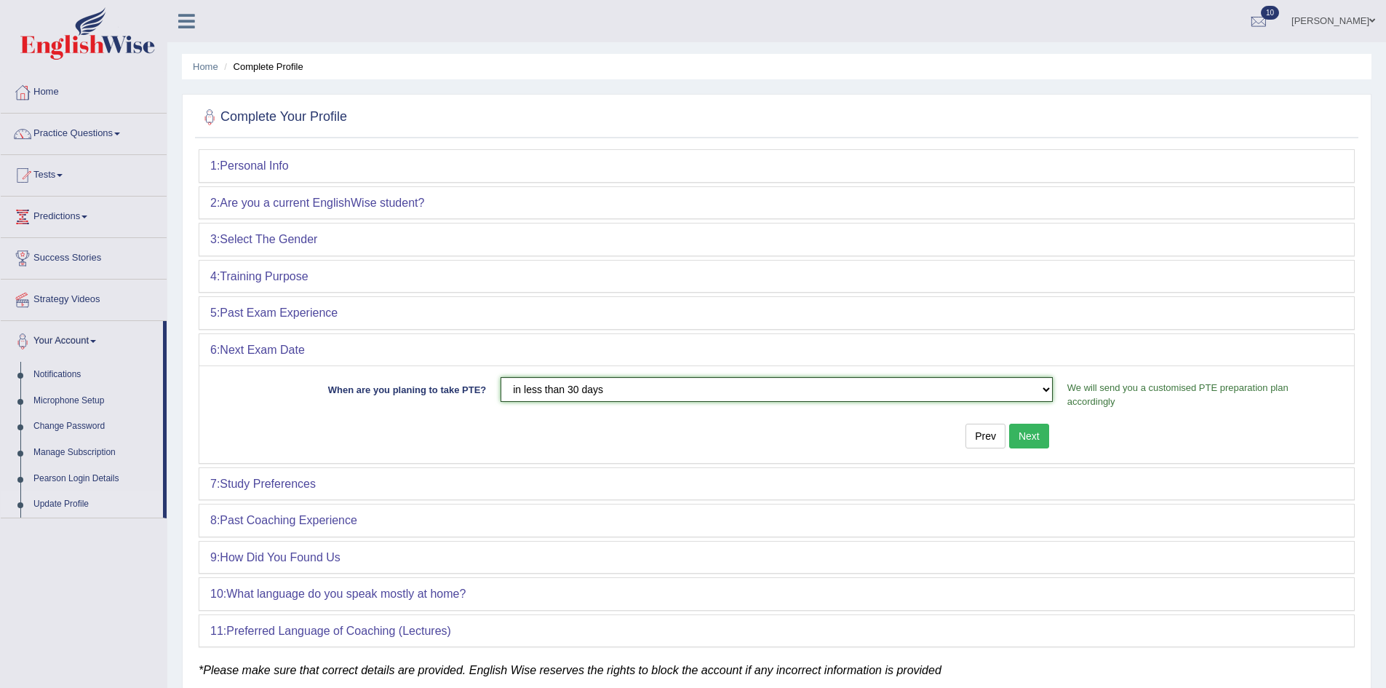
click at [616, 391] on select "Please select a period in less than 30 days between 30 and 60 days after 60 days" at bounding box center [777, 389] width 552 height 25
click at [501, 377] on select "Please select a period in less than 30 days between 30 and 60 days after 60 days" at bounding box center [777, 389] width 552 height 25
drag, startPoint x: 644, startPoint y: 392, endPoint x: 635, endPoint y: 392, distance: 9.5
click at [644, 392] on select "Please select a period in less than 30 days between 30 and 60 days after 60 days" at bounding box center [777, 389] width 552 height 25
select select "in less than 30 days"
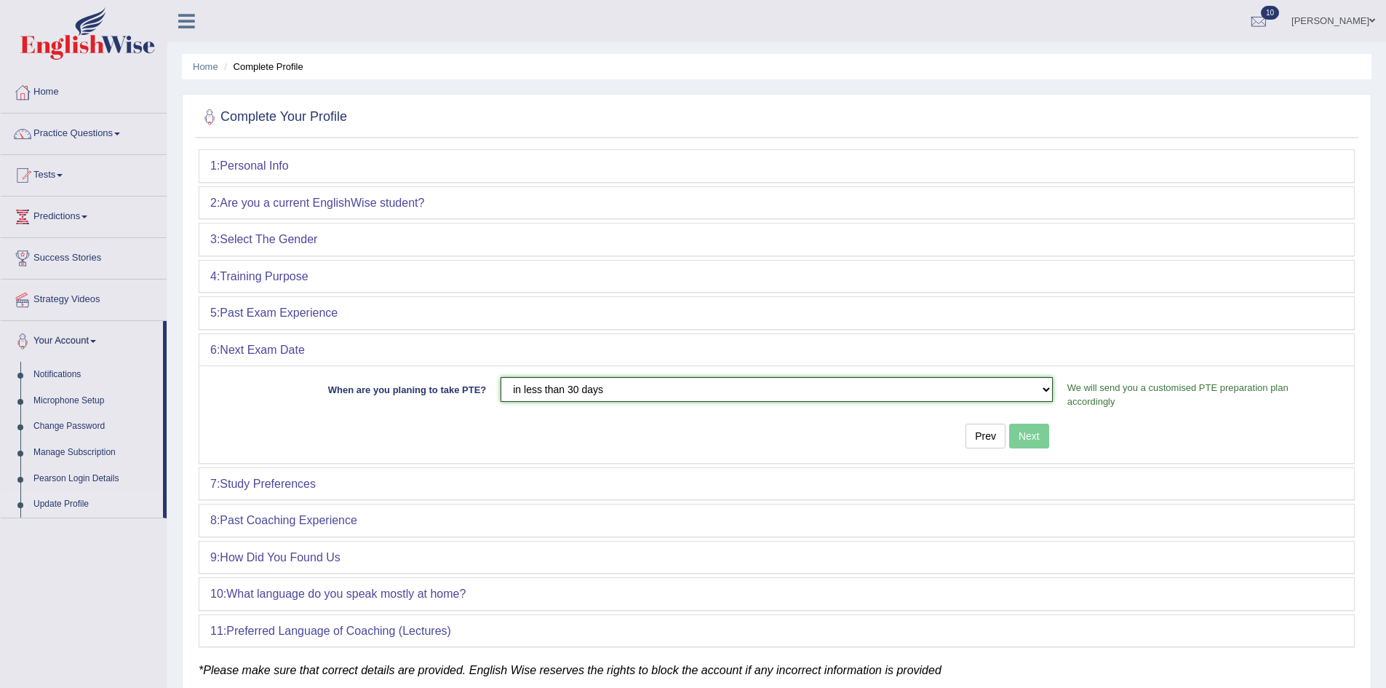
click at [501, 377] on select "Please select a period in less than 30 days between 30 and 60 days after 60 days" at bounding box center [777, 389] width 552 height 25
click at [1041, 434] on button "Next" at bounding box center [1029, 436] width 40 height 25
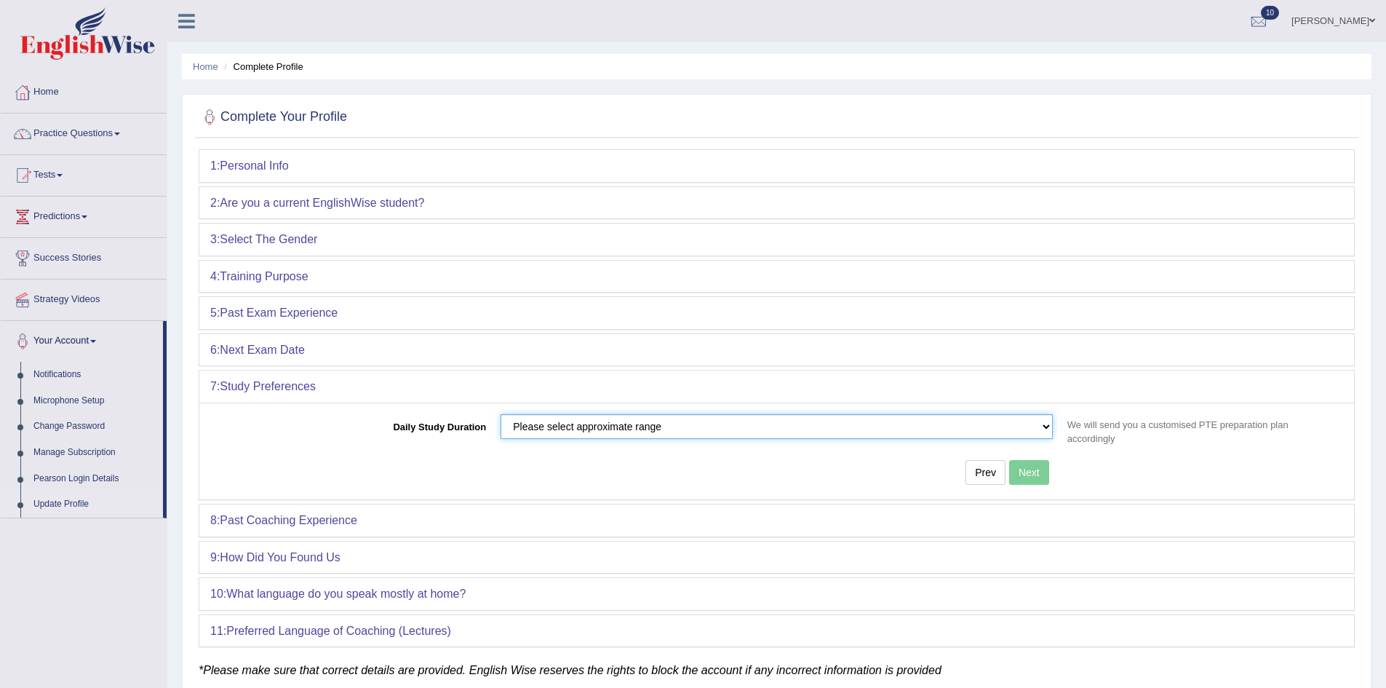
click at [680, 428] on select "Please select approximate range less than 2 hours between 2 and 4 hours more th…" at bounding box center [777, 426] width 552 height 25
select select "less than 2 hours"
click at [501, 414] on select "Please select approximate range less than 2 hours between 2 and 4 hours more th…" at bounding box center [777, 426] width 552 height 25
click at [1047, 473] on button "Next" at bounding box center [1029, 472] width 40 height 25
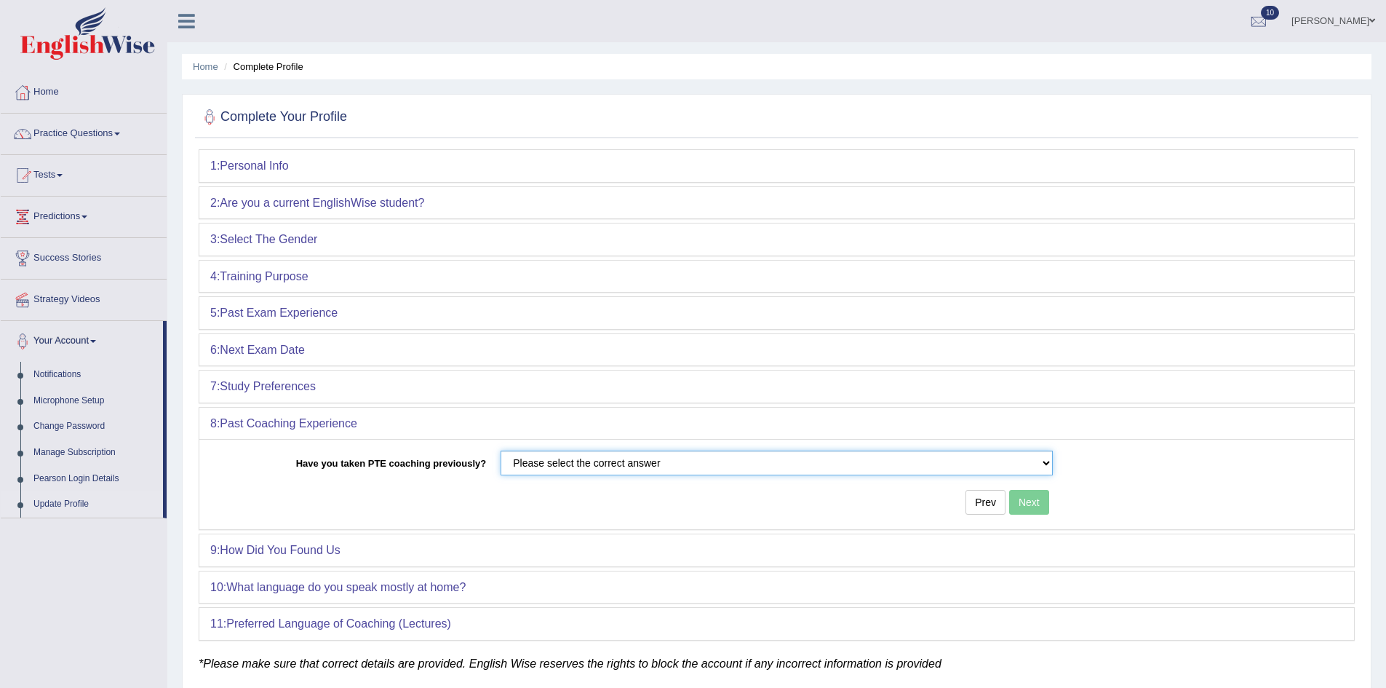
click at [632, 469] on select "Please select the correct answer No Yes" at bounding box center [777, 462] width 552 height 25
select select "Yes"
click at [501, 450] on select "Please select the correct answer No Yes" at bounding box center [777, 462] width 552 height 25
click at [1043, 504] on button "Next" at bounding box center [1029, 502] width 40 height 25
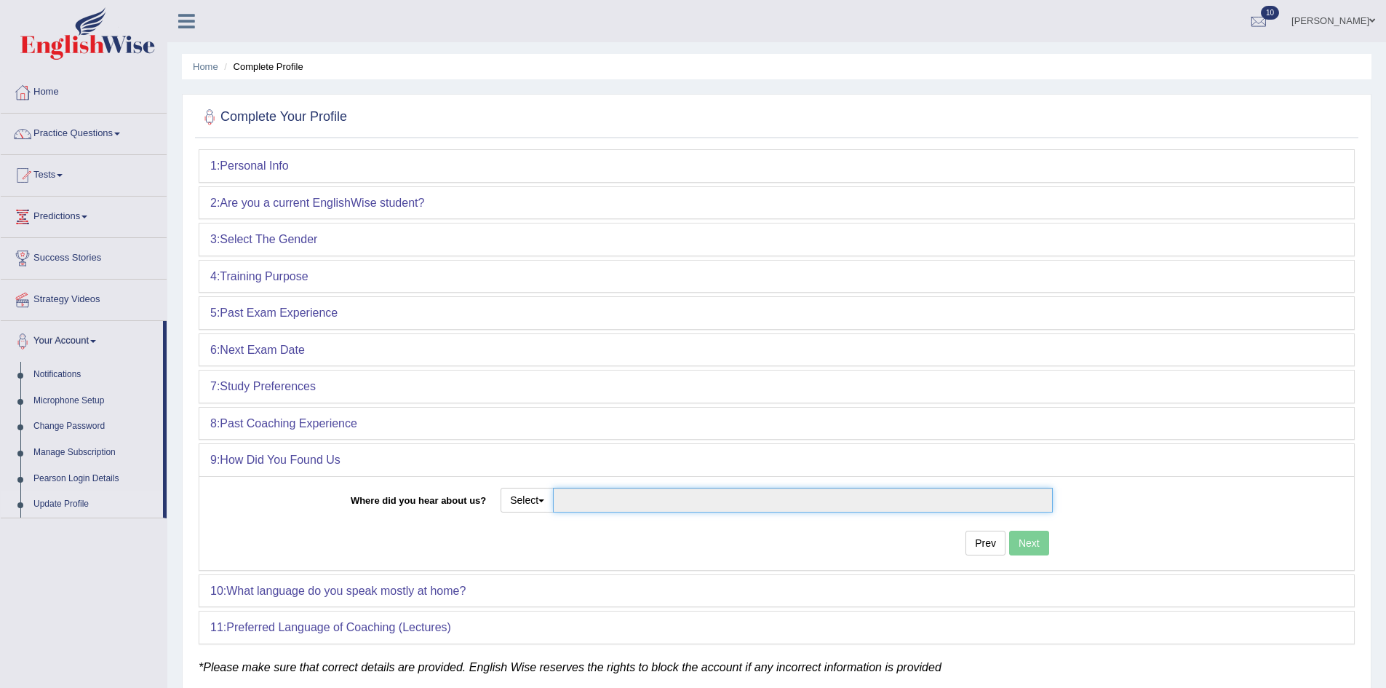
click at [654, 500] on input "Where did you hear about us?" at bounding box center [803, 500] width 500 height 25
click at [525, 494] on button "Select" at bounding box center [527, 500] width 53 height 25
click at [538, 569] on link "Facebook" at bounding box center [558, 569] width 115 height 19
click at [544, 493] on button "Select" at bounding box center [527, 500] width 53 height 25
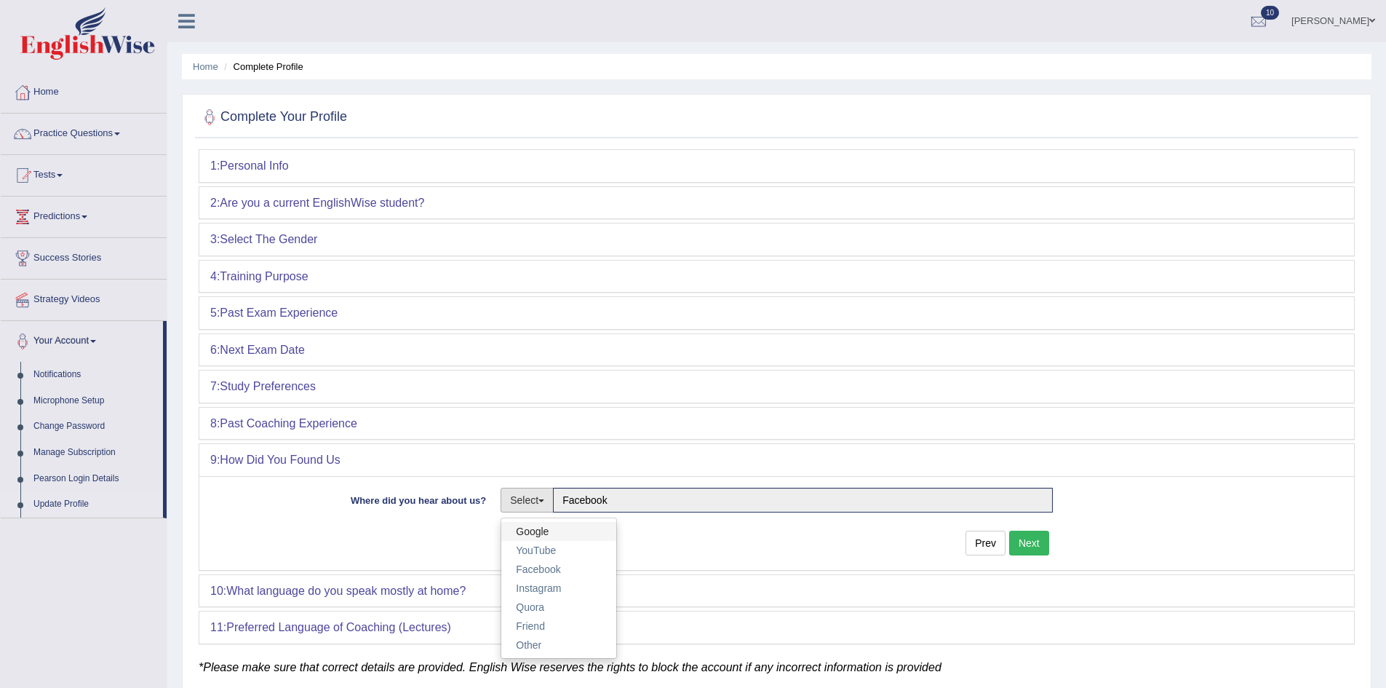
click at [520, 527] on link "Google" at bounding box center [558, 531] width 115 height 19
type input "Google"
click at [1025, 543] on button "Next" at bounding box center [1029, 543] width 40 height 25
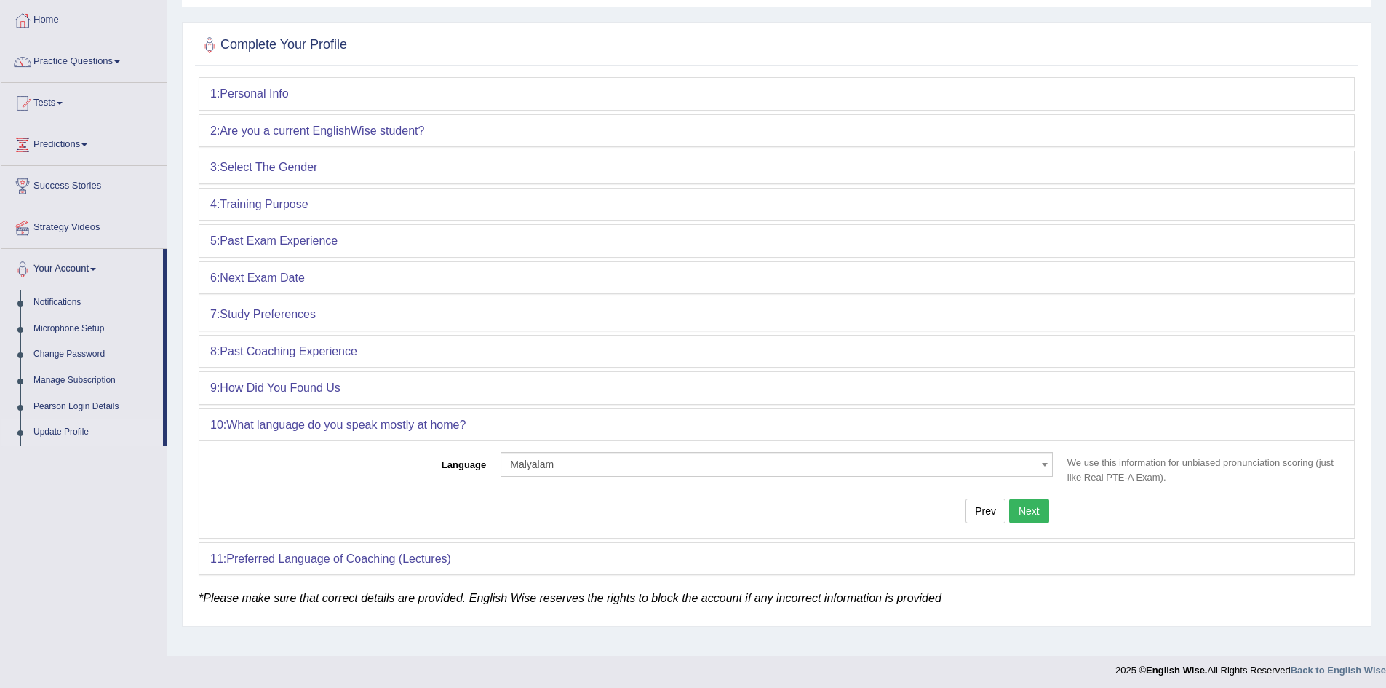
scroll to position [76, 0]
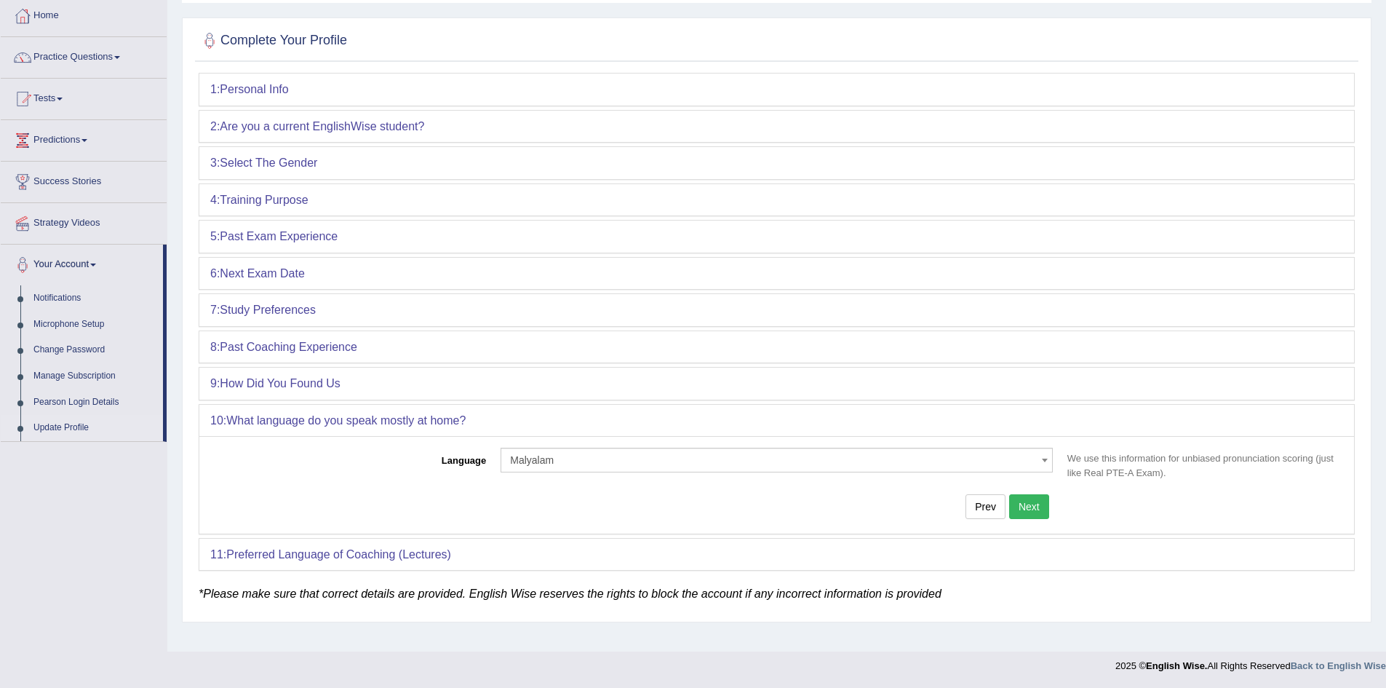
click at [1028, 505] on button "Next" at bounding box center [1029, 506] width 40 height 25
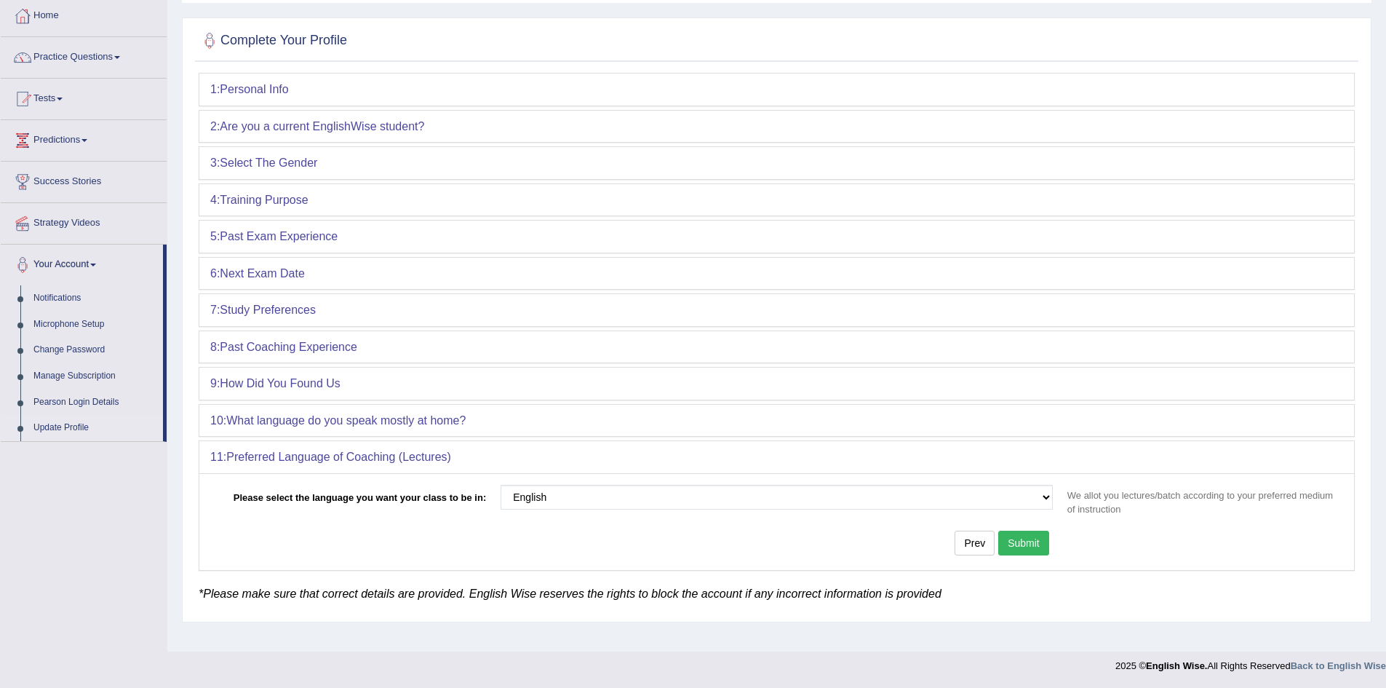
click at [1012, 539] on button "Submit" at bounding box center [1023, 543] width 51 height 25
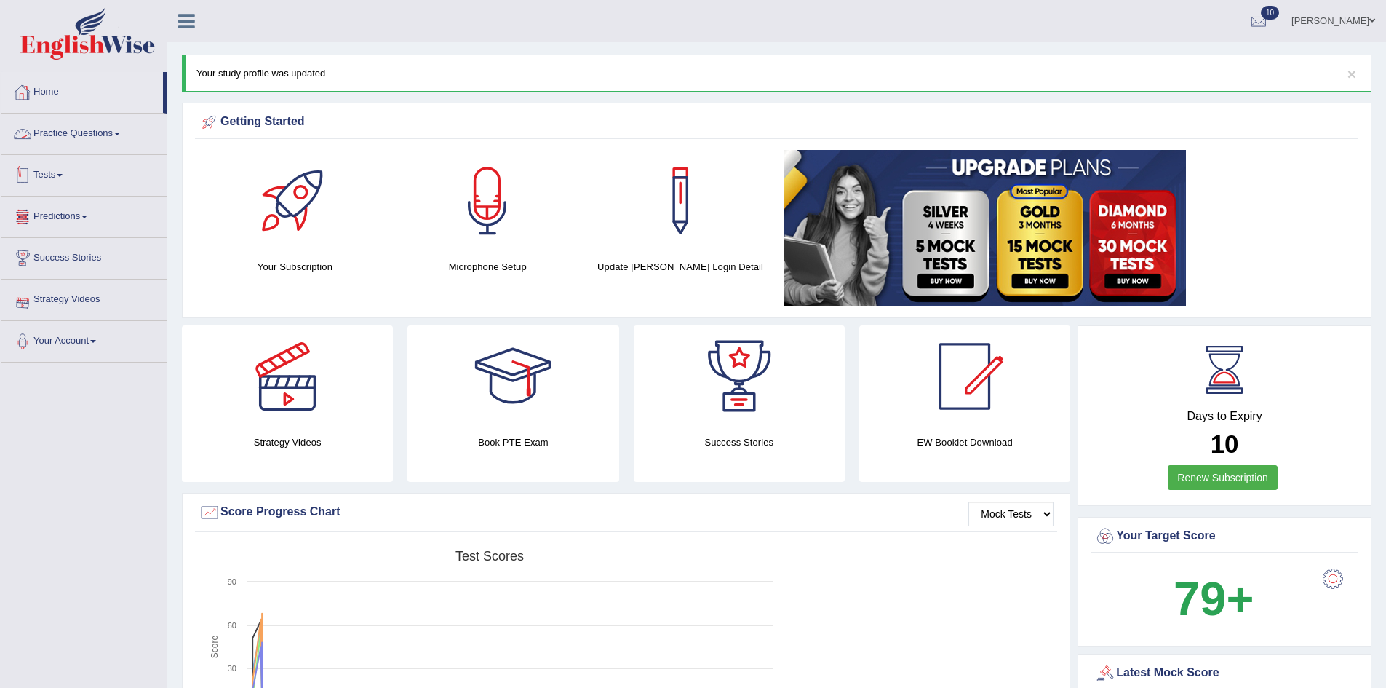
click at [57, 184] on link "Tests" at bounding box center [84, 173] width 166 height 36
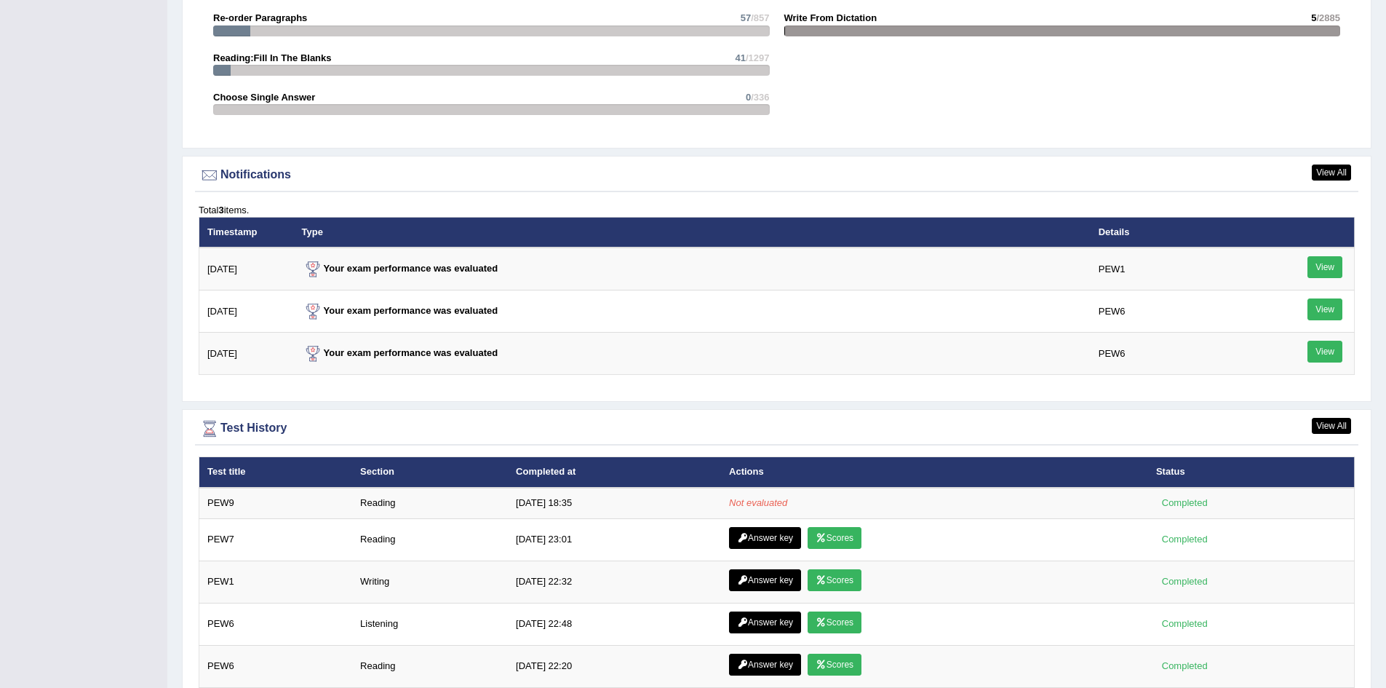
scroll to position [1747, 0]
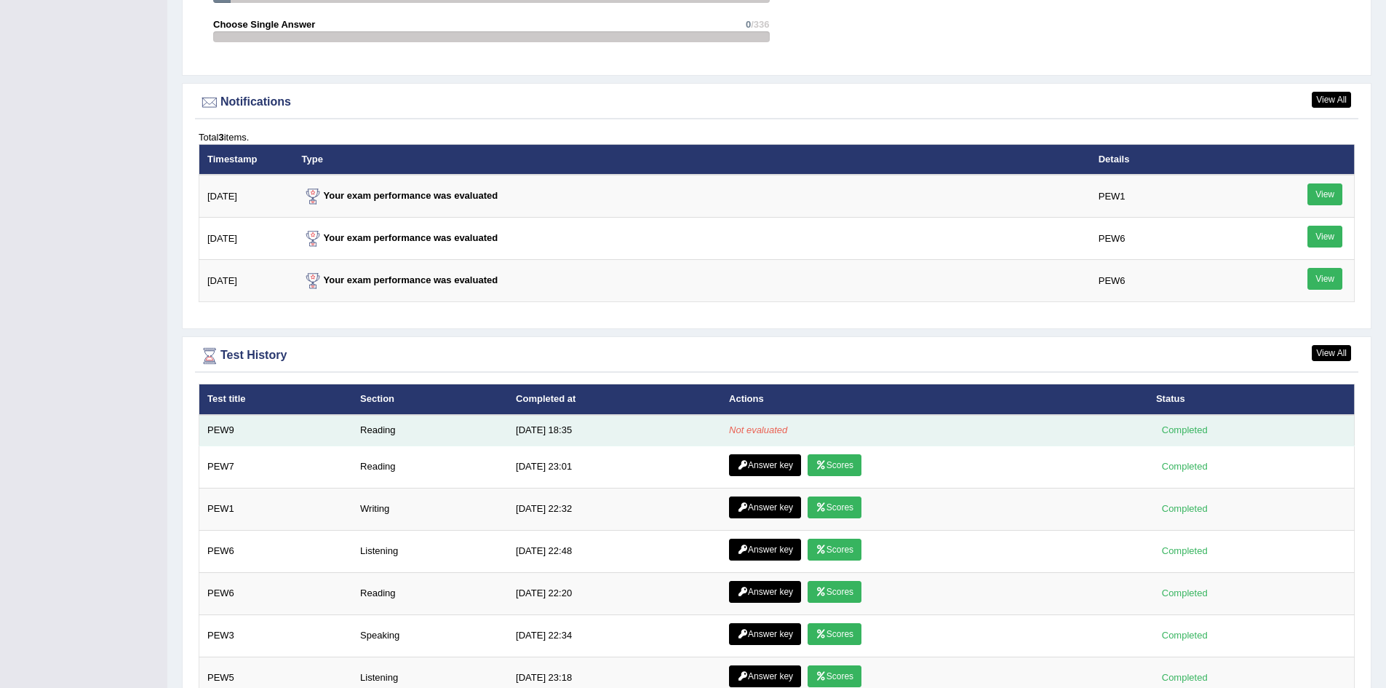
click at [378, 423] on td "Reading" at bounding box center [430, 430] width 156 height 31
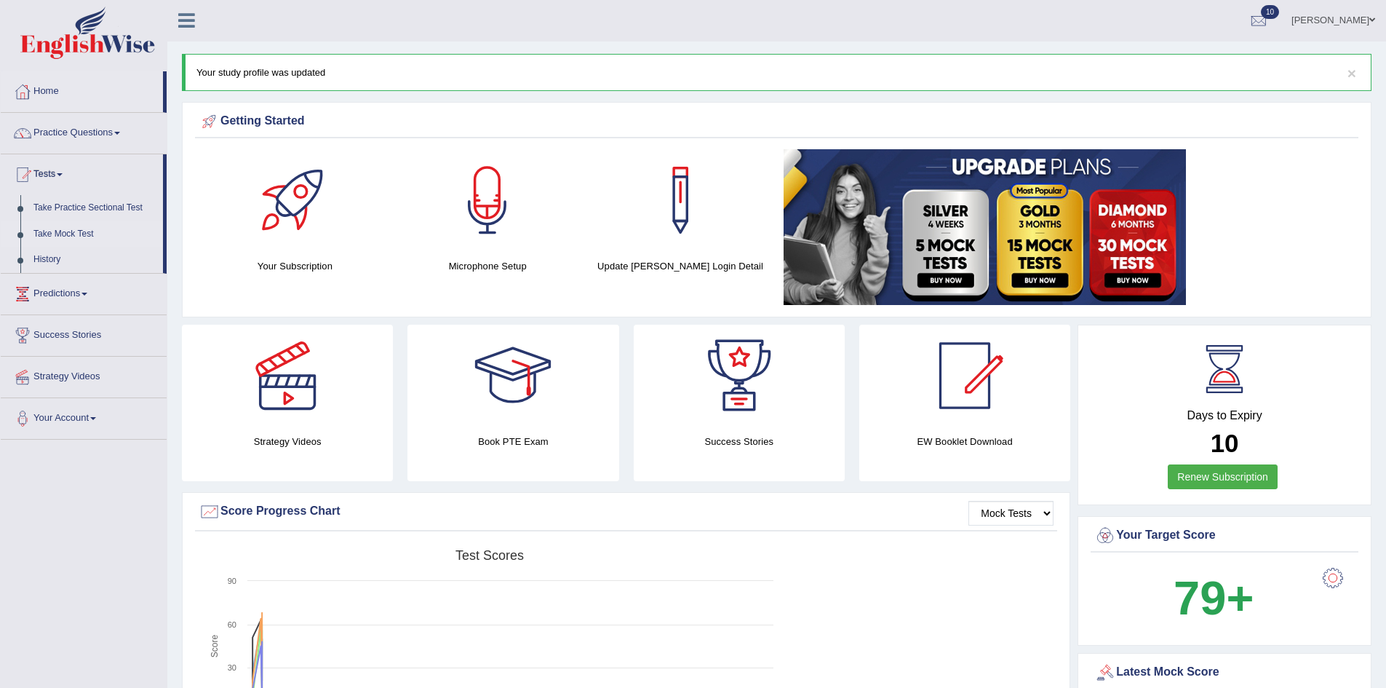
scroll to position [0, 0]
click at [71, 199] on link "Take Practice Sectional Test" at bounding box center [95, 209] width 136 height 26
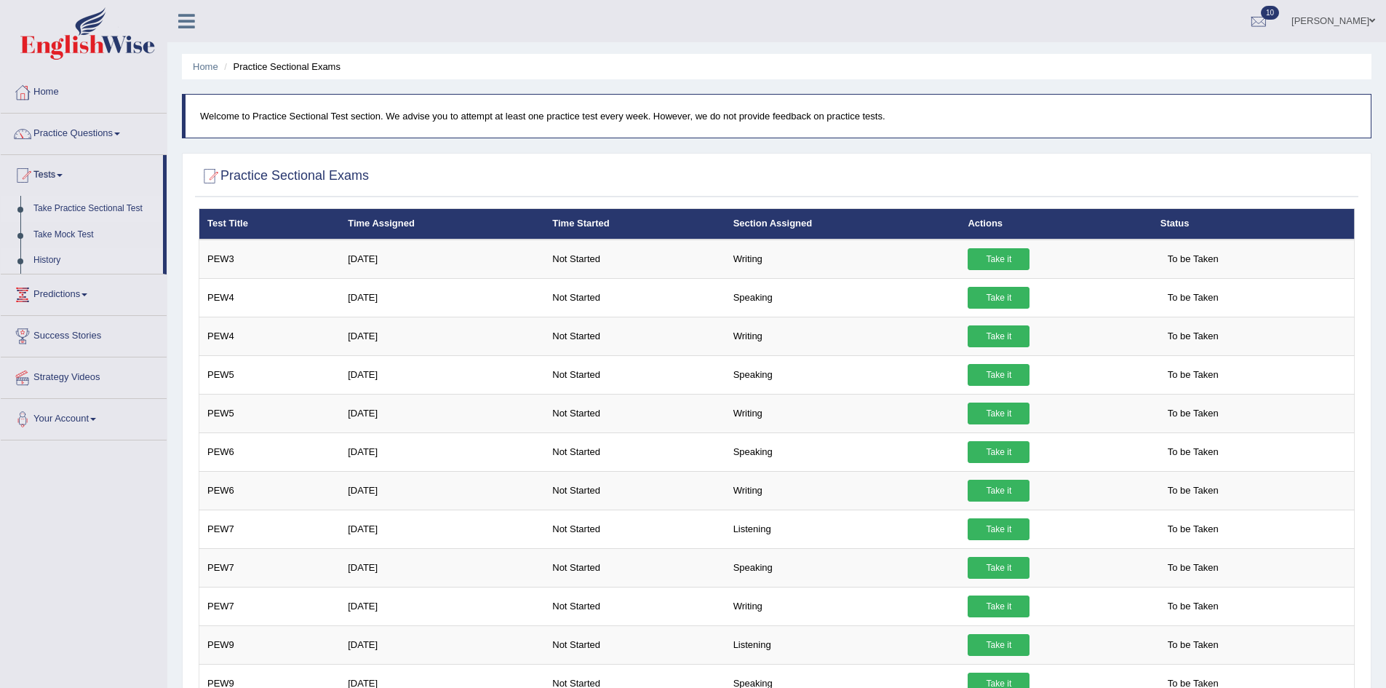
click at [31, 259] on link "History" at bounding box center [95, 260] width 136 height 26
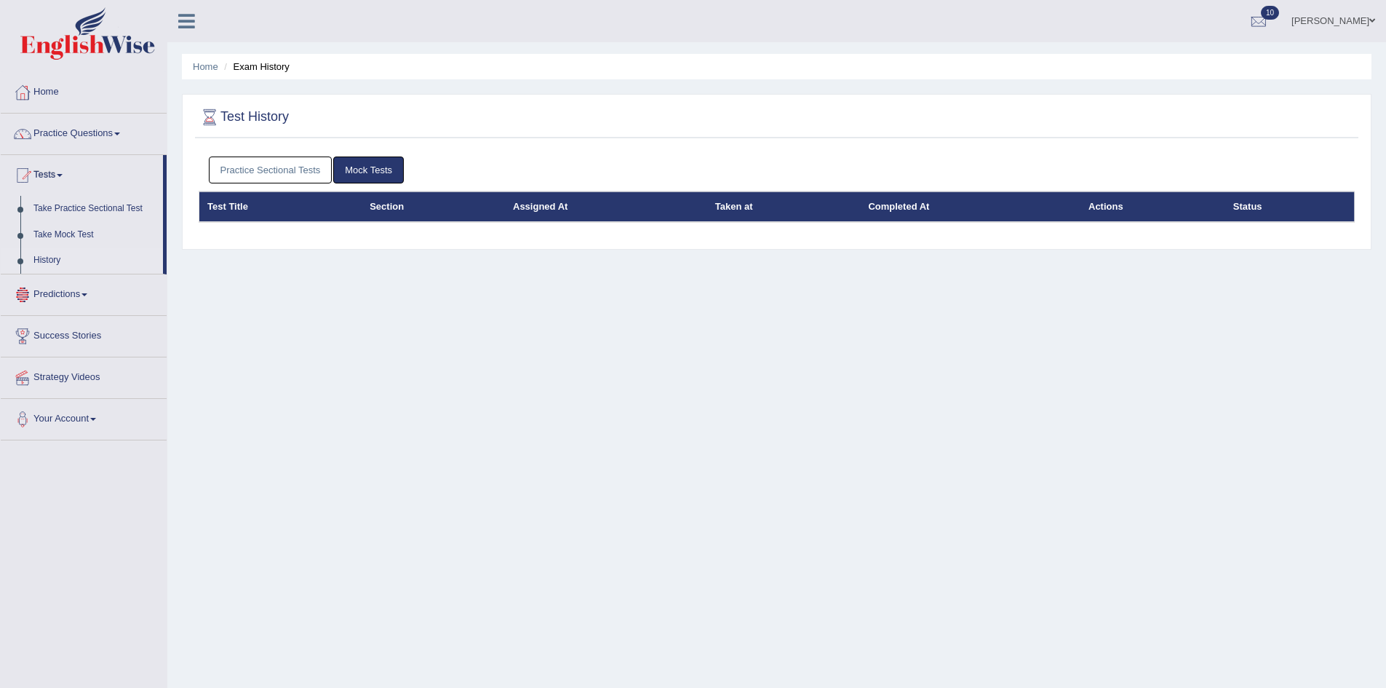
click at [389, 171] on link "Mock Tests" at bounding box center [368, 169] width 71 height 27
click at [308, 175] on link "Practice Sectional Tests" at bounding box center [271, 169] width 124 height 27
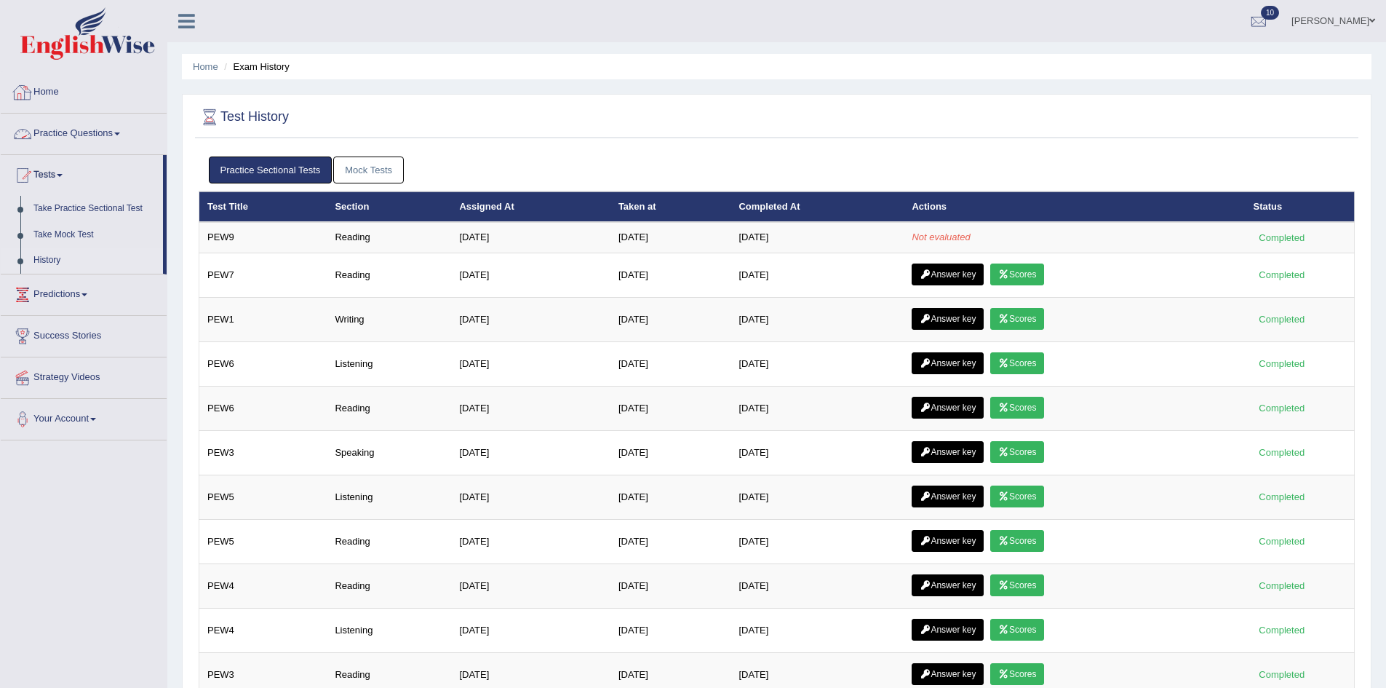
click at [111, 138] on link "Practice Questions" at bounding box center [84, 132] width 166 height 36
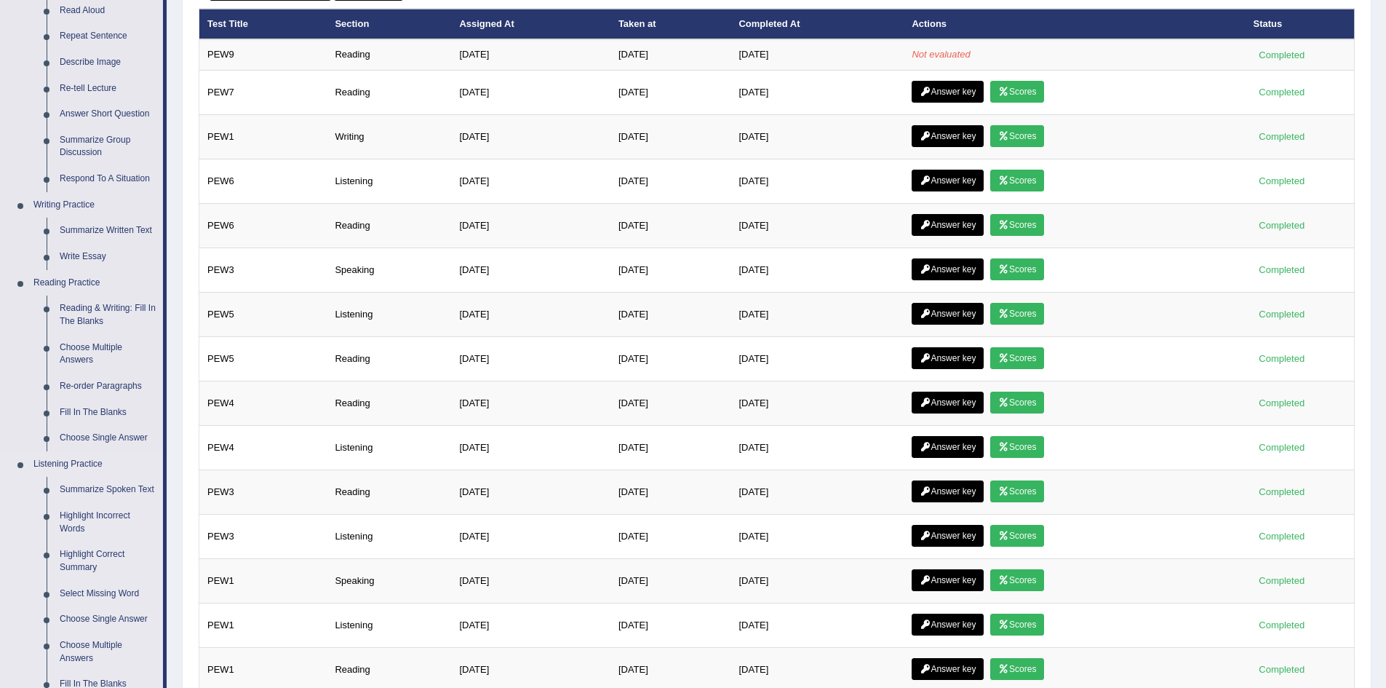
scroll to position [146, 0]
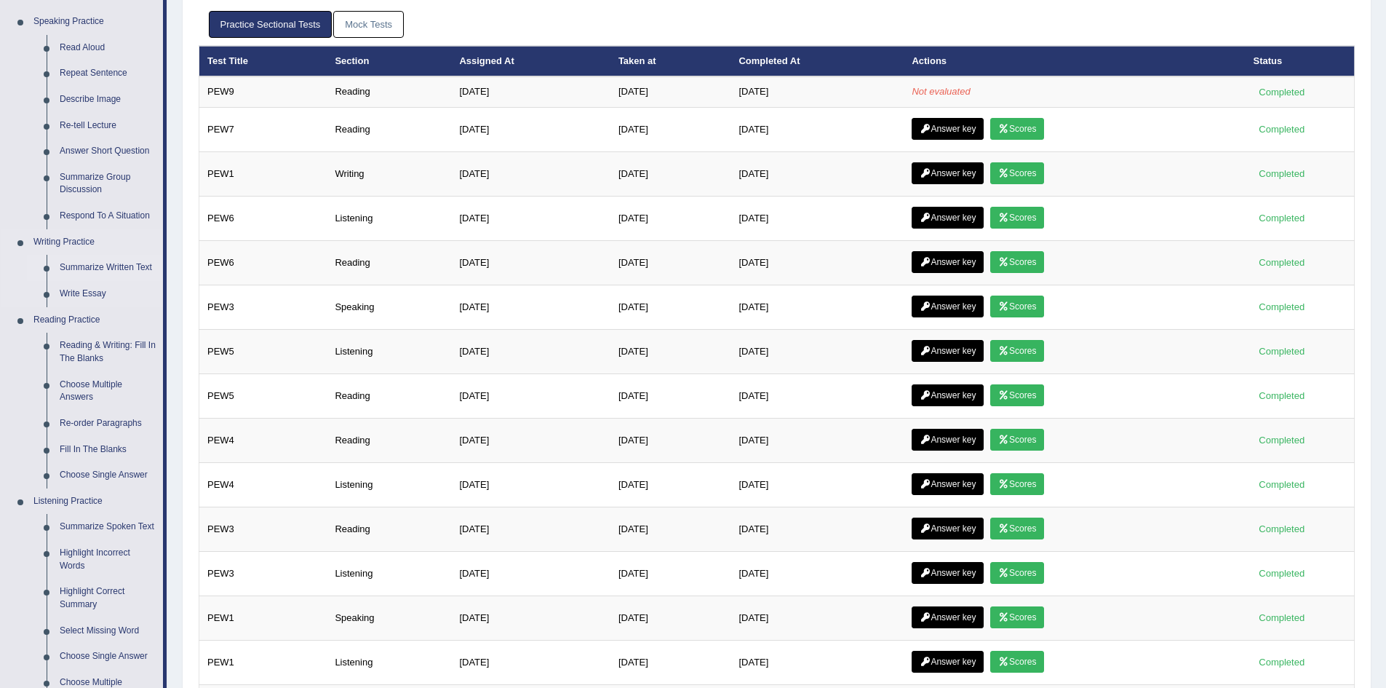
click at [100, 266] on link "Summarize Written Text" at bounding box center [108, 268] width 110 height 26
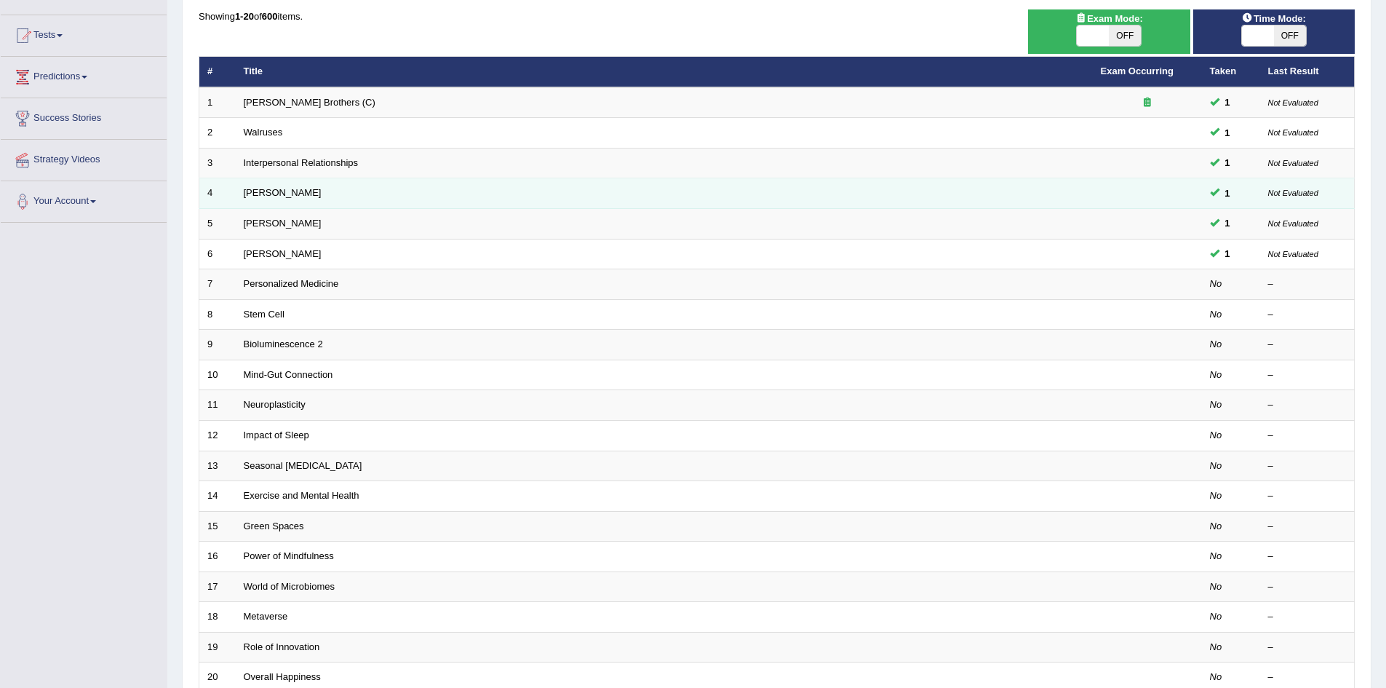
scroll to position [146, 0]
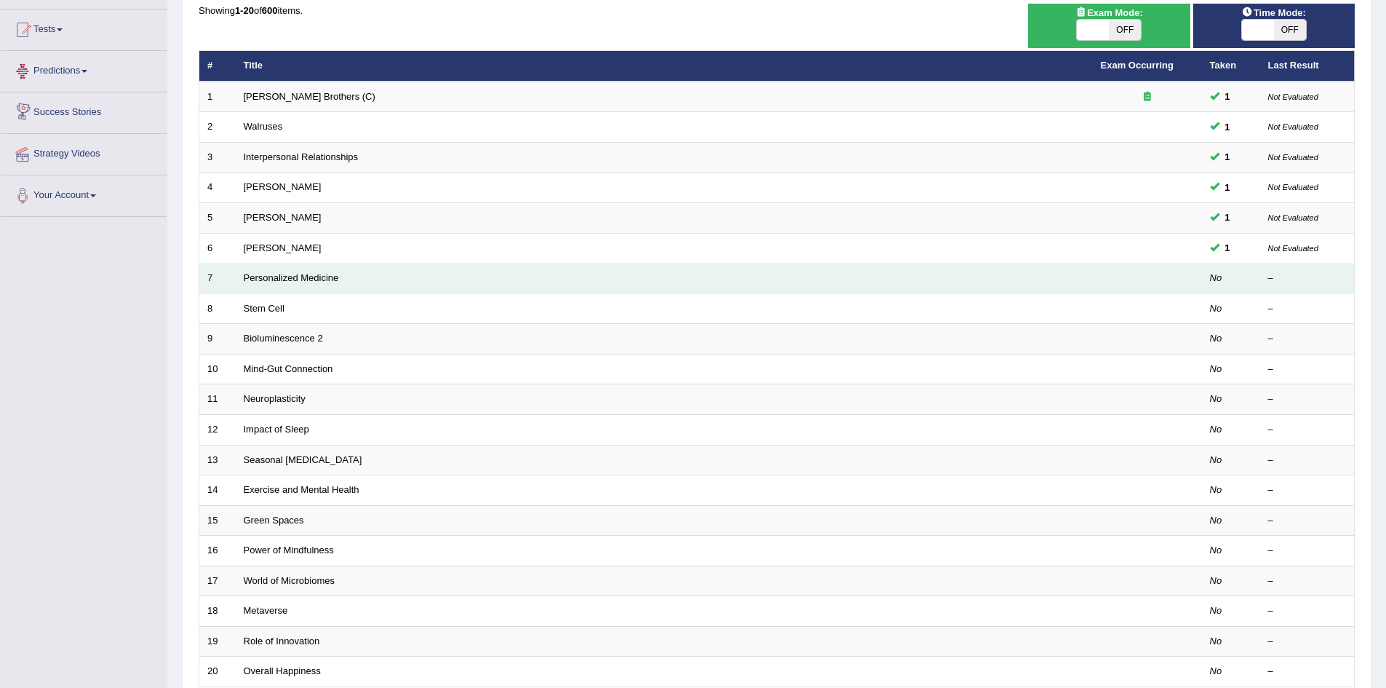
drag, startPoint x: 311, startPoint y: 275, endPoint x: 402, endPoint y: 290, distance: 91.4
click at [311, 275] on link "Personalized Medicine" at bounding box center [291, 277] width 95 height 11
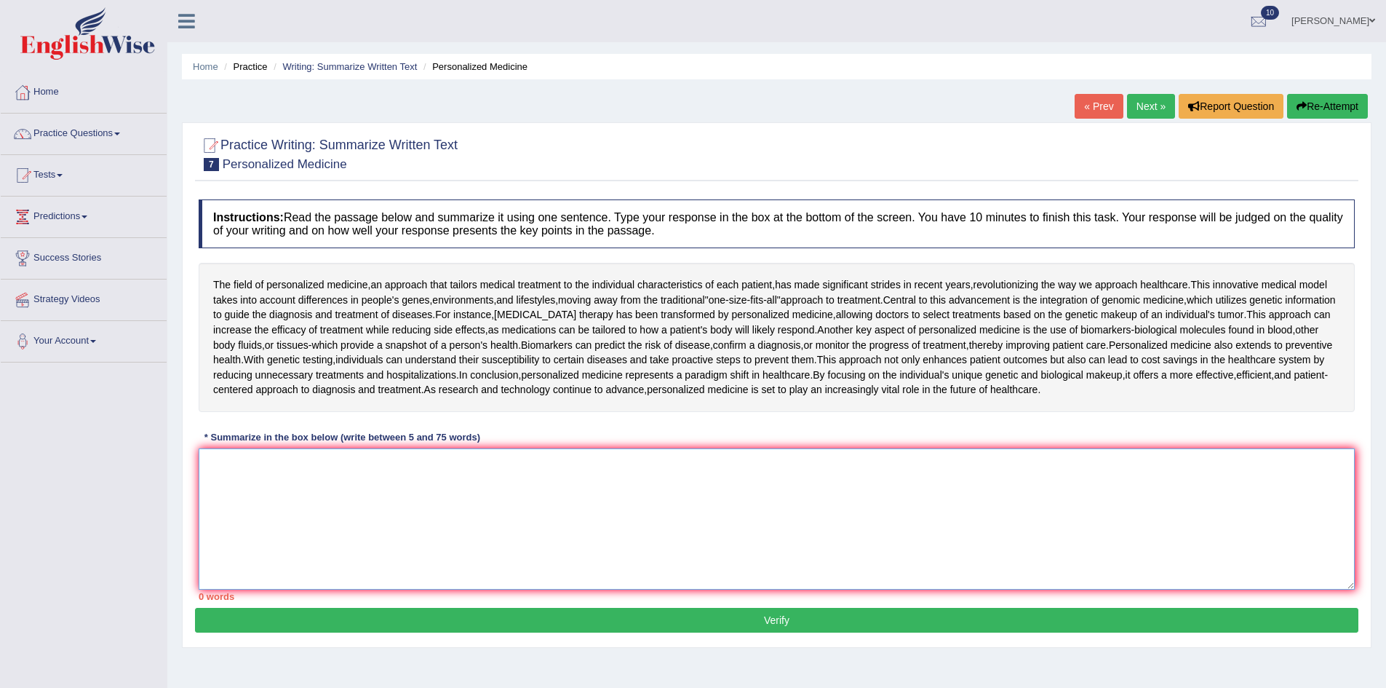
drag, startPoint x: 457, startPoint y: 481, endPoint x: 981, endPoint y: 471, distance: 524.1
click at [457, 480] on textarea at bounding box center [777, 518] width 1156 height 141
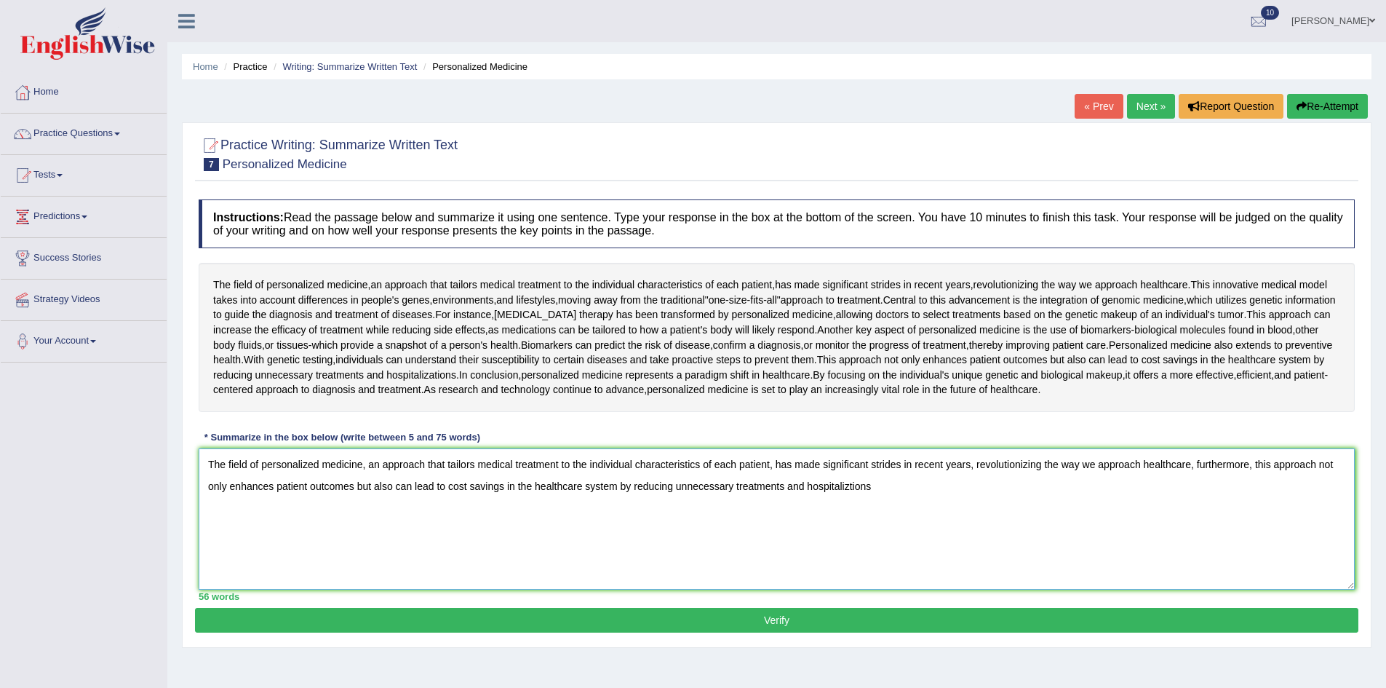
drag, startPoint x: 850, startPoint y: 484, endPoint x: 865, endPoint y: 483, distance: 14.6
click at [850, 483] on textarea "The field of personalized medicine, an approach that tailors medical treatment …" at bounding box center [777, 518] width 1156 height 141
click at [915, 485] on textarea "The field of personalized medicine, an approach that tailors medical treatment …" at bounding box center [777, 518] width 1156 height 141
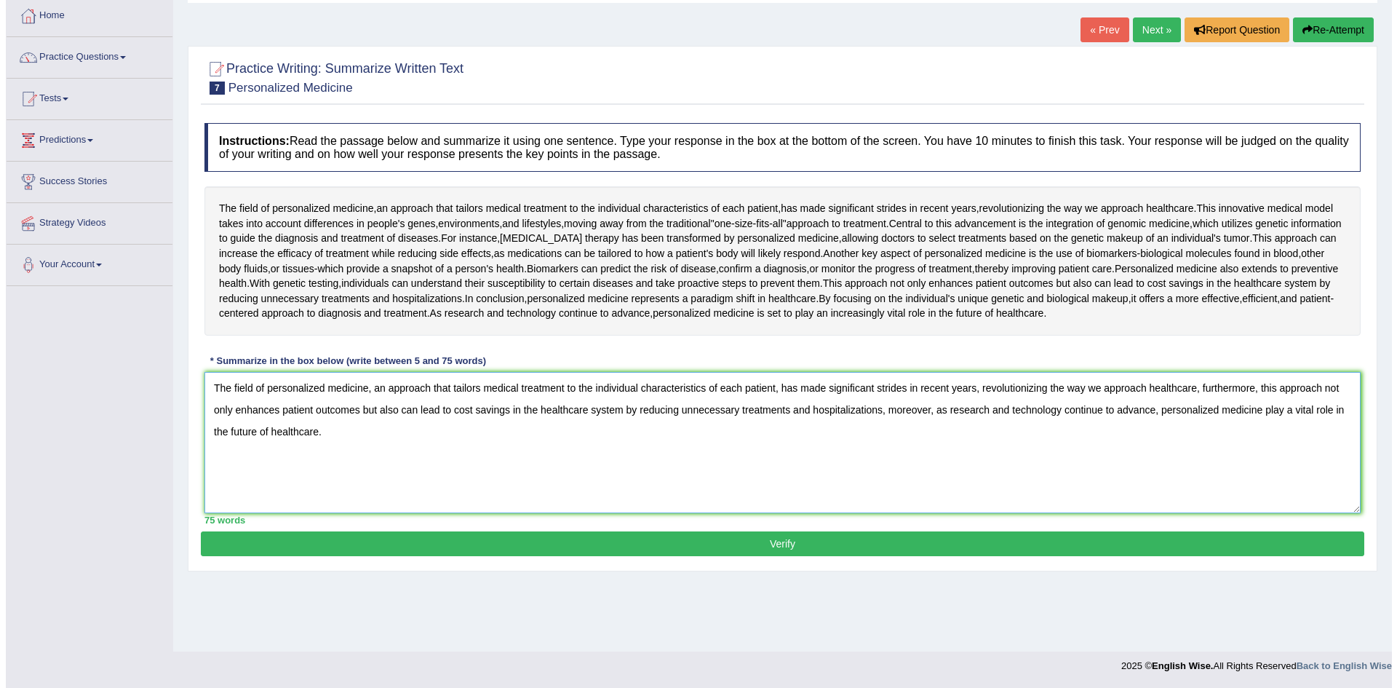
scroll to position [4, 0]
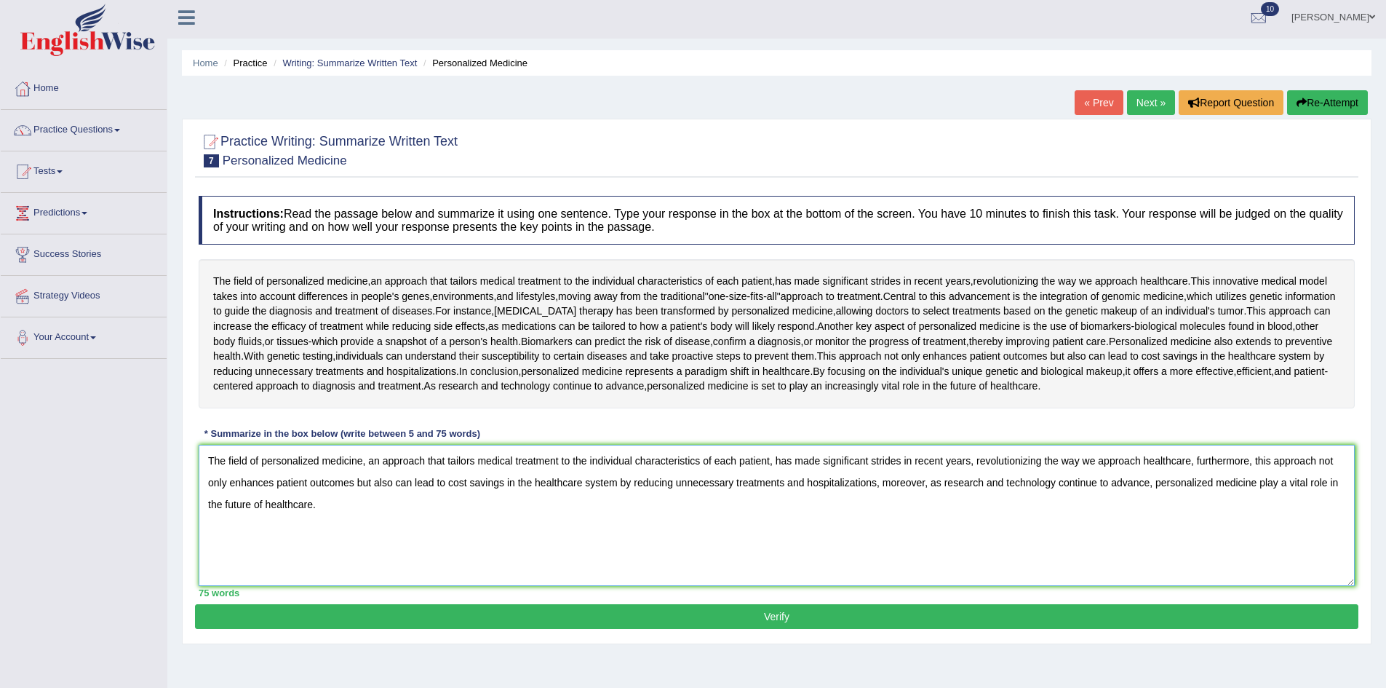
type textarea "The field of personalized medicine, an approach that tailors medical treatment …"
click at [744, 619] on button "Verify" at bounding box center [777, 616] width 1164 height 25
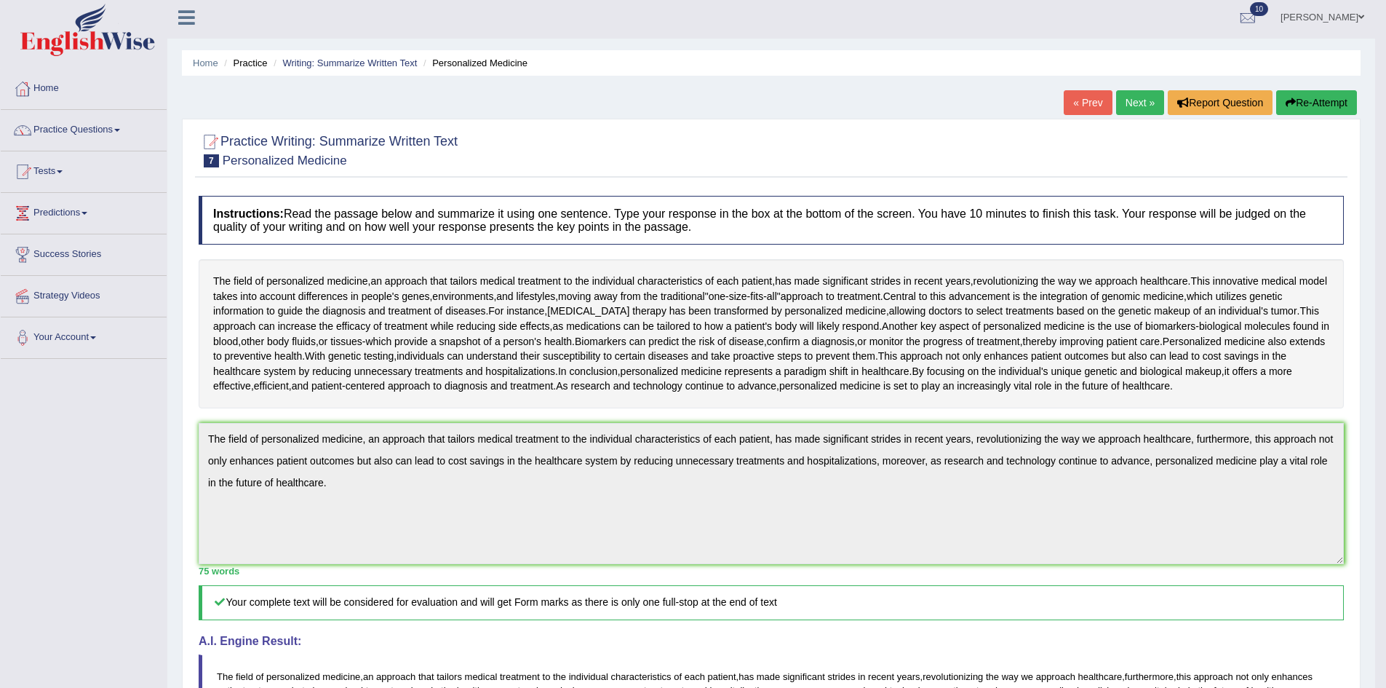
scroll to position [0, 0]
